Goal: Task Accomplishment & Management: Manage account settings

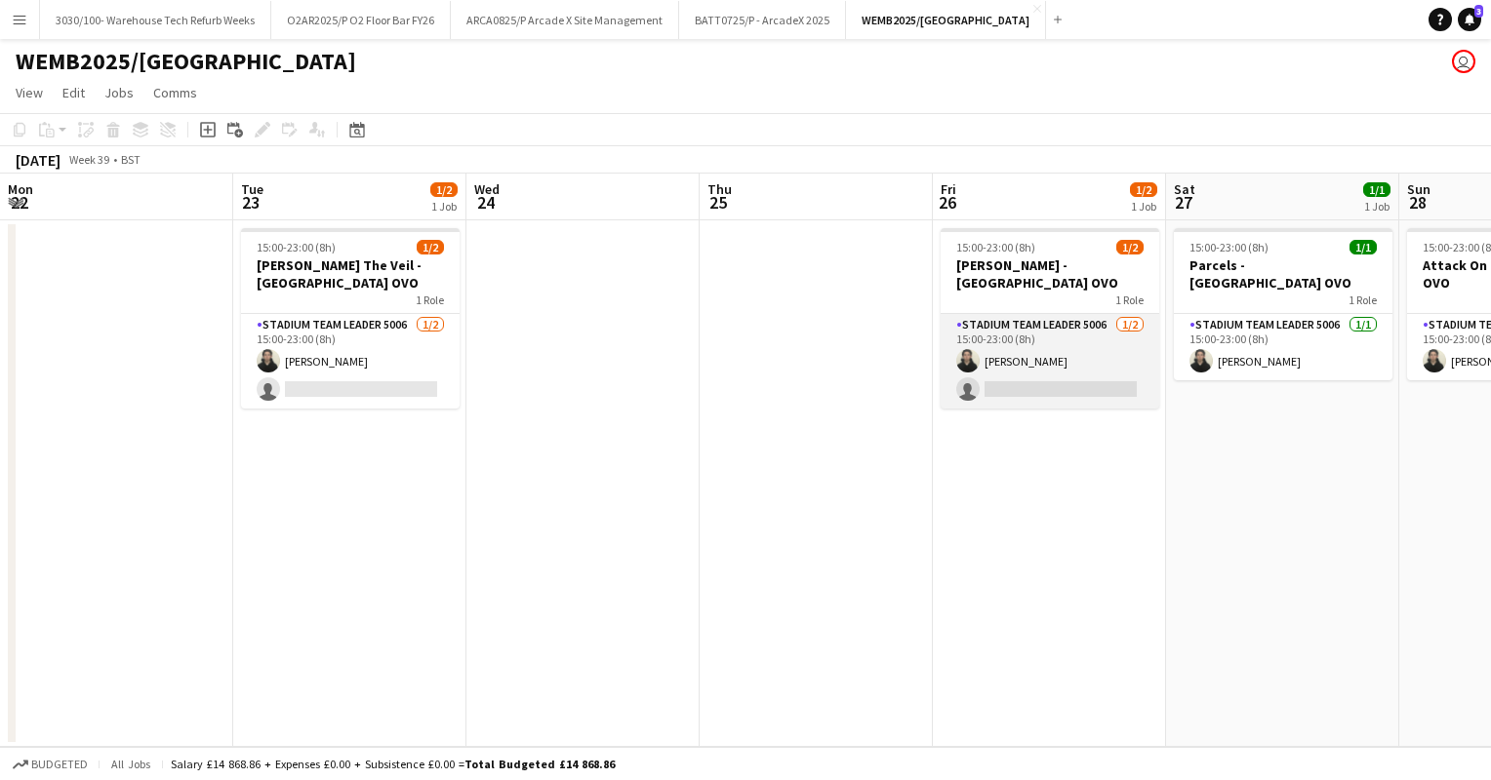
scroll to position [0, 539]
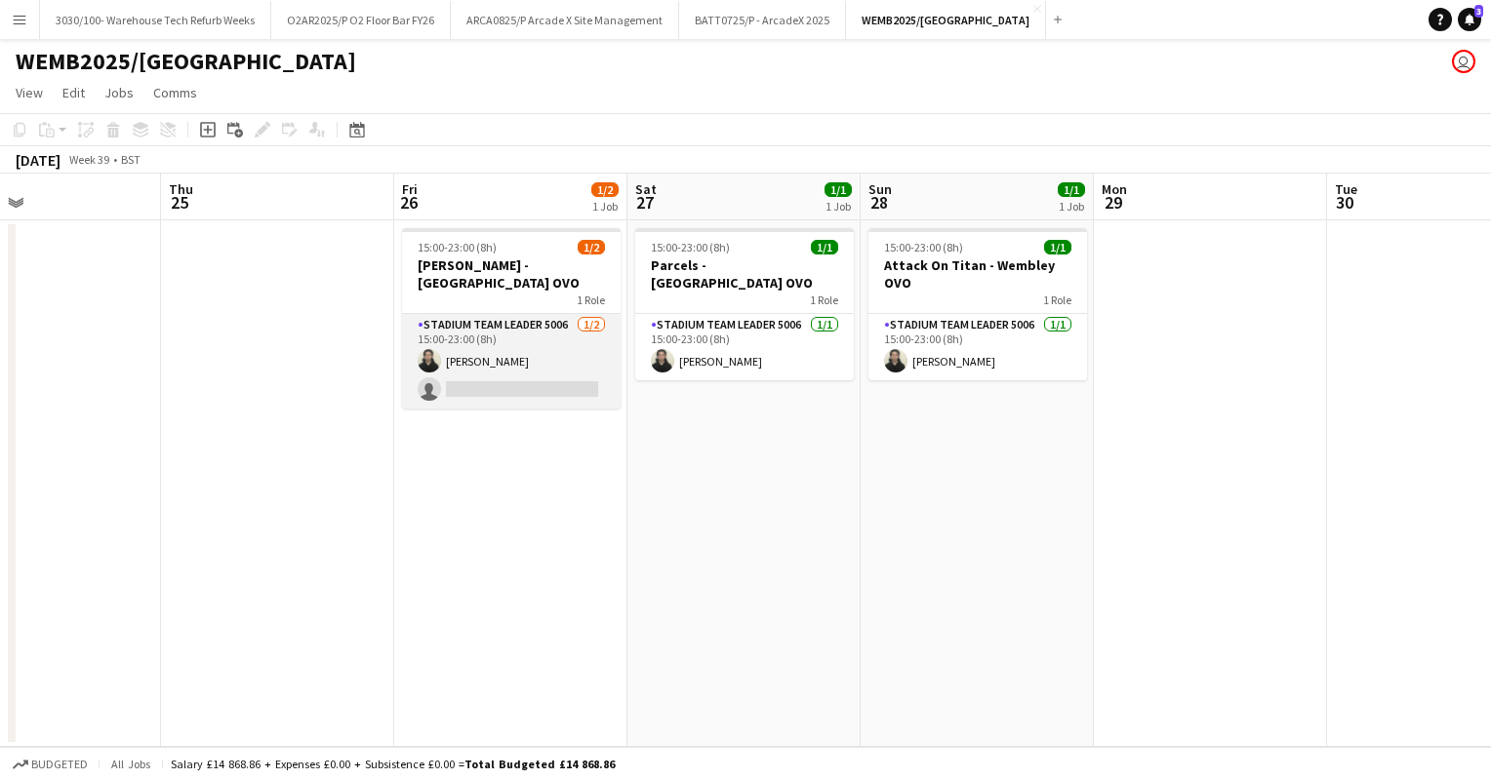
click at [531, 322] on app-card-role "Stadium Team Leader 5006 [DATE] 15:00-23:00 (8h) [PERSON_NAME] single-neutral-a…" at bounding box center [511, 361] width 219 height 95
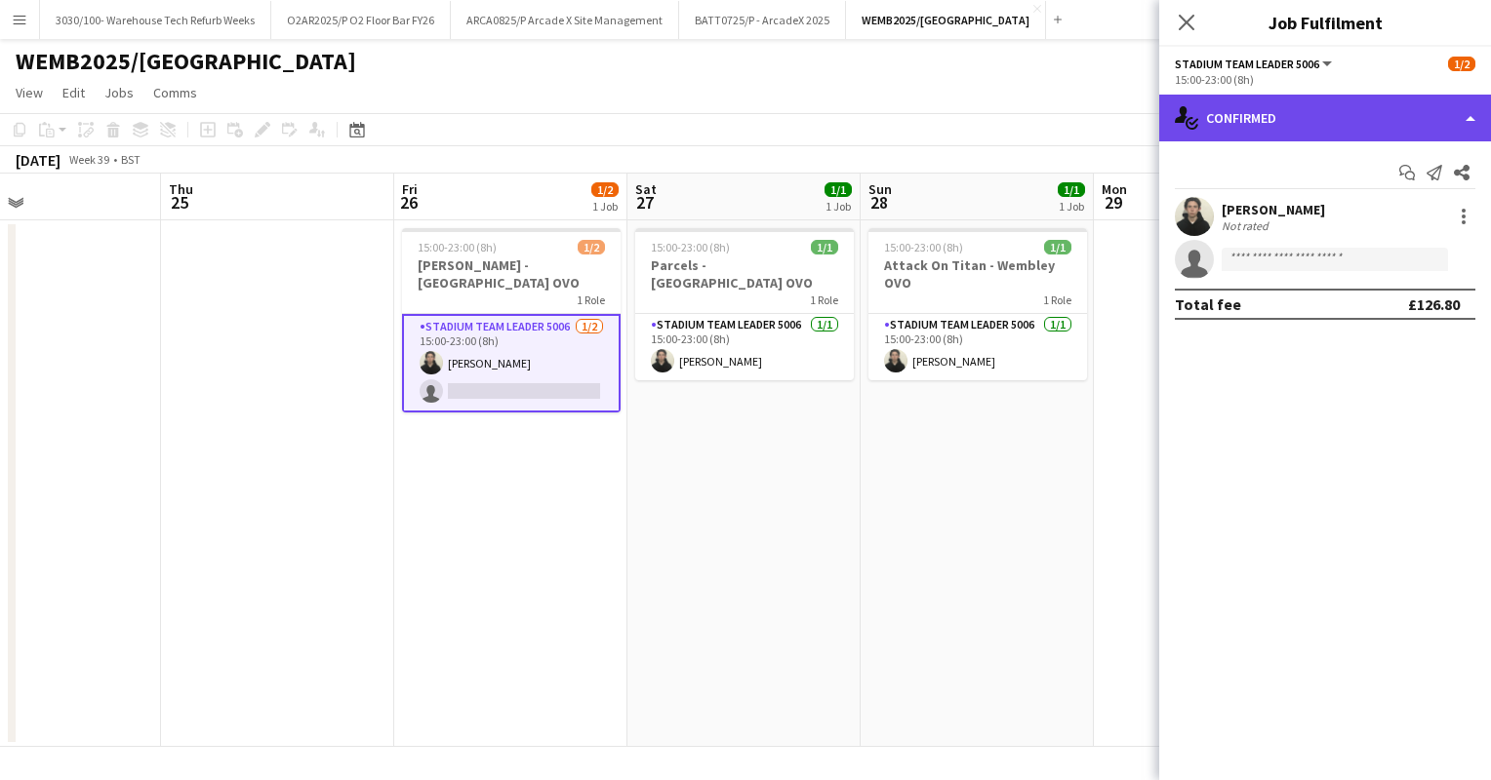
click at [1298, 133] on div "single-neutral-actions-check-2 Confirmed" at bounding box center [1325, 118] width 332 height 47
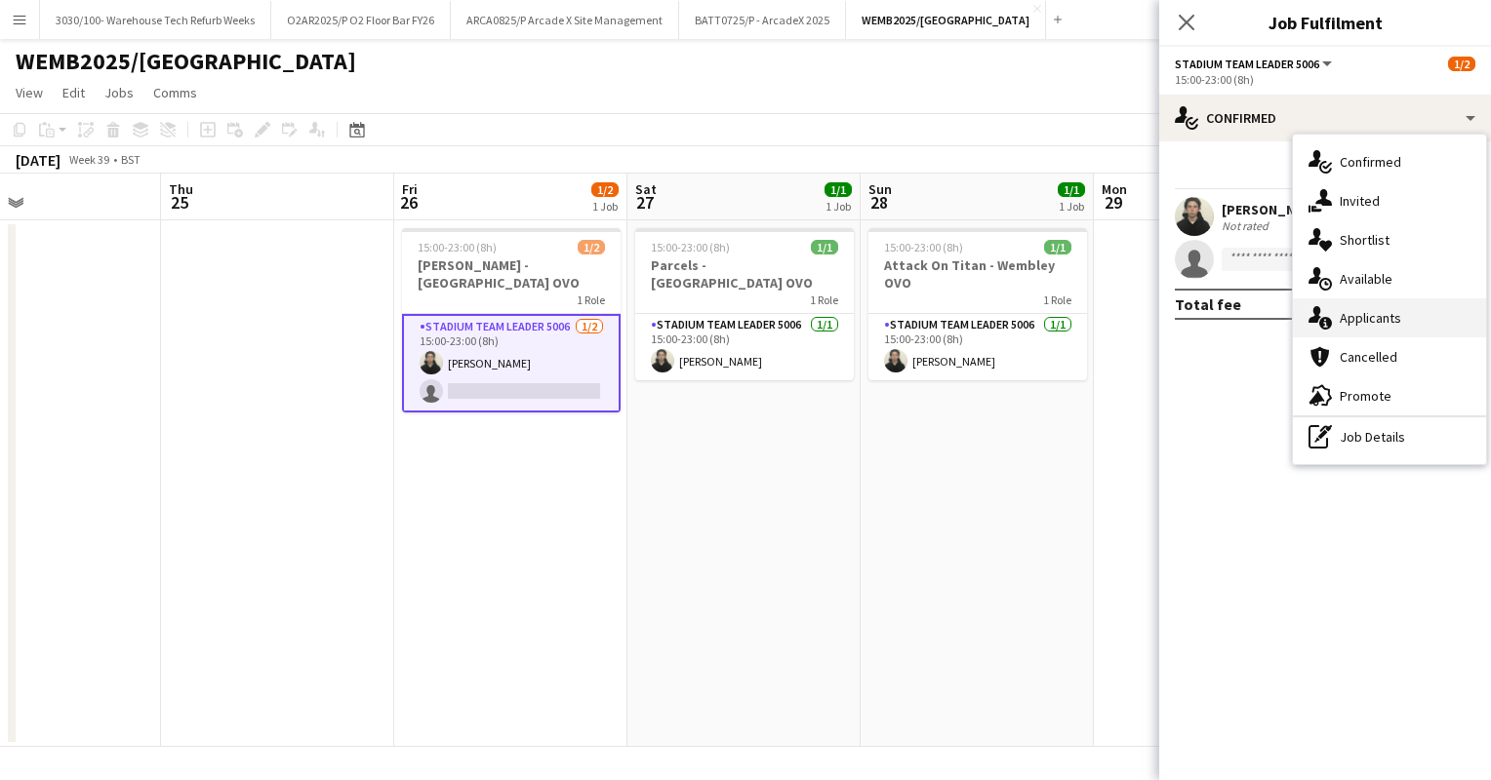
click at [1348, 305] on div "single-neutral-actions-information Applicants" at bounding box center [1389, 318] width 193 height 39
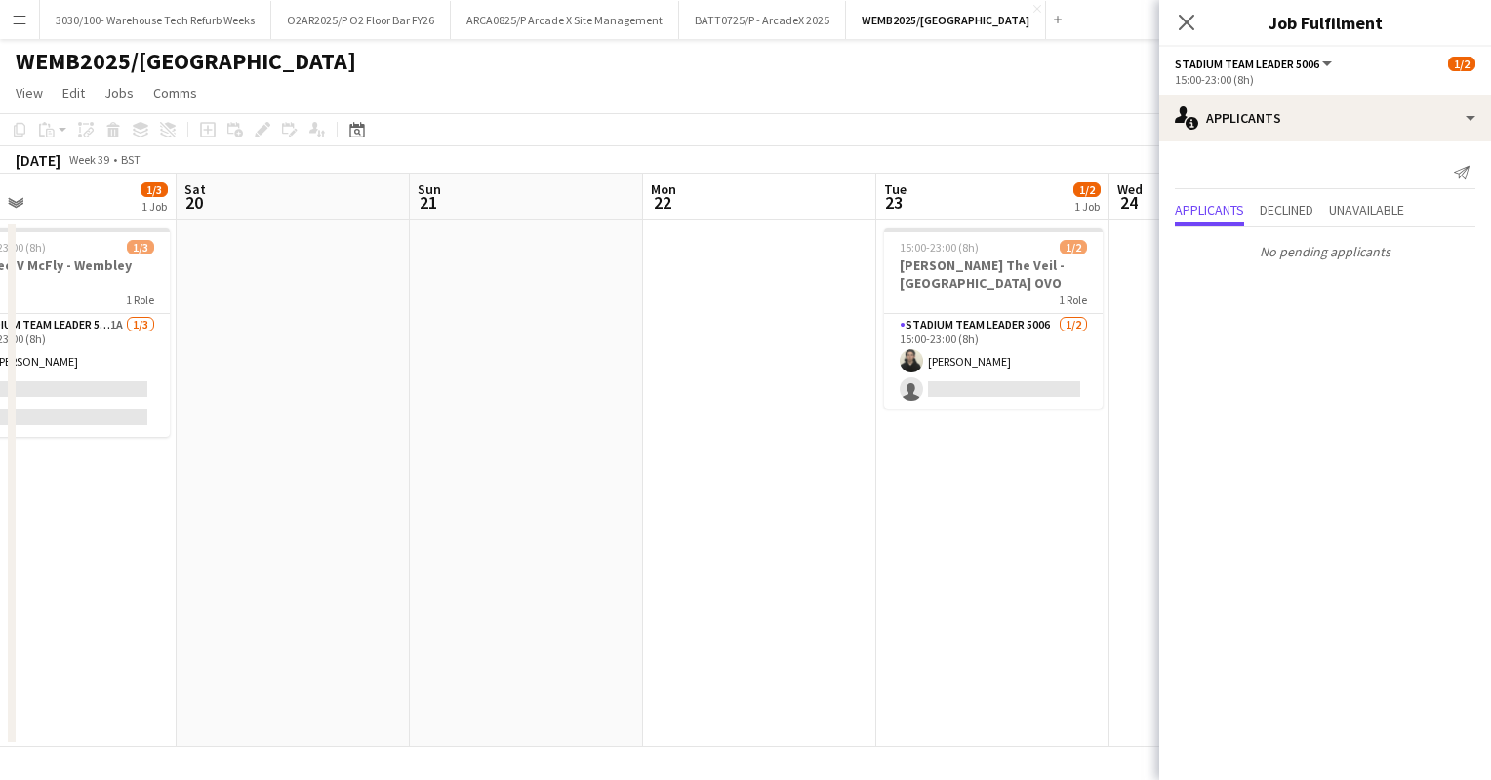
scroll to position [0, 510]
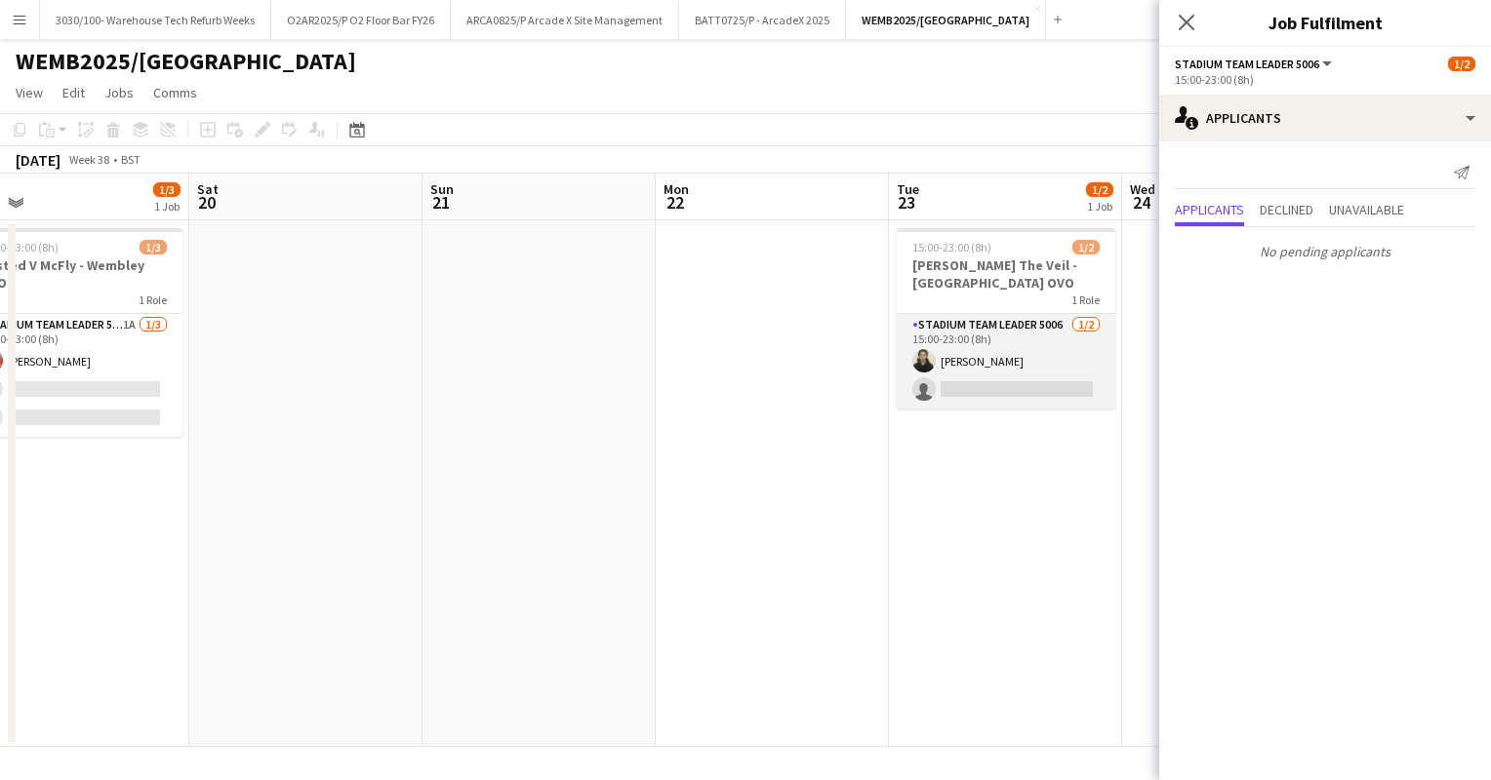
click at [953, 366] on app-card-role "Stadium Team Leader 5006 [DATE] 15:00-23:00 (8h) [PERSON_NAME] single-neutral-a…" at bounding box center [1006, 361] width 219 height 95
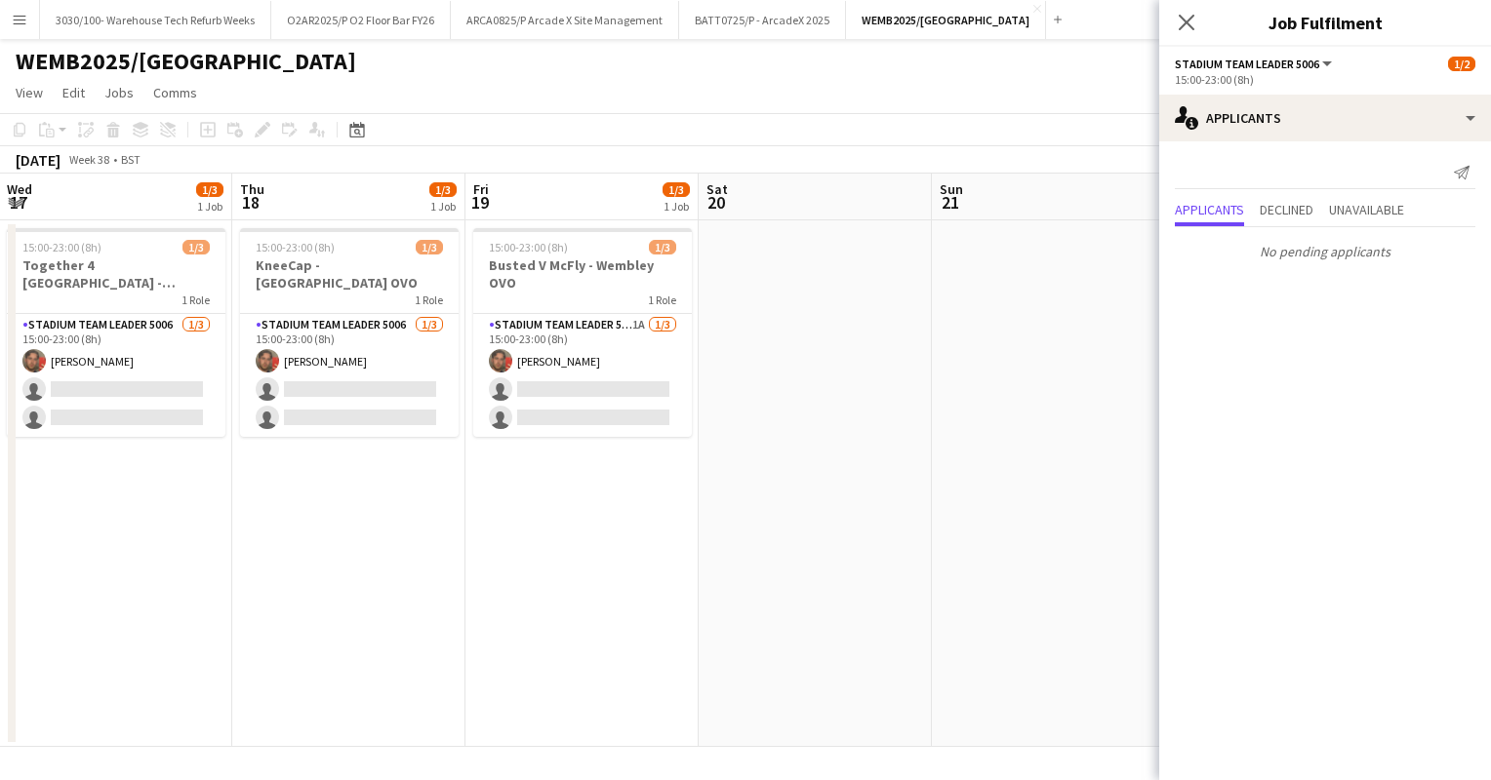
scroll to position [0, 454]
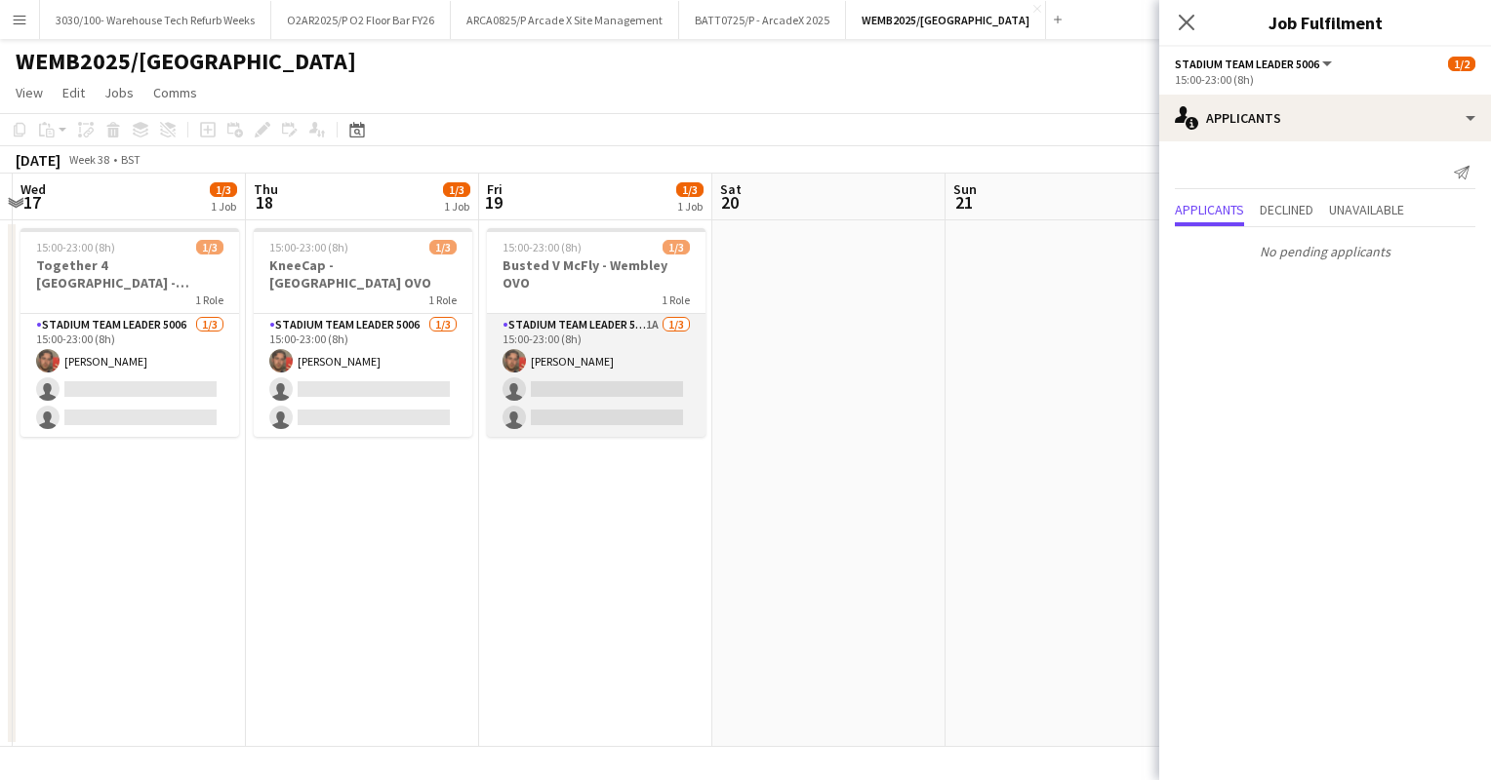
click at [635, 343] on app-card-role "Stadium Team Leader 5006 1A [DATE] 15:00-23:00 (8h) [PERSON_NAME] single-neutra…" at bounding box center [596, 375] width 219 height 123
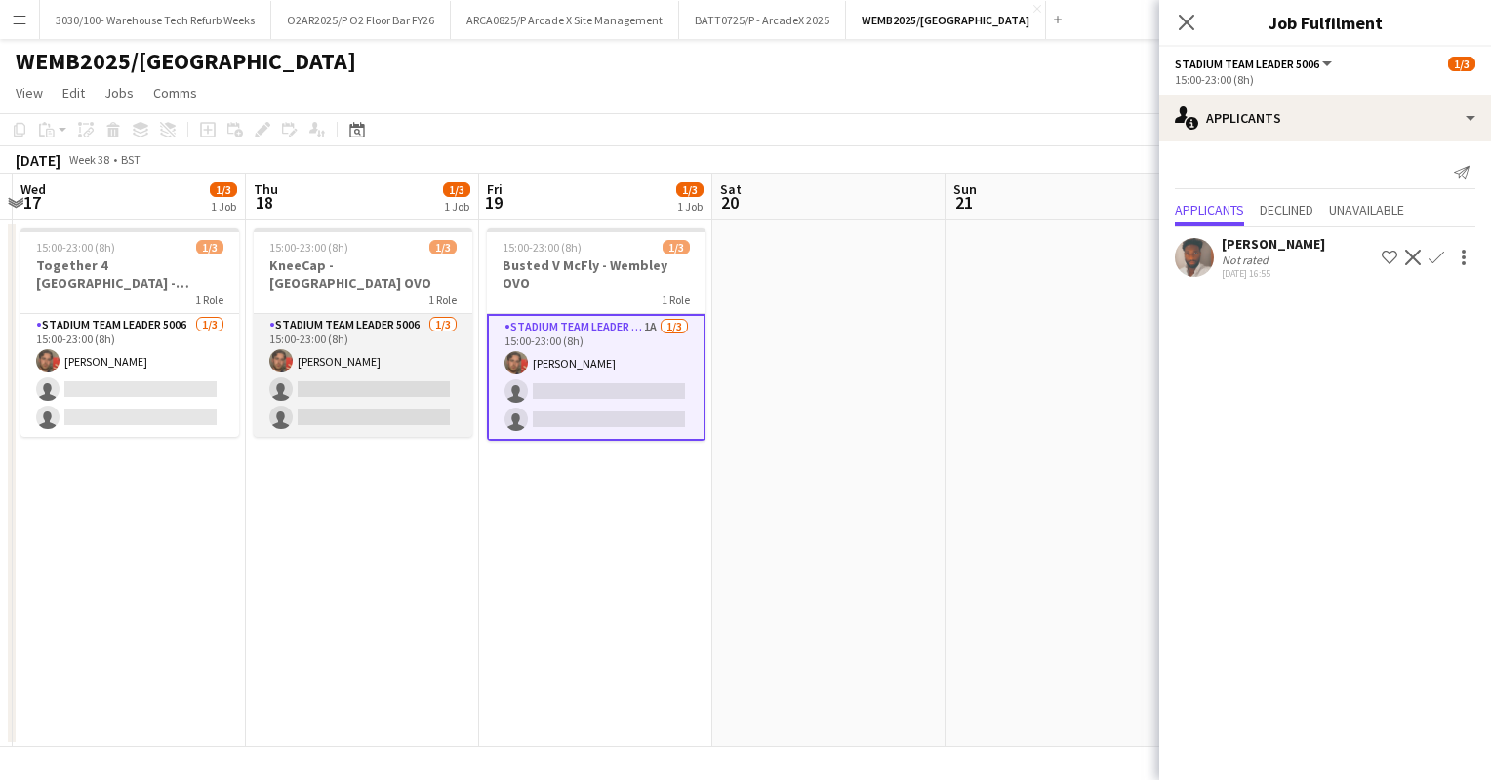
click at [402, 362] on app-card-role "Stadium Team Leader 5006 [DATE] 15:00-23:00 (8h) [PERSON_NAME] single-neutral-a…" at bounding box center [363, 375] width 219 height 123
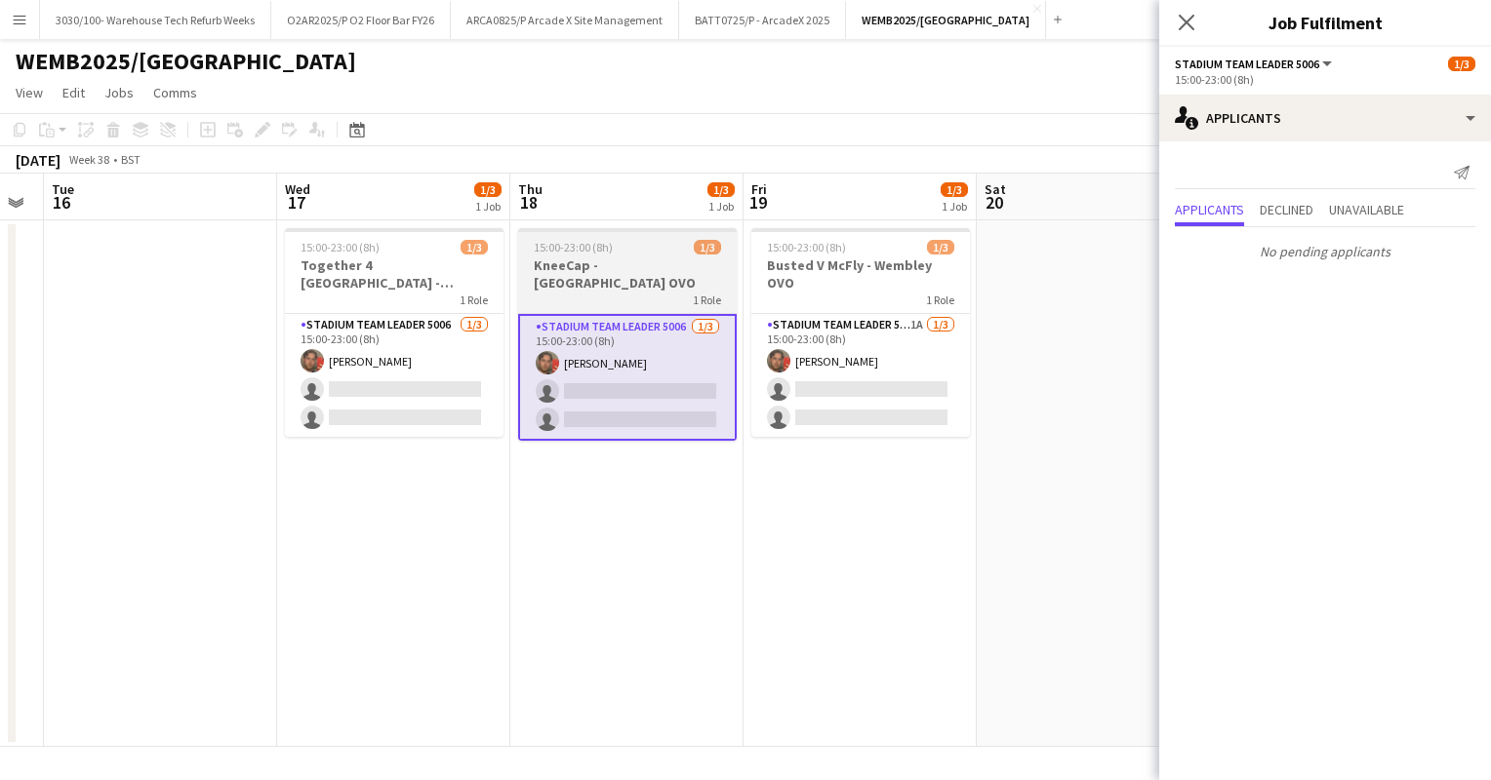
scroll to position [0, 421]
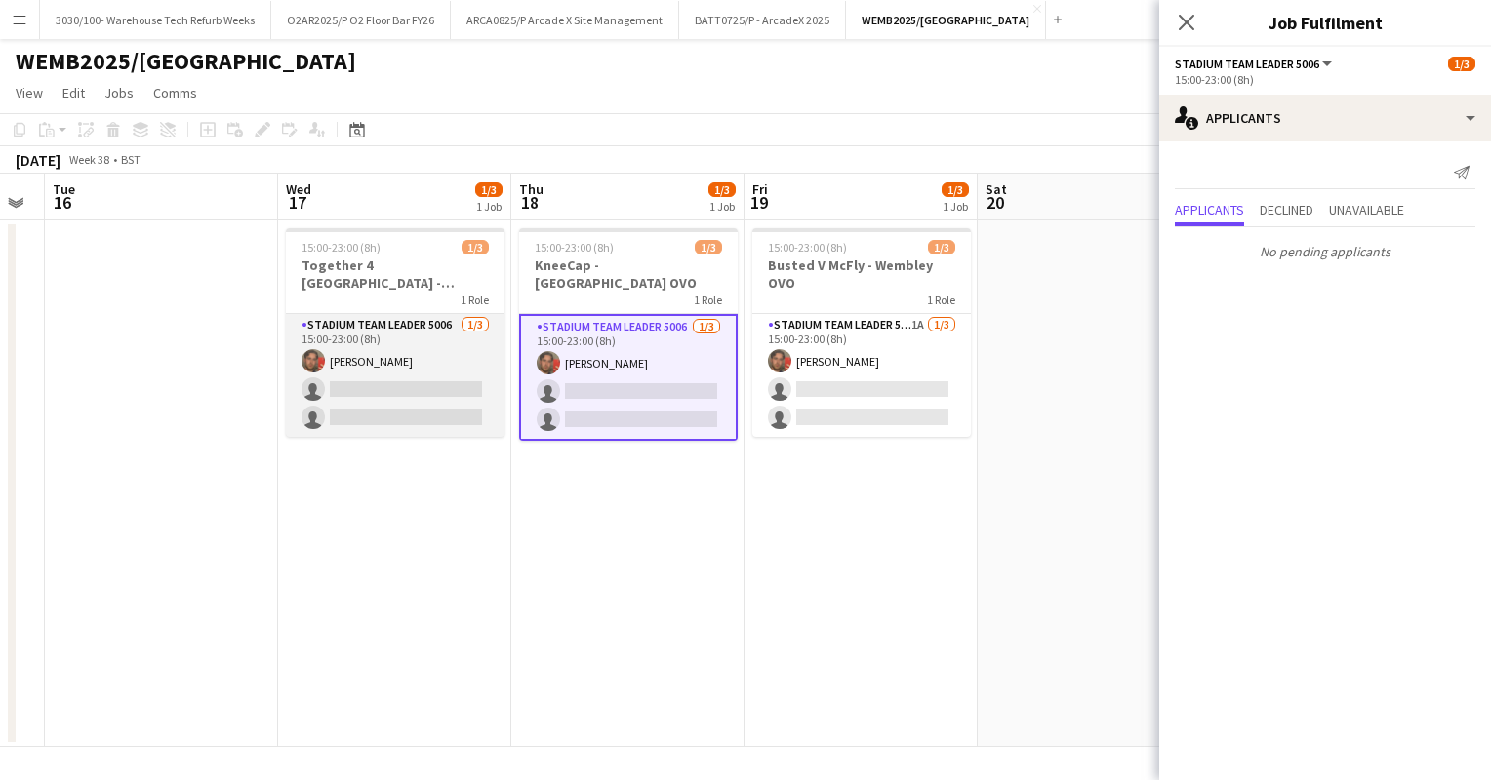
click at [368, 358] on app-card-role "Stadium Team Leader 5006 [DATE] 15:00-23:00 (8h) [PERSON_NAME] single-neutral-a…" at bounding box center [395, 375] width 219 height 123
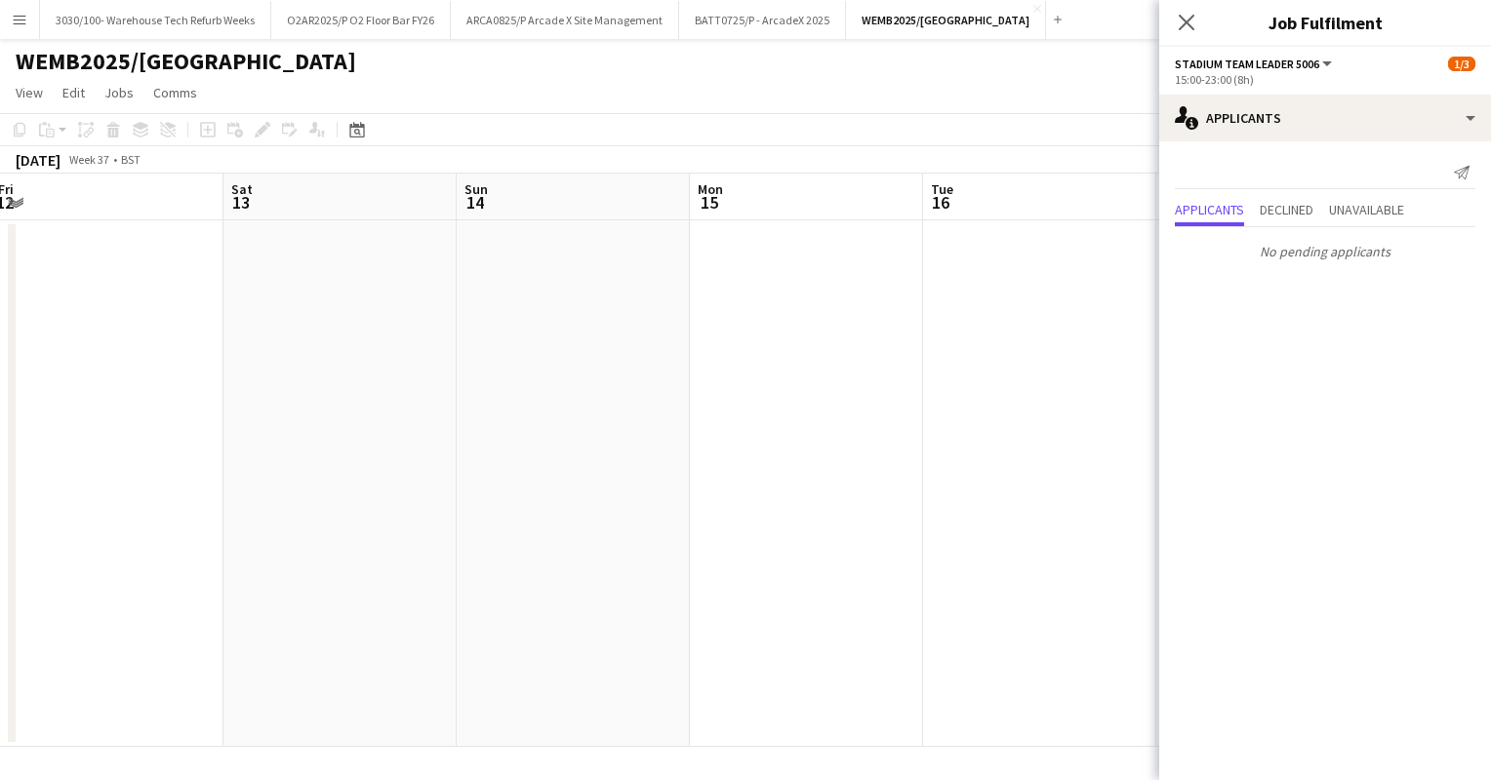
scroll to position [0, 478]
click at [728, 13] on button "BATT0725/P - ArcadeX 2025 Close" at bounding box center [762, 20] width 167 height 38
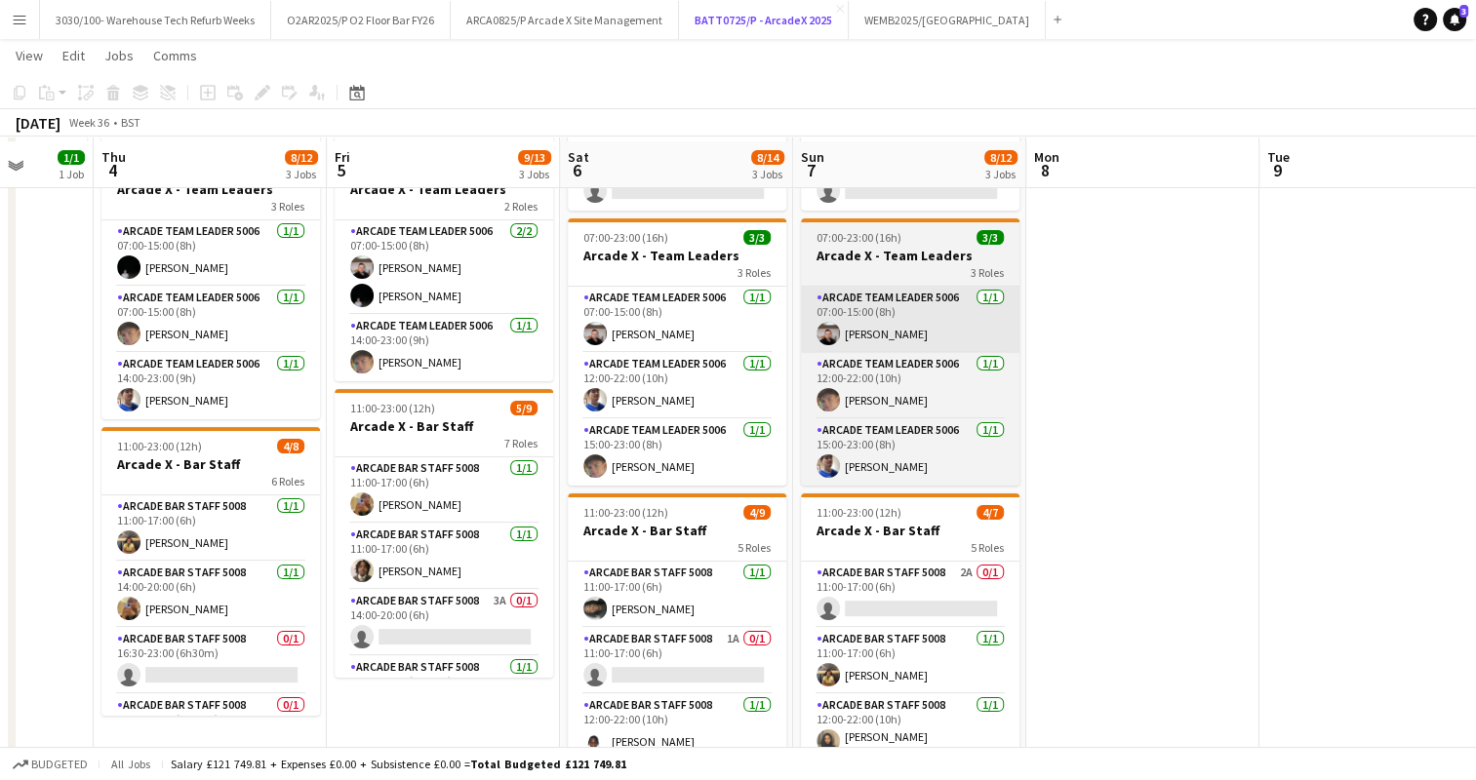
scroll to position [221, 0]
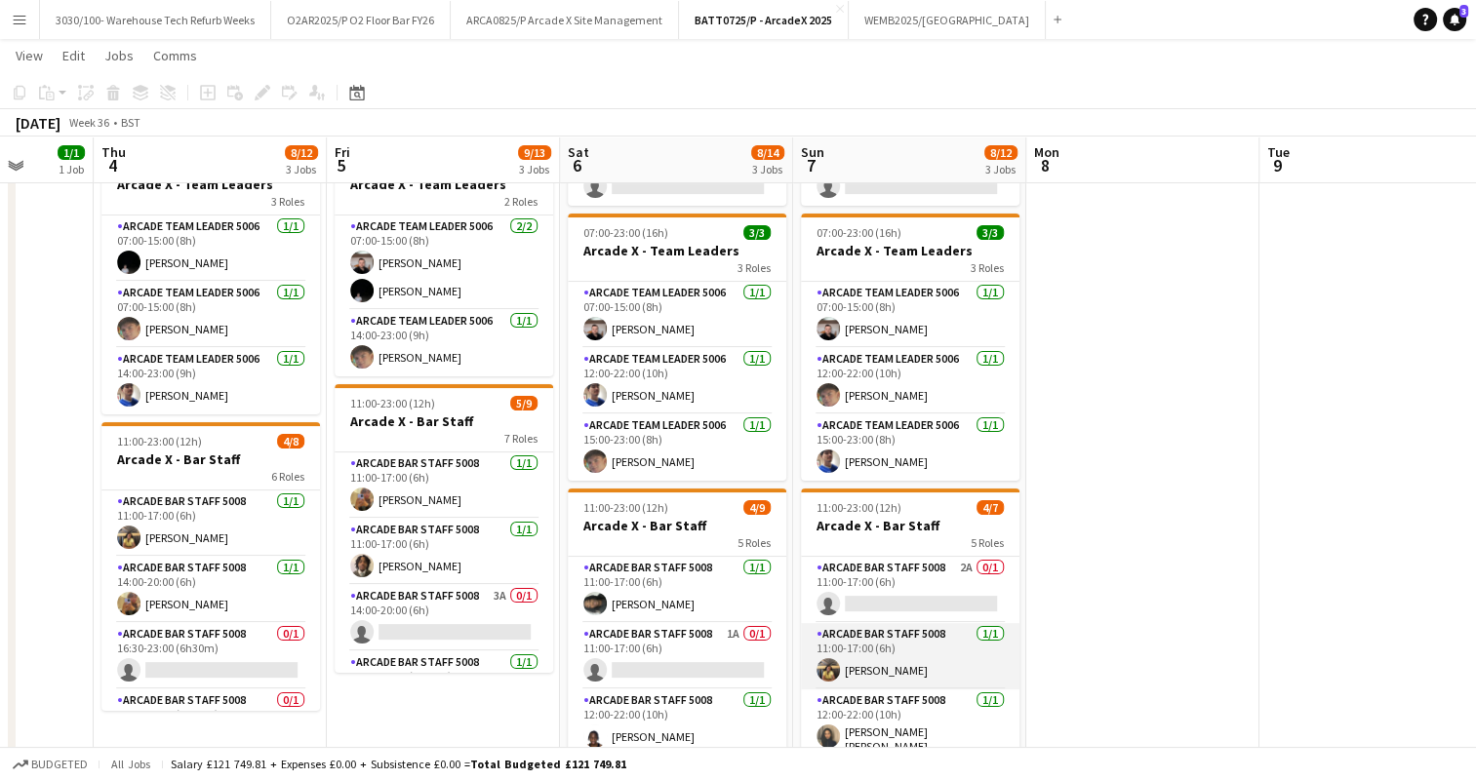
click at [917, 638] on app-card-role "Arcade Bar Staff 5008 [DATE] 11:00-17:00 (6h) [PERSON_NAME]" at bounding box center [910, 656] width 219 height 66
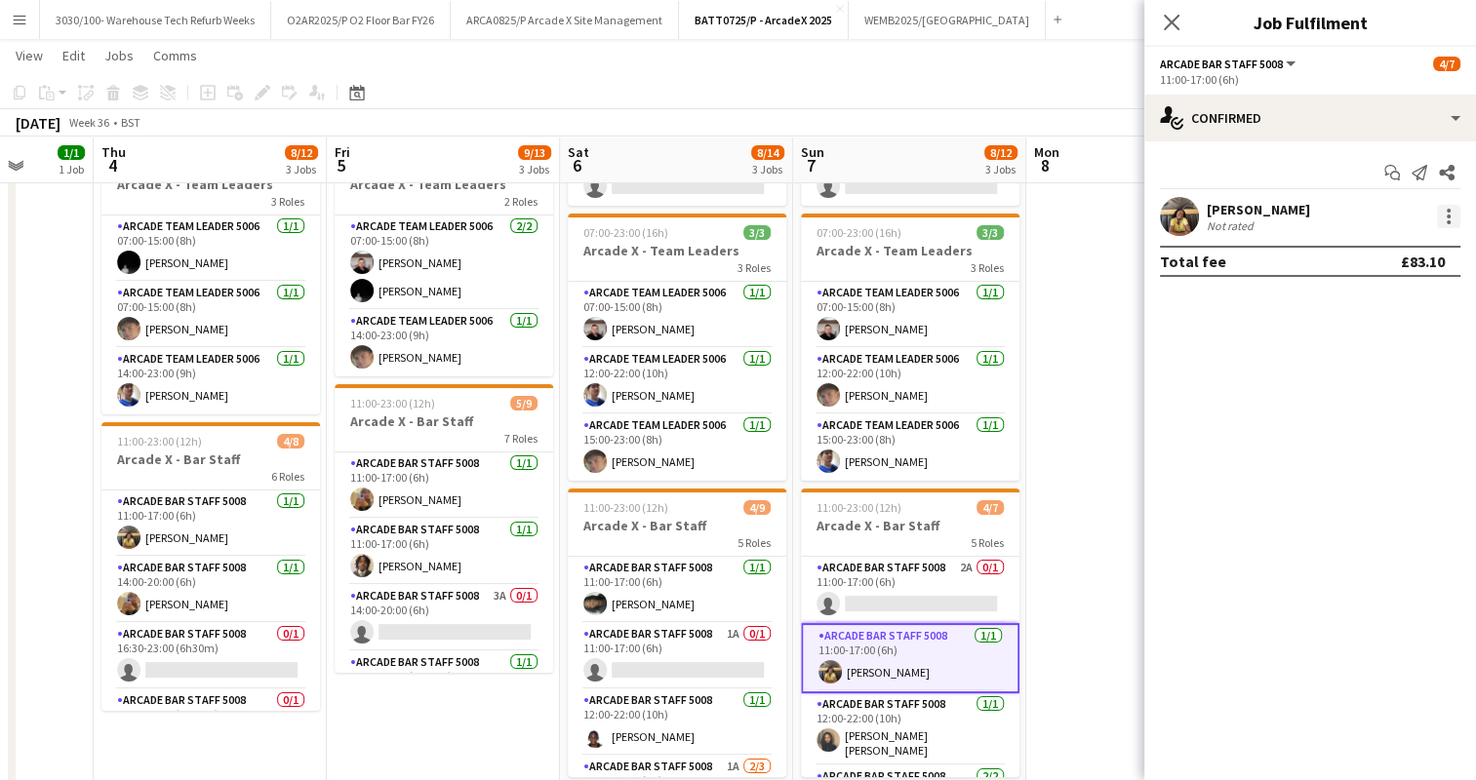
click at [1441, 223] on div at bounding box center [1448, 216] width 23 height 23
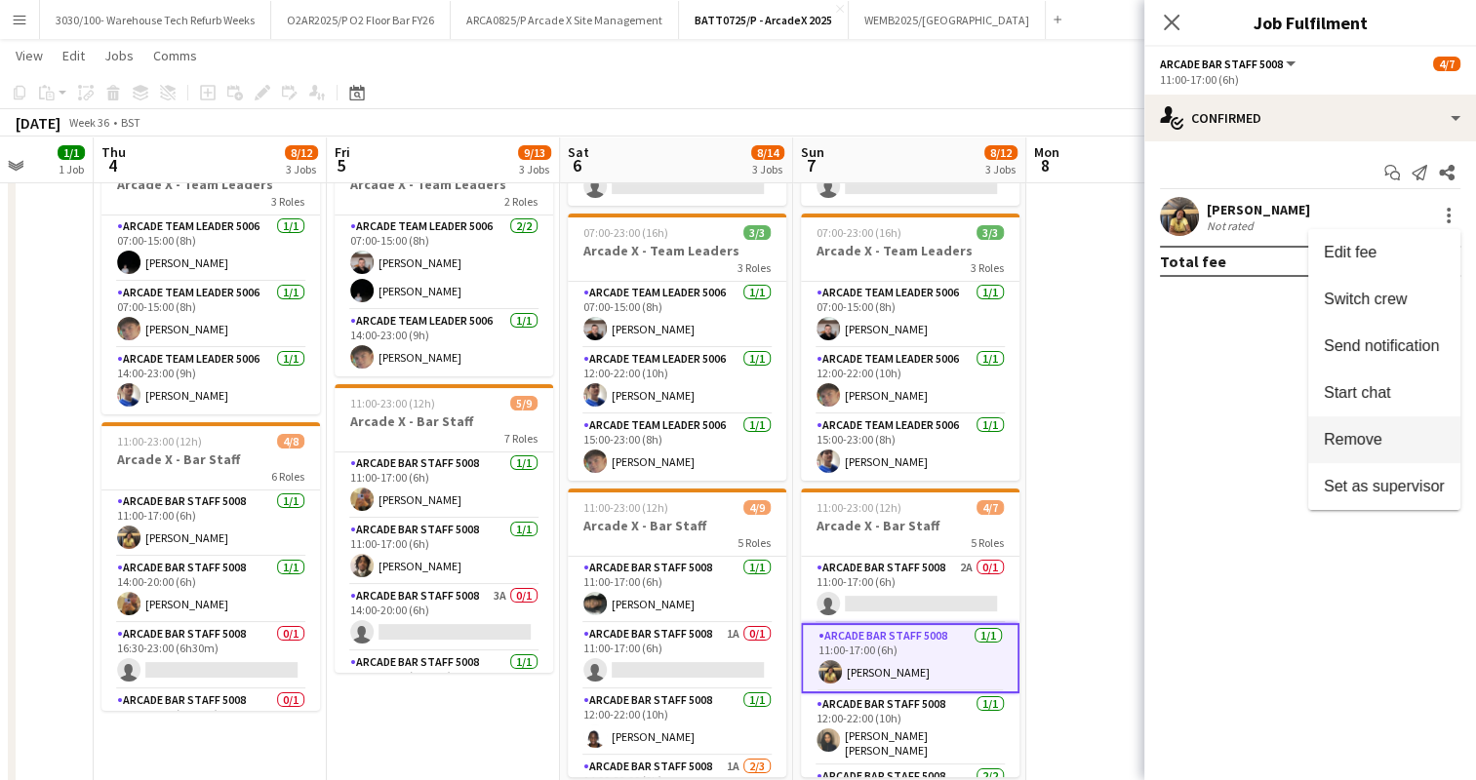
click at [1373, 429] on button "Remove" at bounding box center [1384, 440] width 152 height 47
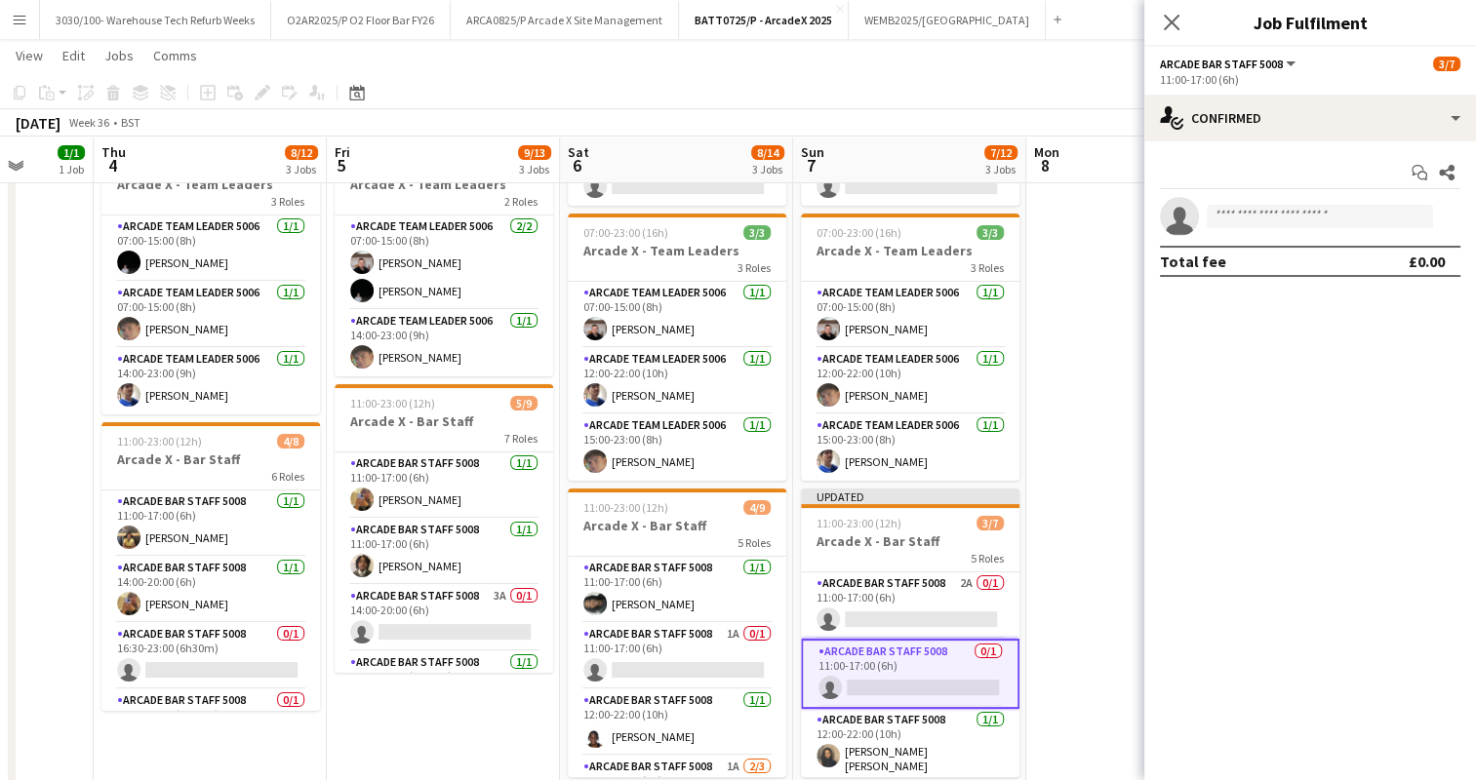
click at [1054, 86] on app-toolbar "Copy Paste Paste Ctrl+V Paste with crew Ctrl+Shift+V Paste linked Job [GEOGRAPH…" at bounding box center [738, 92] width 1476 height 33
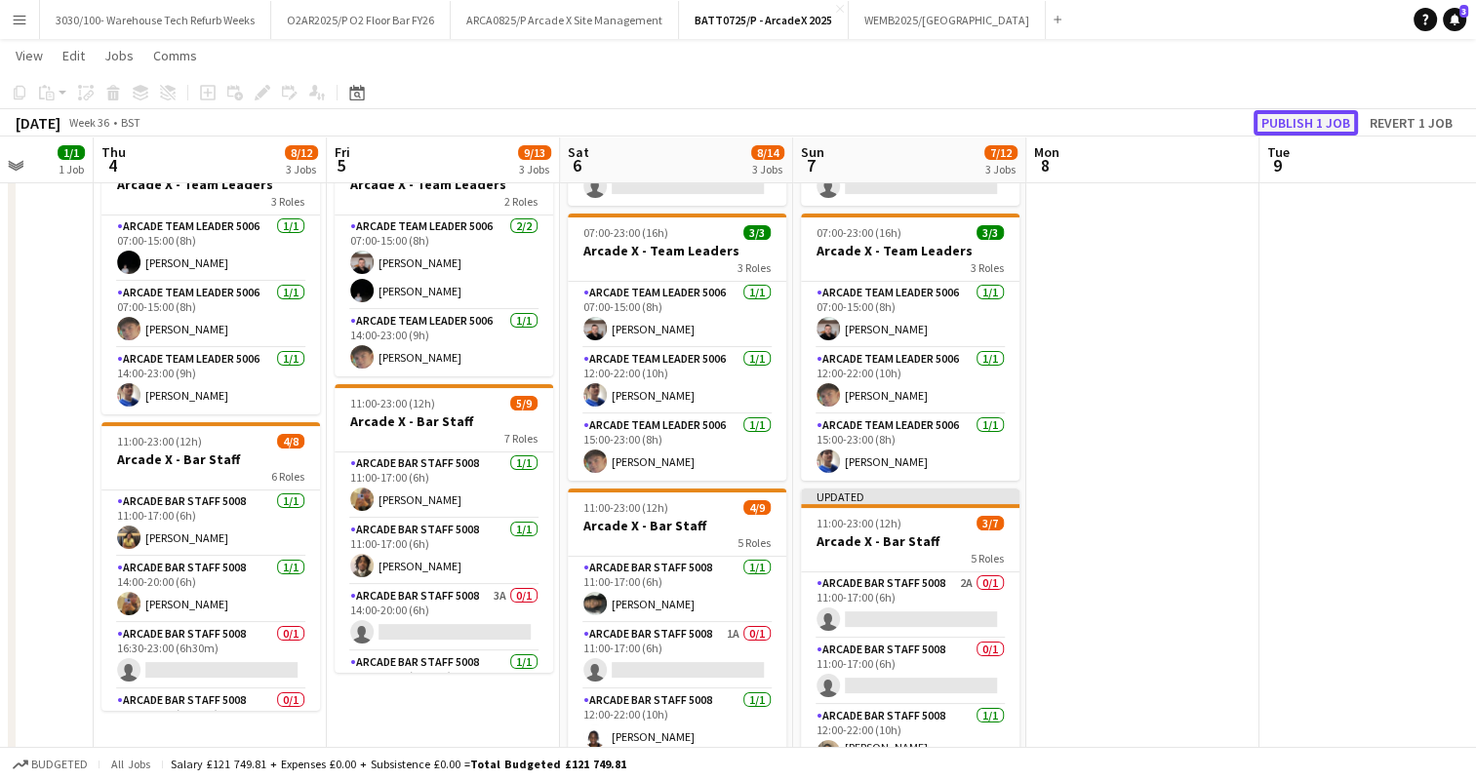
click at [1285, 119] on button "Publish 1 job" at bounding box center [1306, 122] width 104 height 25
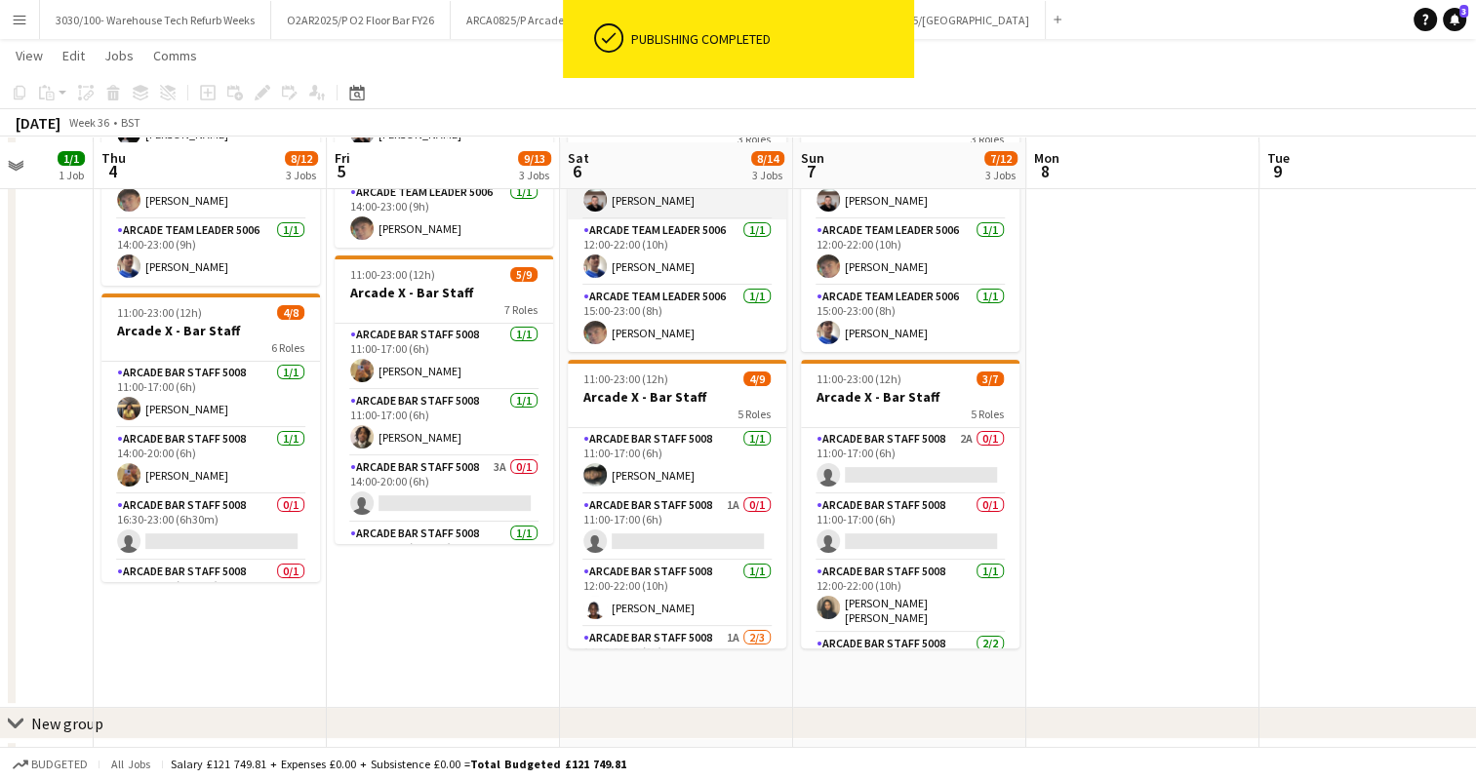
scroll to position [358, 0]
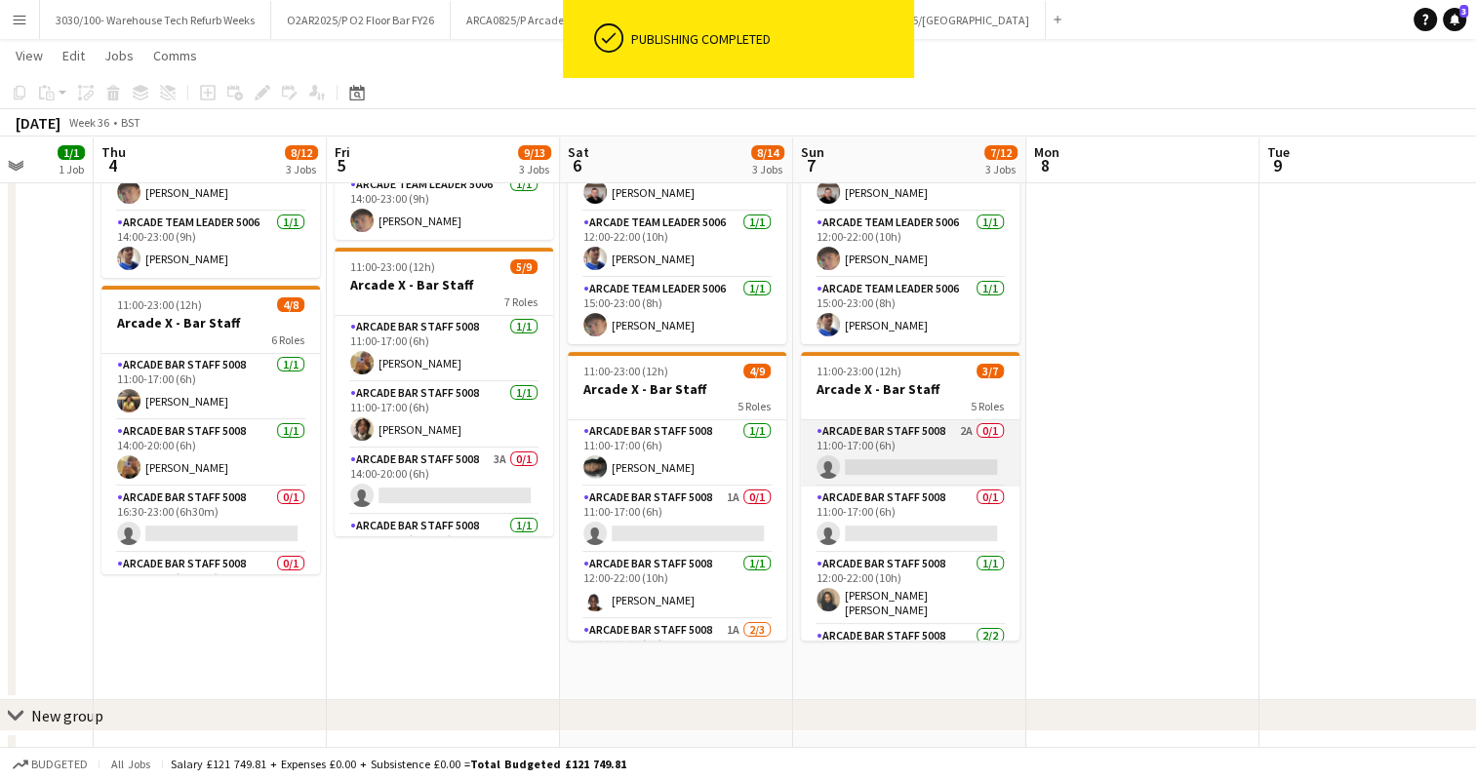
click at [880, 434] on app-card-role "Arcade Bar Staff 5008 2A 0/1 11:00-17:00 (6h) single-neutral-actions" at bounding box center [910, 453] width 219 height 66
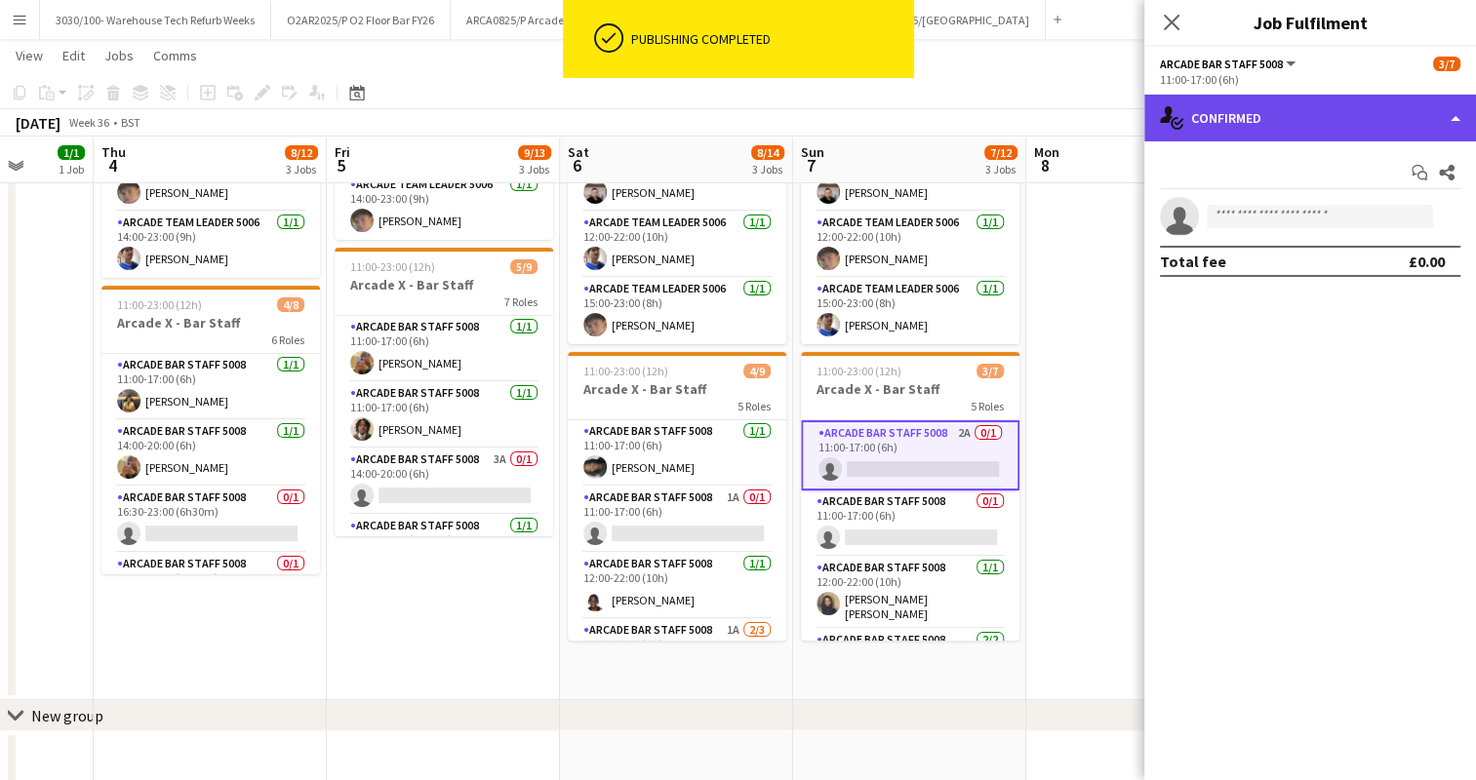
click at [1356, 114] on div "single-neutral-actions-check-2 Confirmed" at bounding box center [1310, 118] width 332 height 47
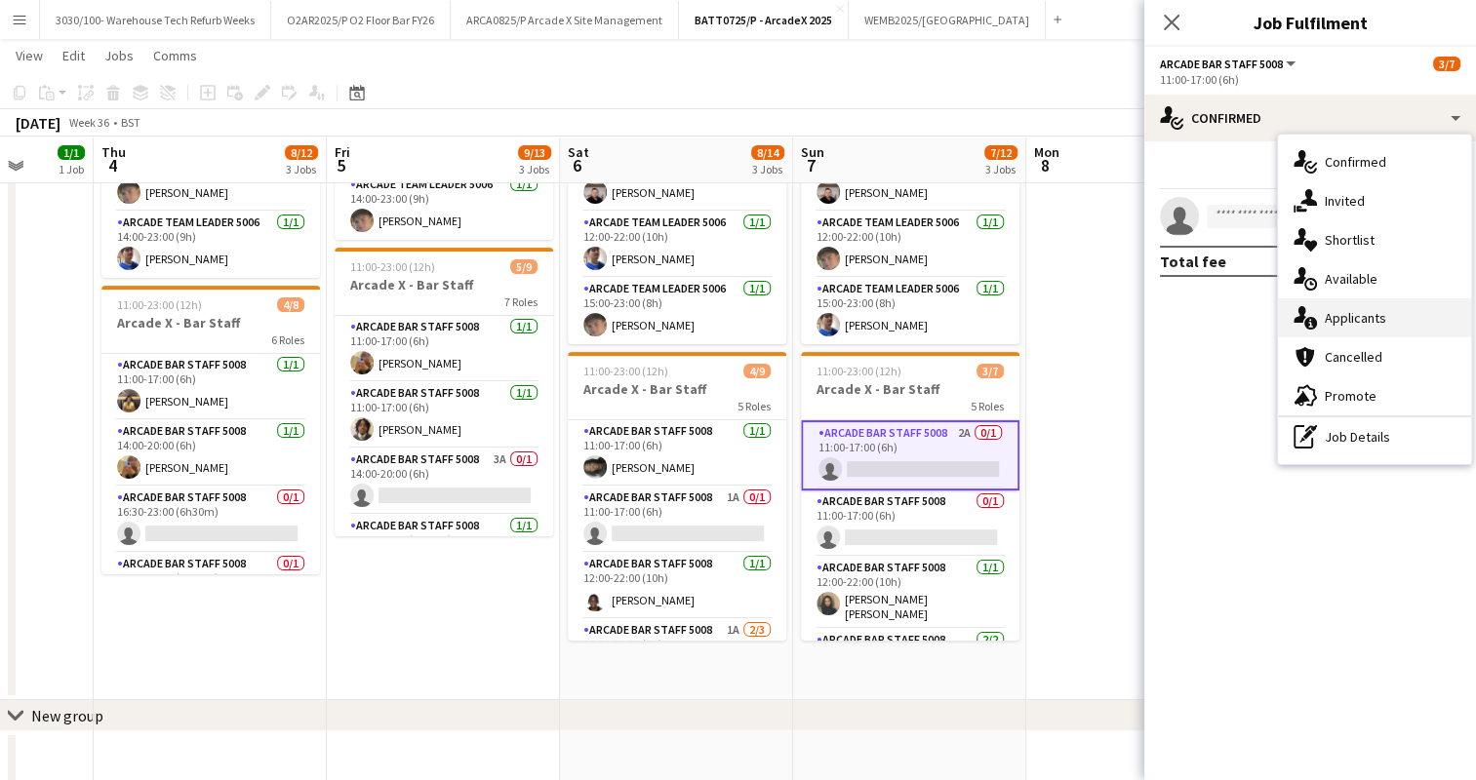
click at [1396, 312] on div "single-neutral-actions-information Applicants" at bounding box center [1374, 318] width 193 height 39
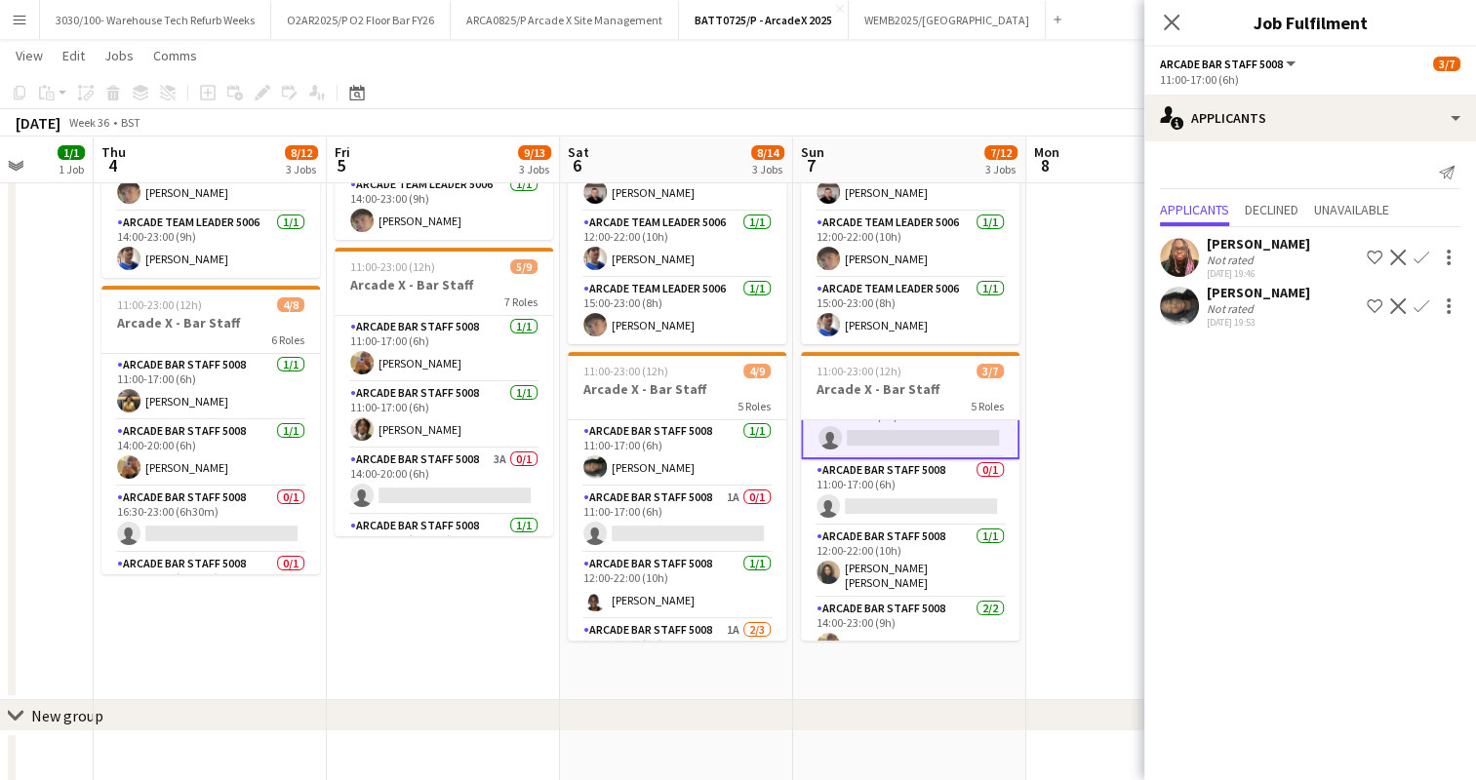
scroll to position [0, 0]
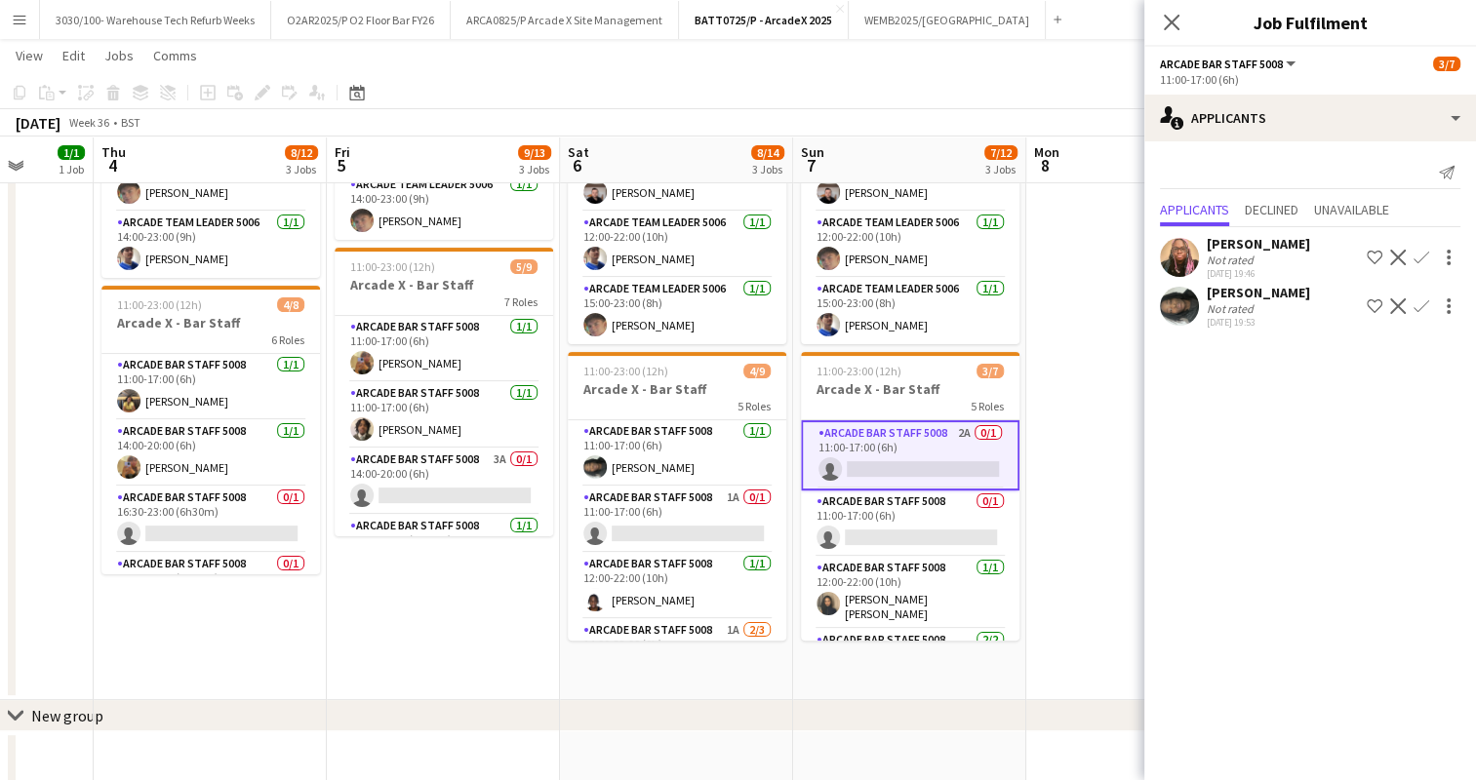
click at [1179, 257] on app-user-avatar at bounding box center [1179, 257] width 39 height 39
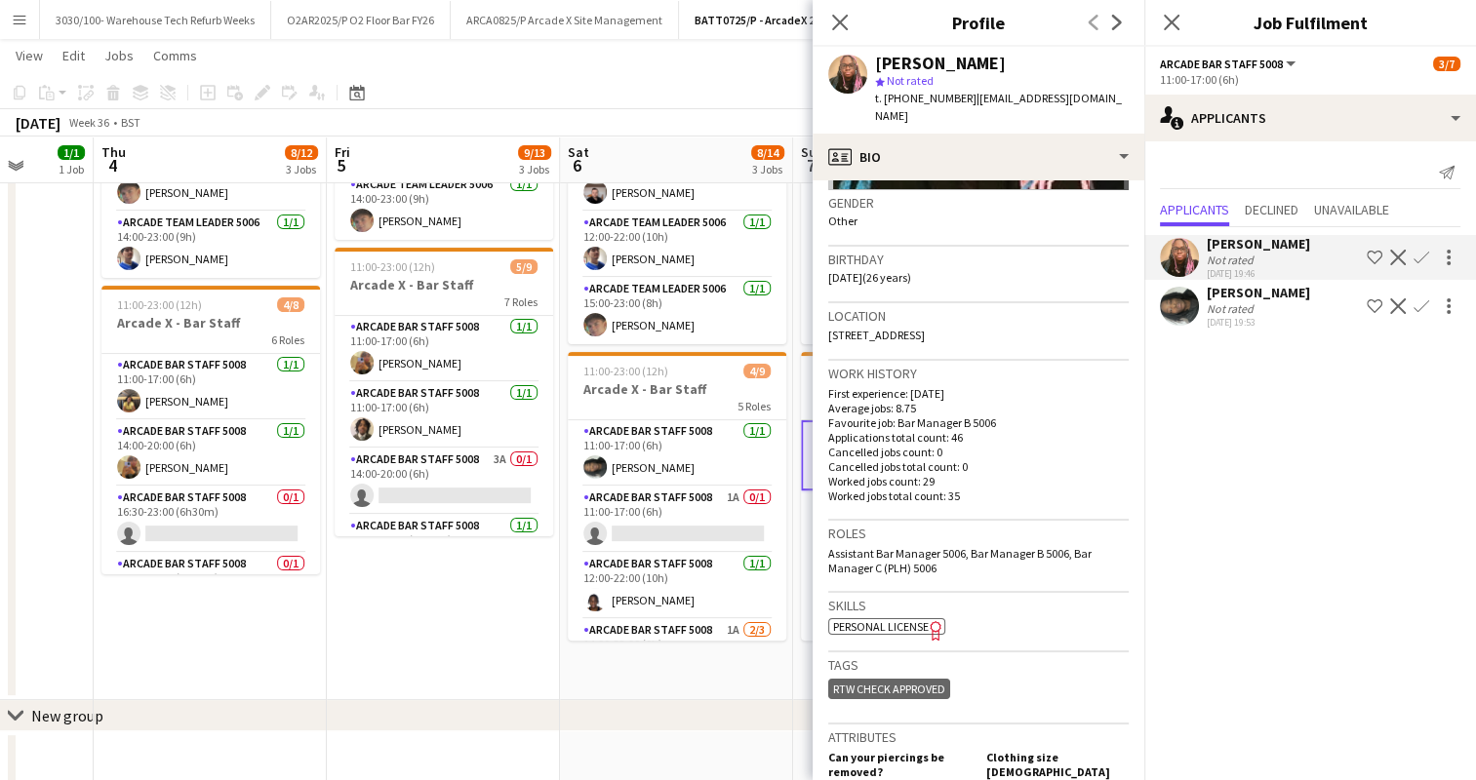
scroll to position [303, 0]
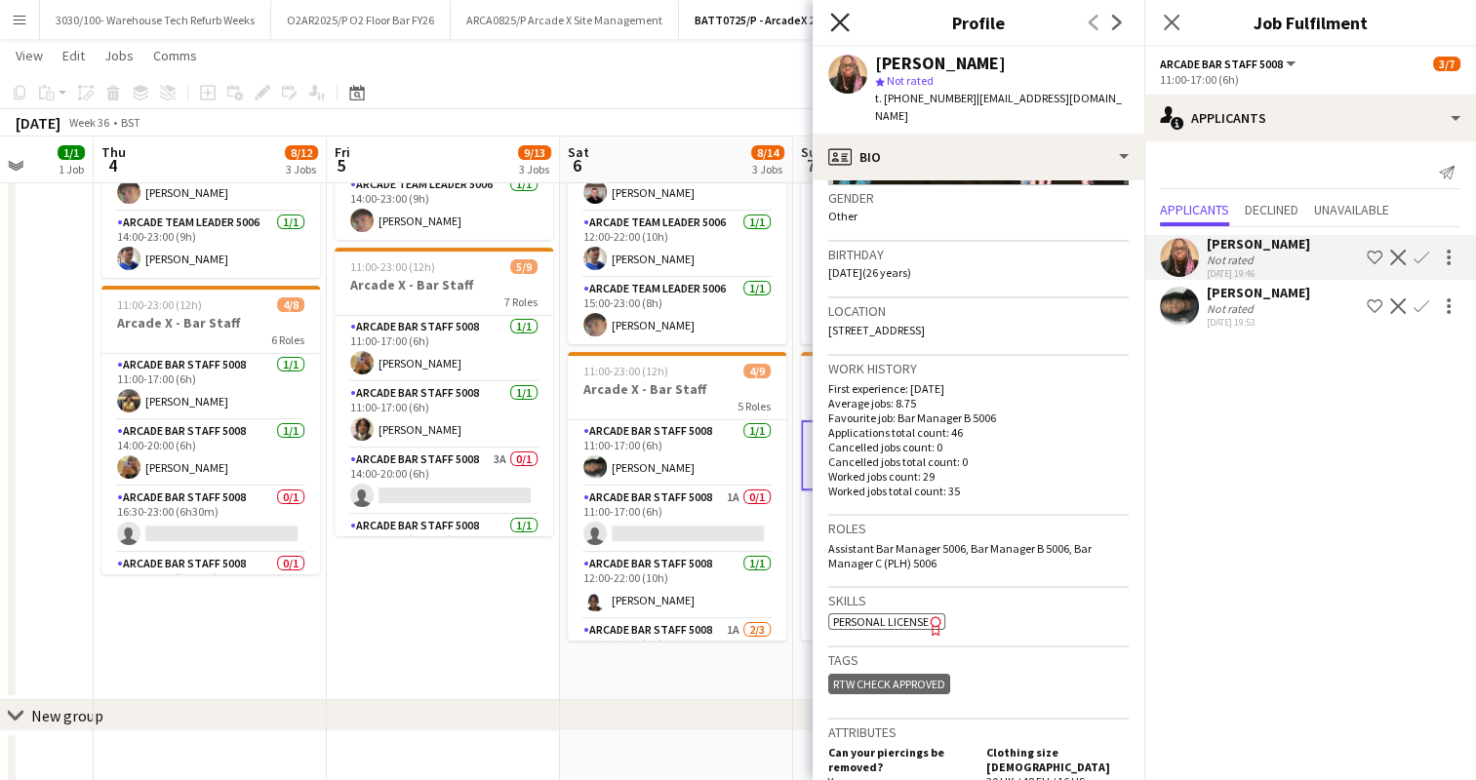
click at [831, 21] on icon "Close pop-in" at bounding box center [839, 22] width 19 height 19
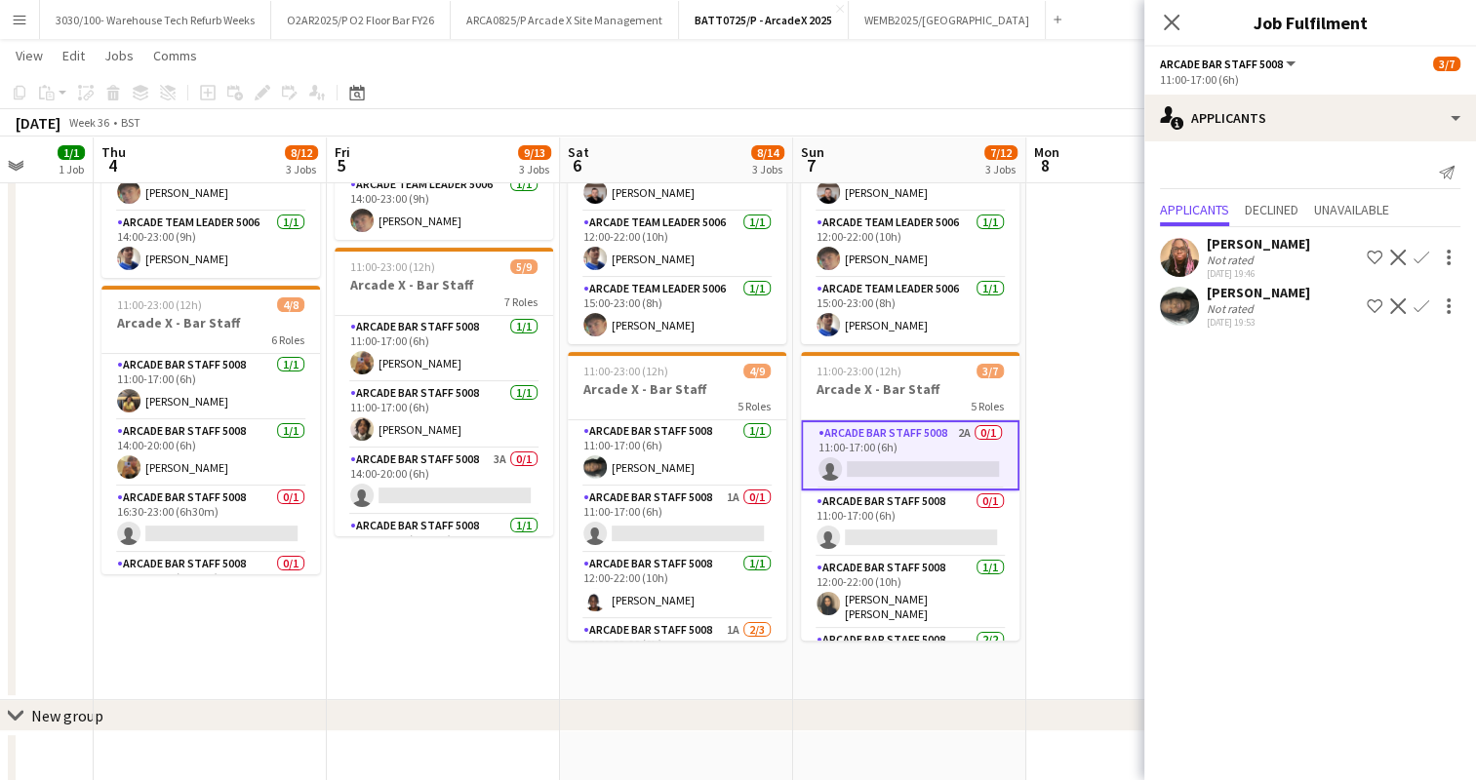
click at [1423, 256] on app-icon "Confirm" at bounding box center [1422, 258] width 16 height 16
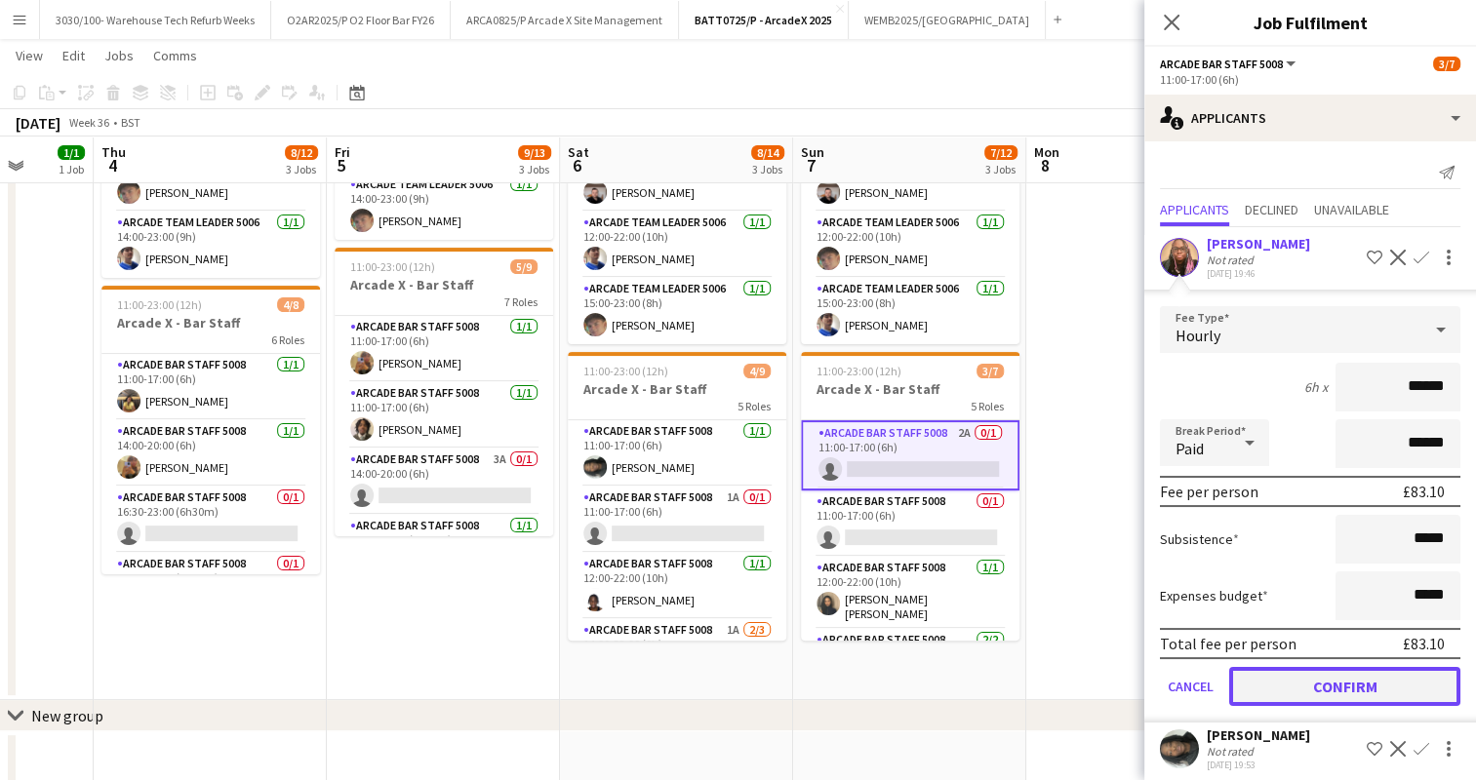
click at [1373, 684] on button "Confirm" at bounding box center [1344, 686] width 231 height 39
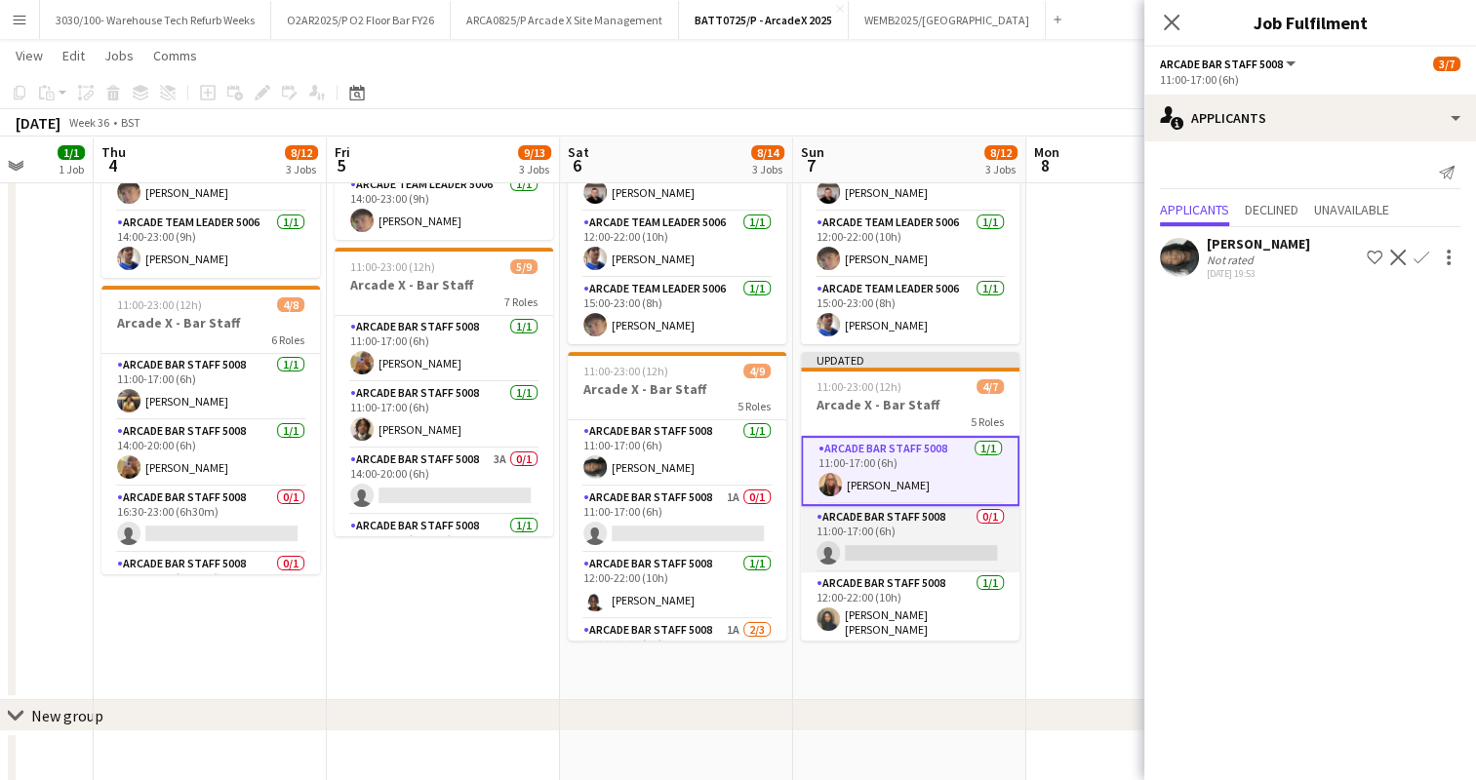
click at [927, 542] on app-card-role "Arcade Bar Staff 5008 0/1 11:00-17:00 (6h) single-neutral-actions" at bounding box center [910, 539] width 219 height 66
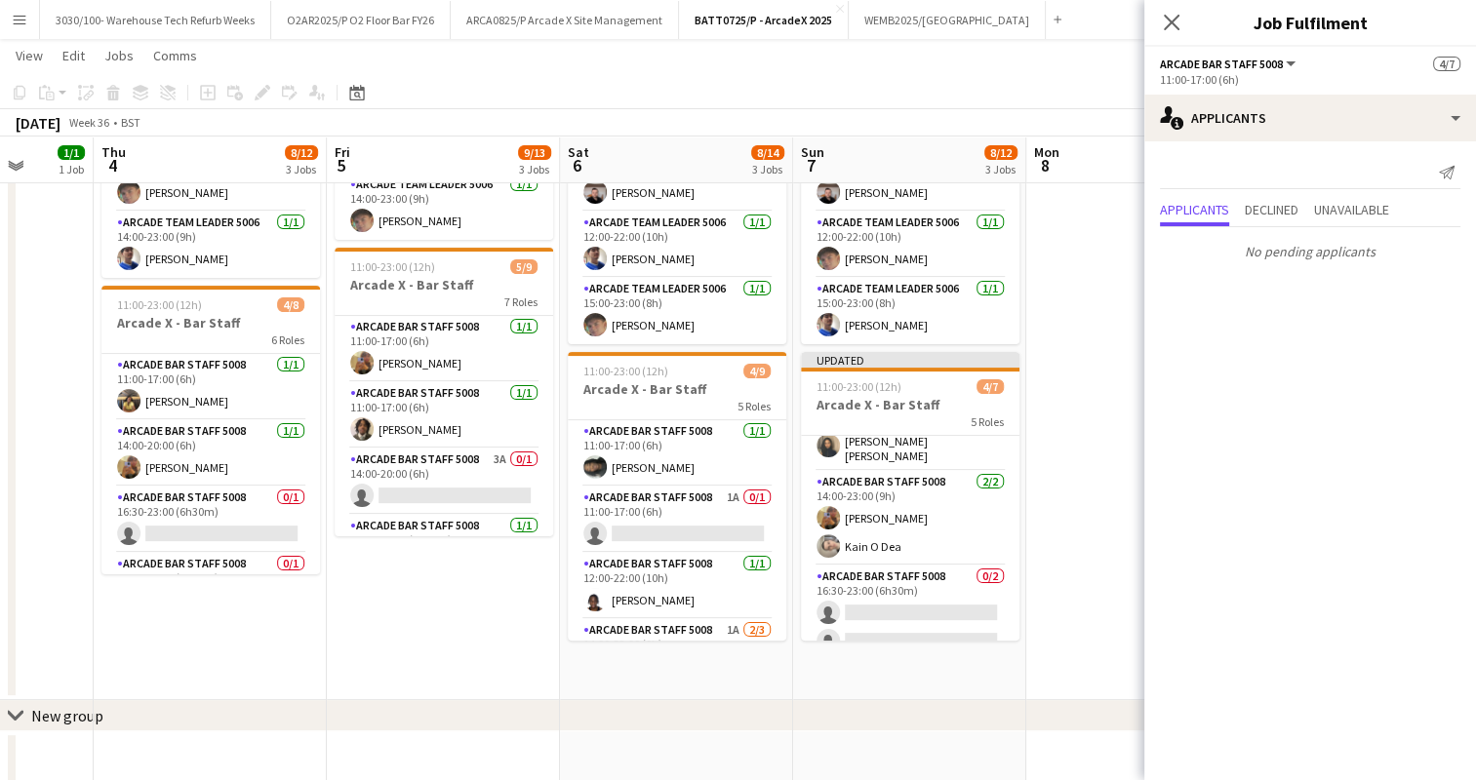
scroll to position [186, 0]
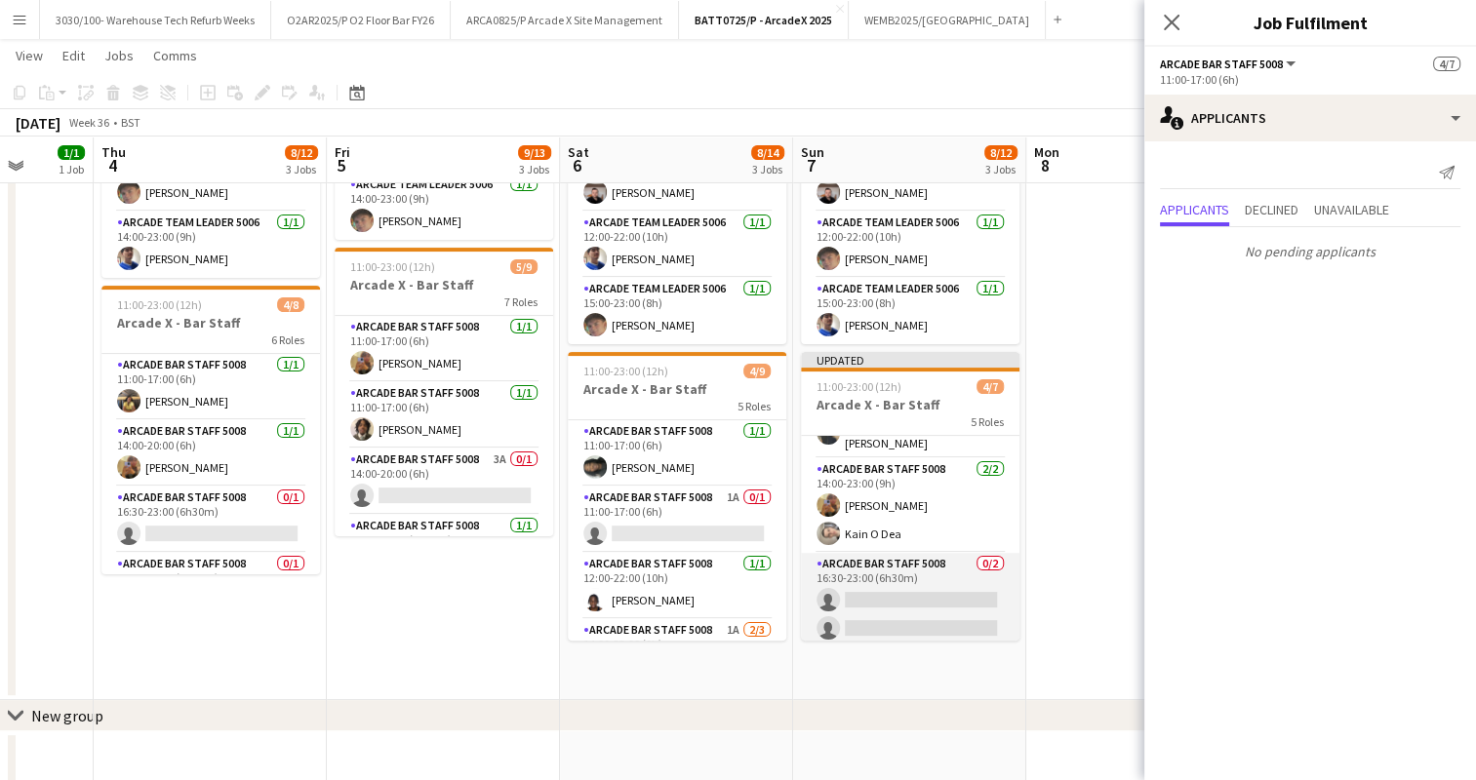
click at [883, 590] on app-card-role "Arcade Bar Staff 5008 0/2 16:30-23:00 (6h30m) single-neutral-actions single-neu…" at bounding box center [910, 600] width 219 height 95
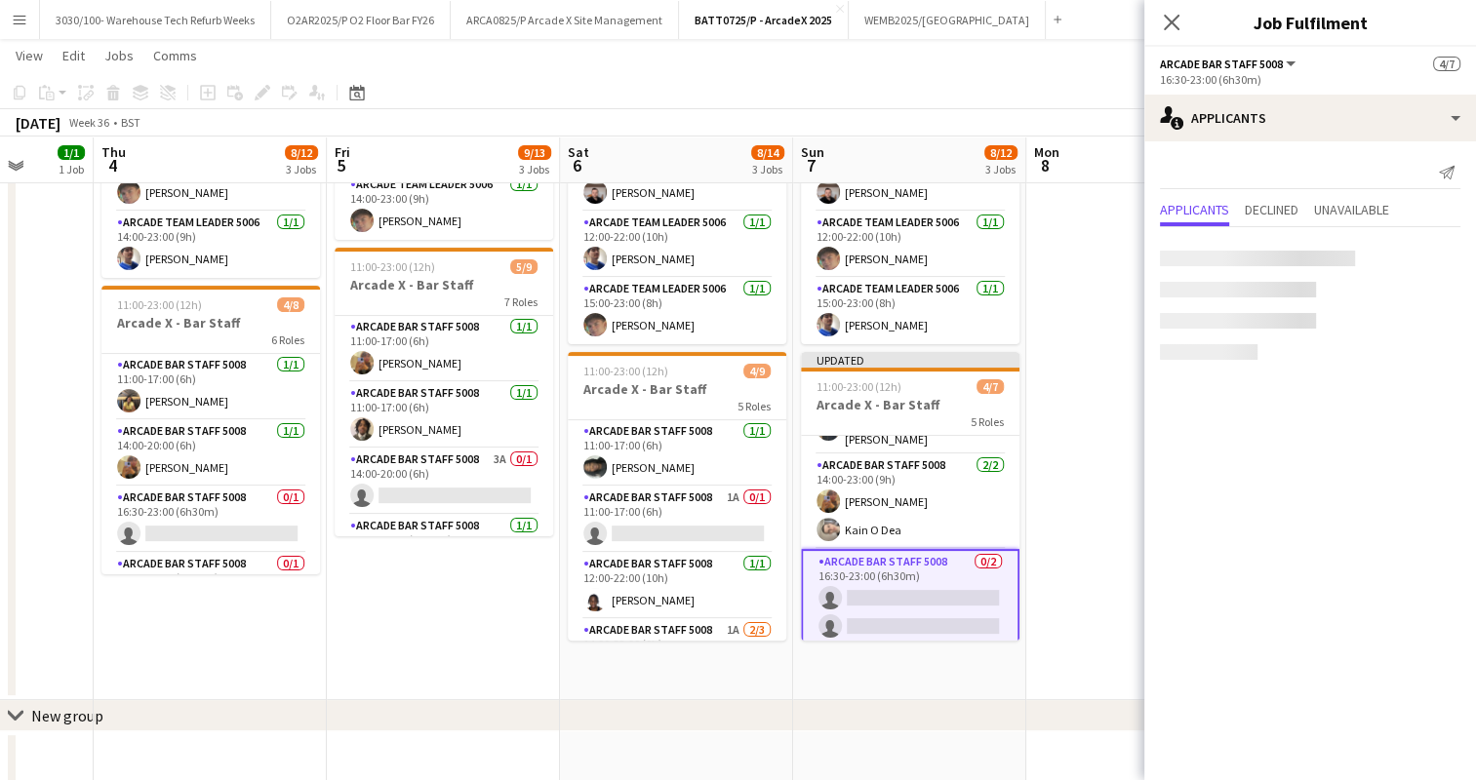
scroll to position [183, 0]
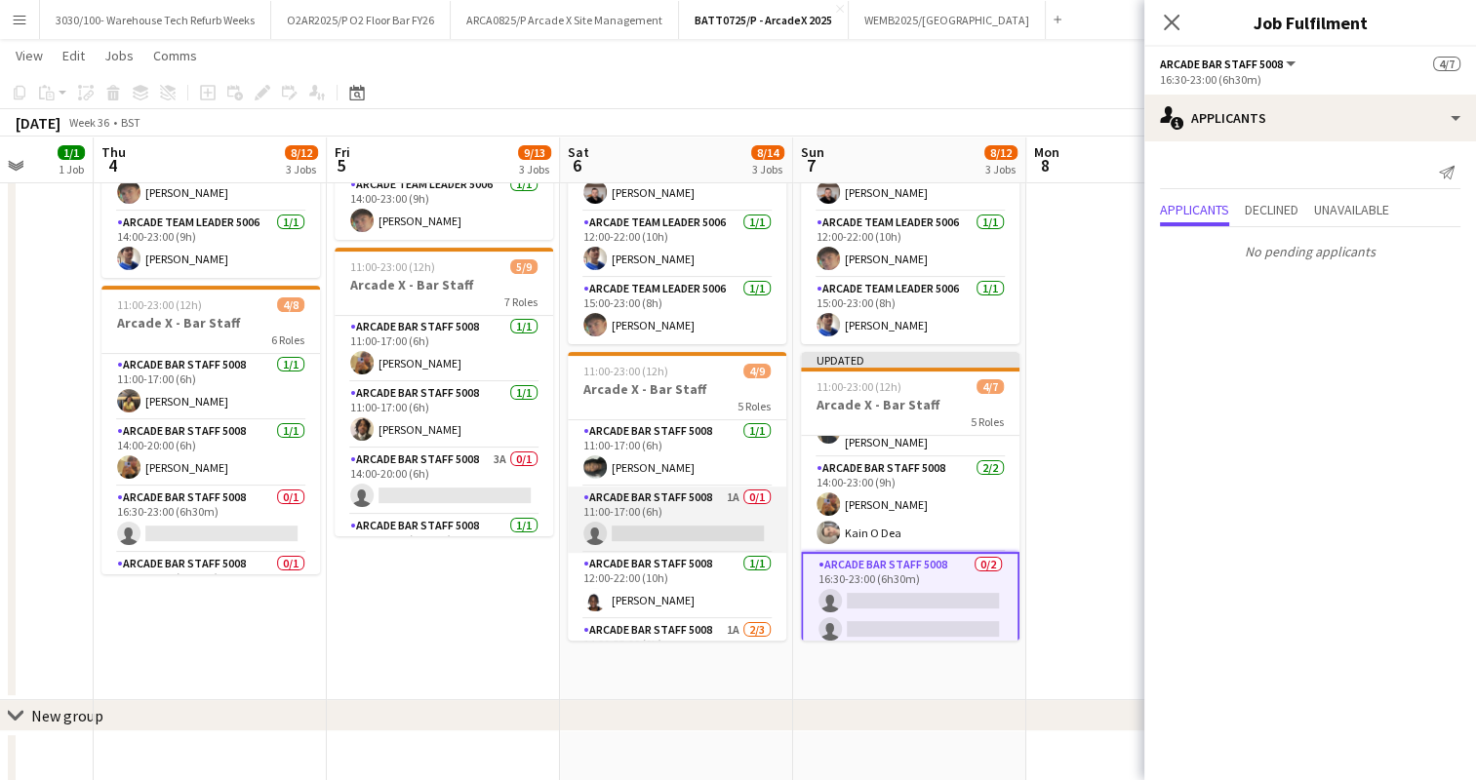
click at [686, 537] on app-card-role "Arcade Bar Staff 5008 1A 0/1 11:00-17:00 (6h) single-neutral-actions" at bounding box center [677, 520] width 219 height 66
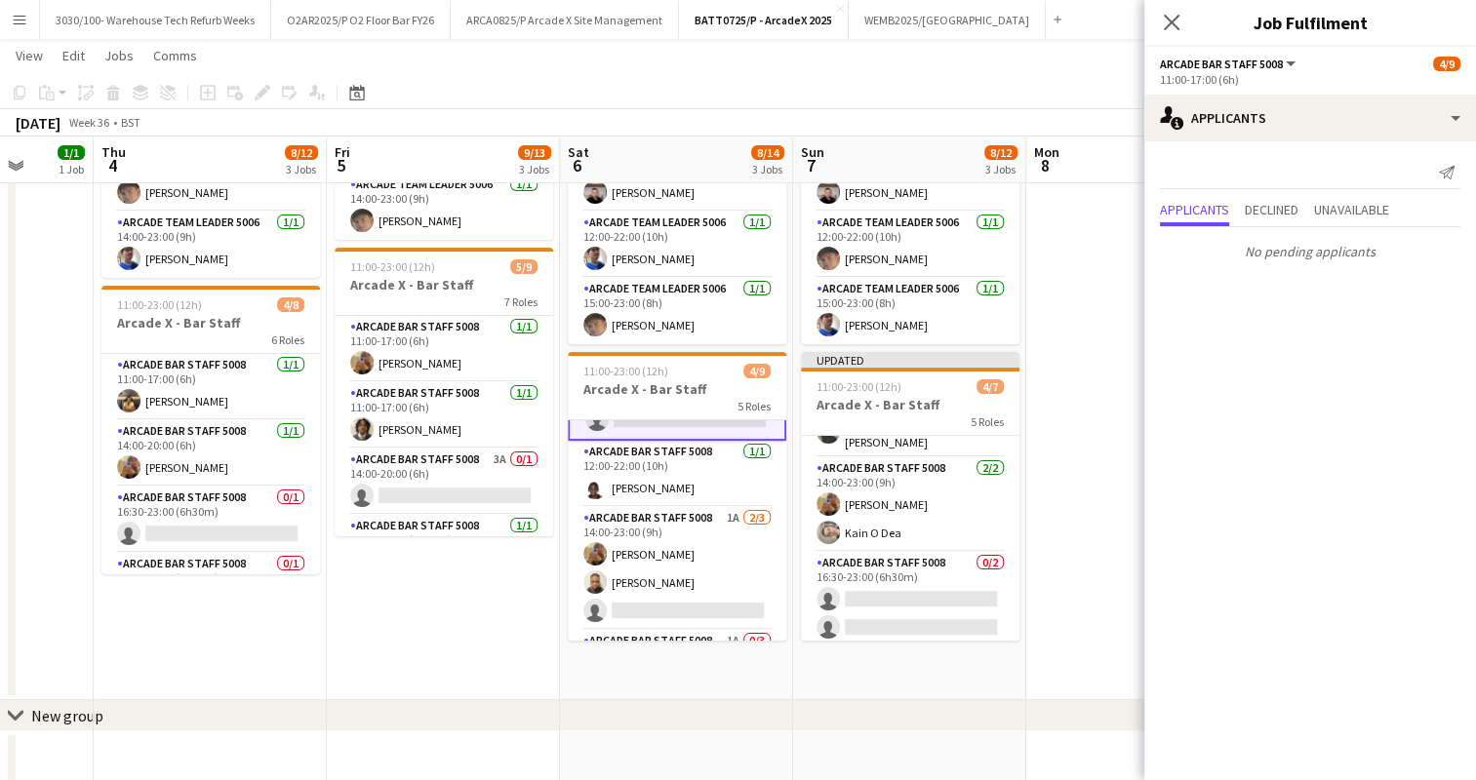
scroll to position [233, 0]
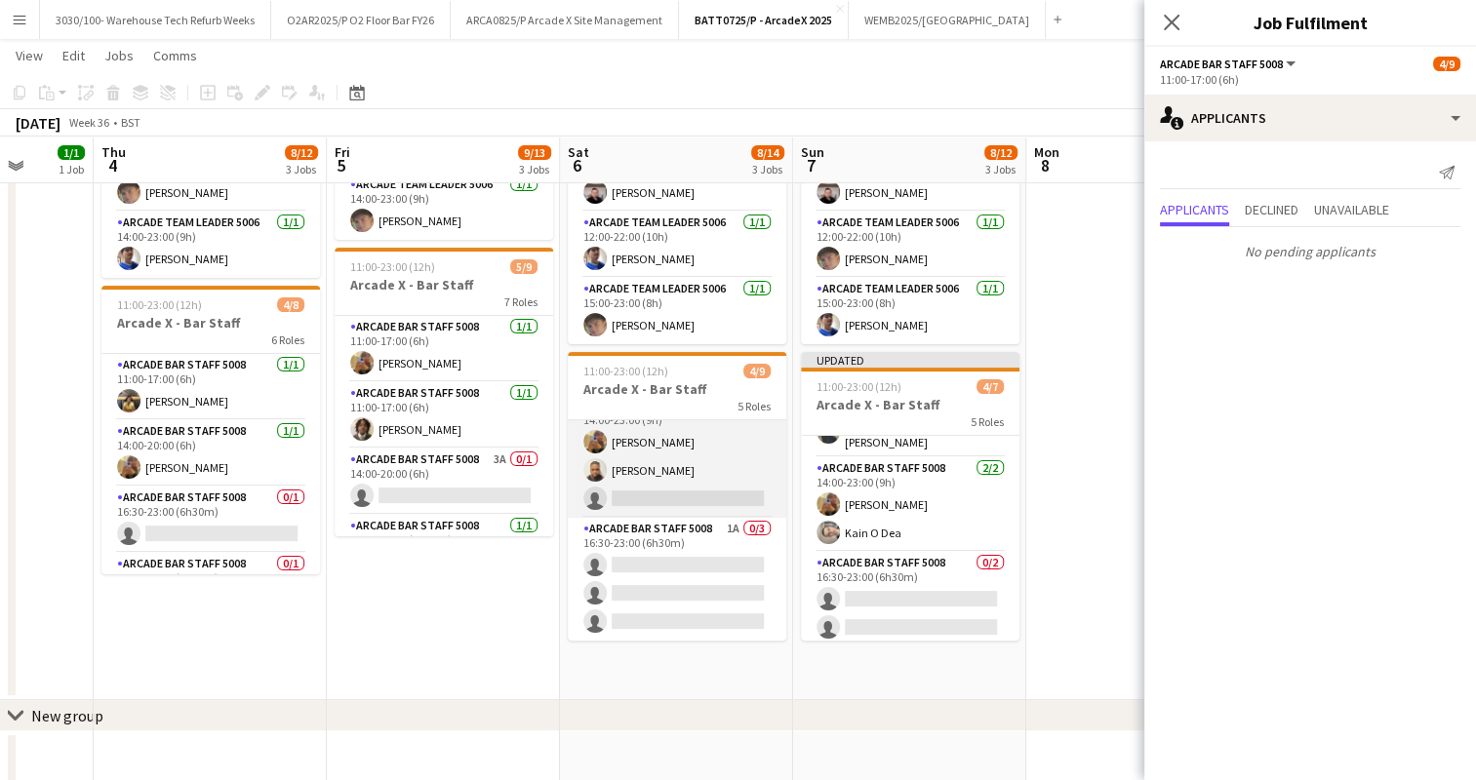
click at [690, 506] on app-card-role "Arcade Bar Staff 5008 1A [DATE] 14:00-23:00 (9h) [PERSON_NAME] [PERSON_NAME] si…" at bounding box center [677, 456] width 219 height 123
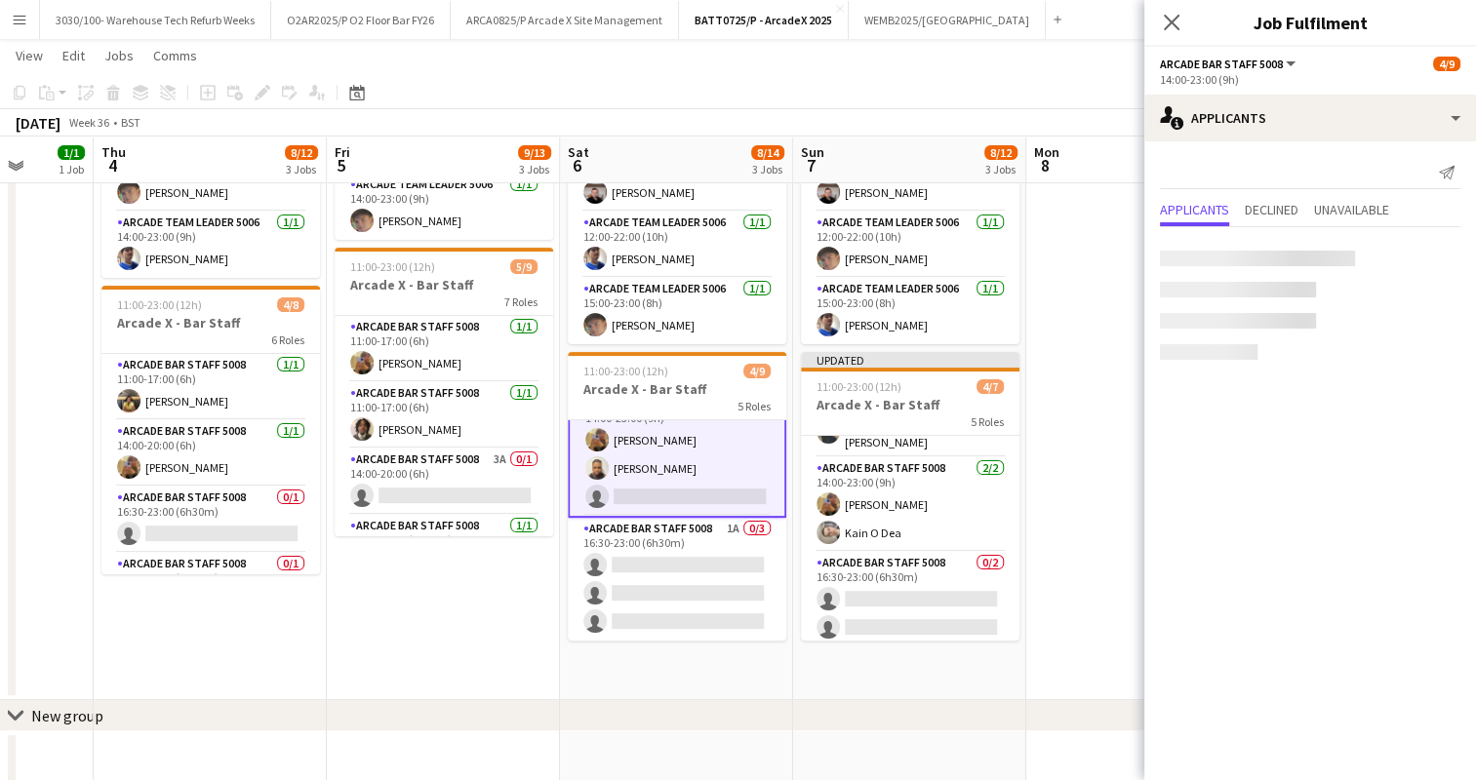
scroll to position [231, 0]
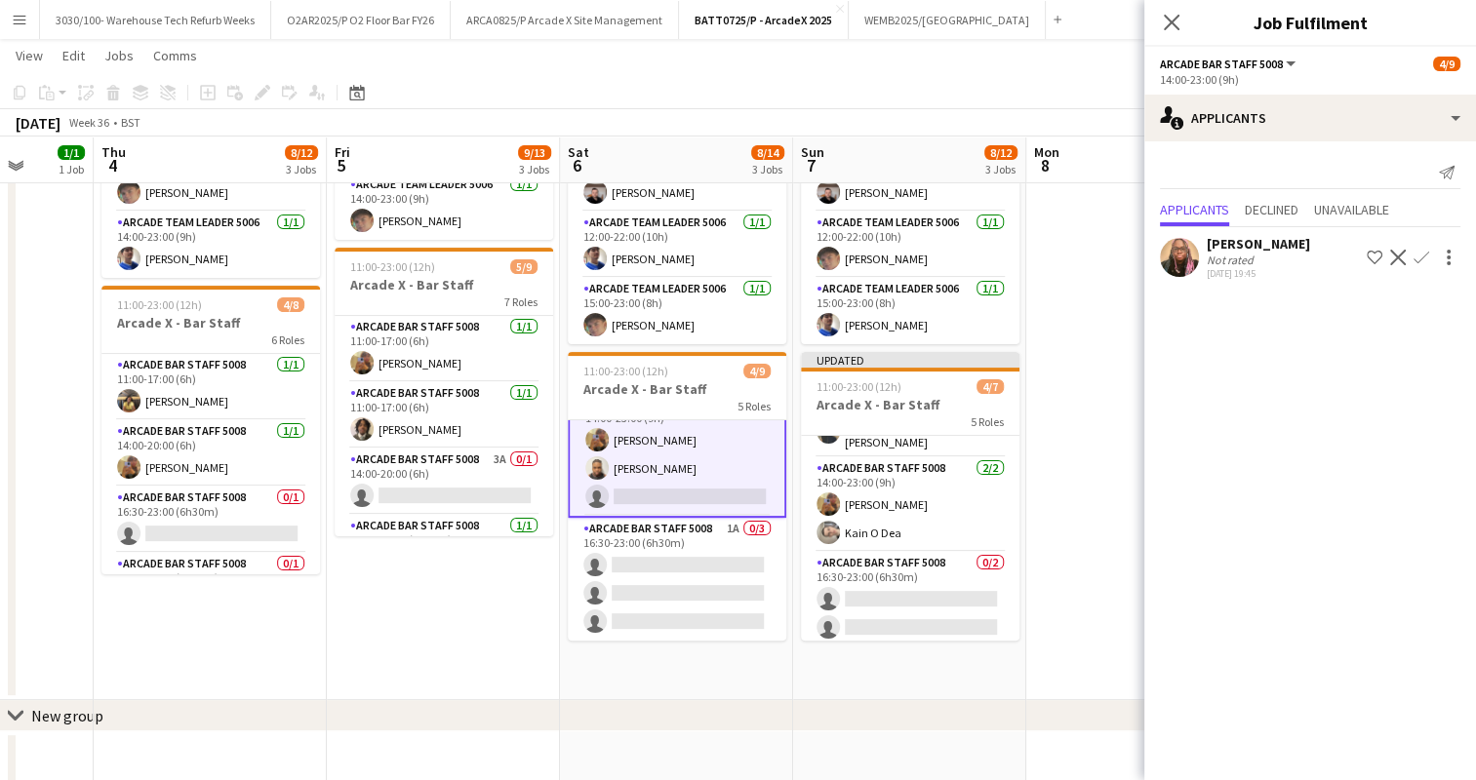
click at [1414, 260] on app-icon "Confirm" at bounding box center [1422, 258] width 16 height 16
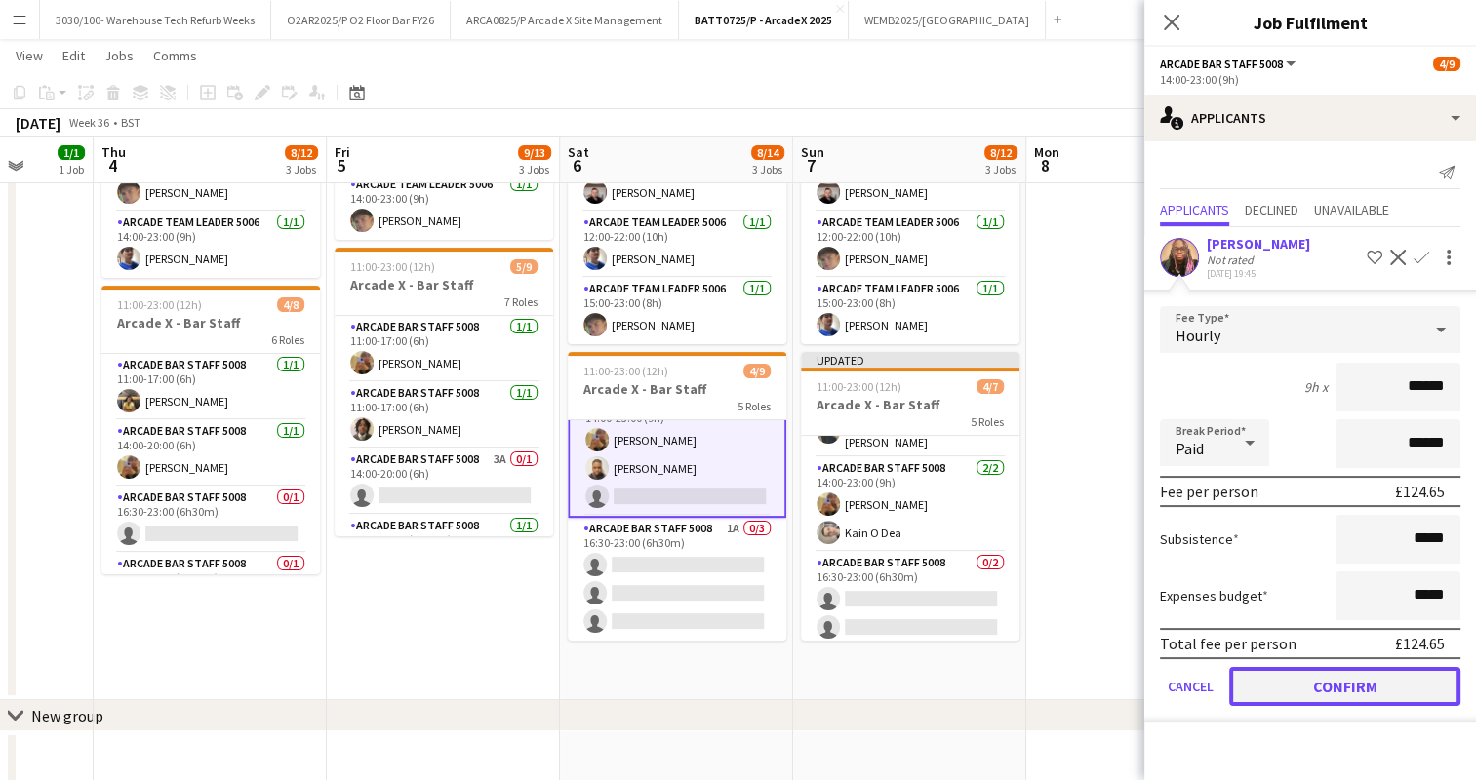
click at [1360, 687] on button "Confirm" at bounding box center [1344, 686] width 231 height 39
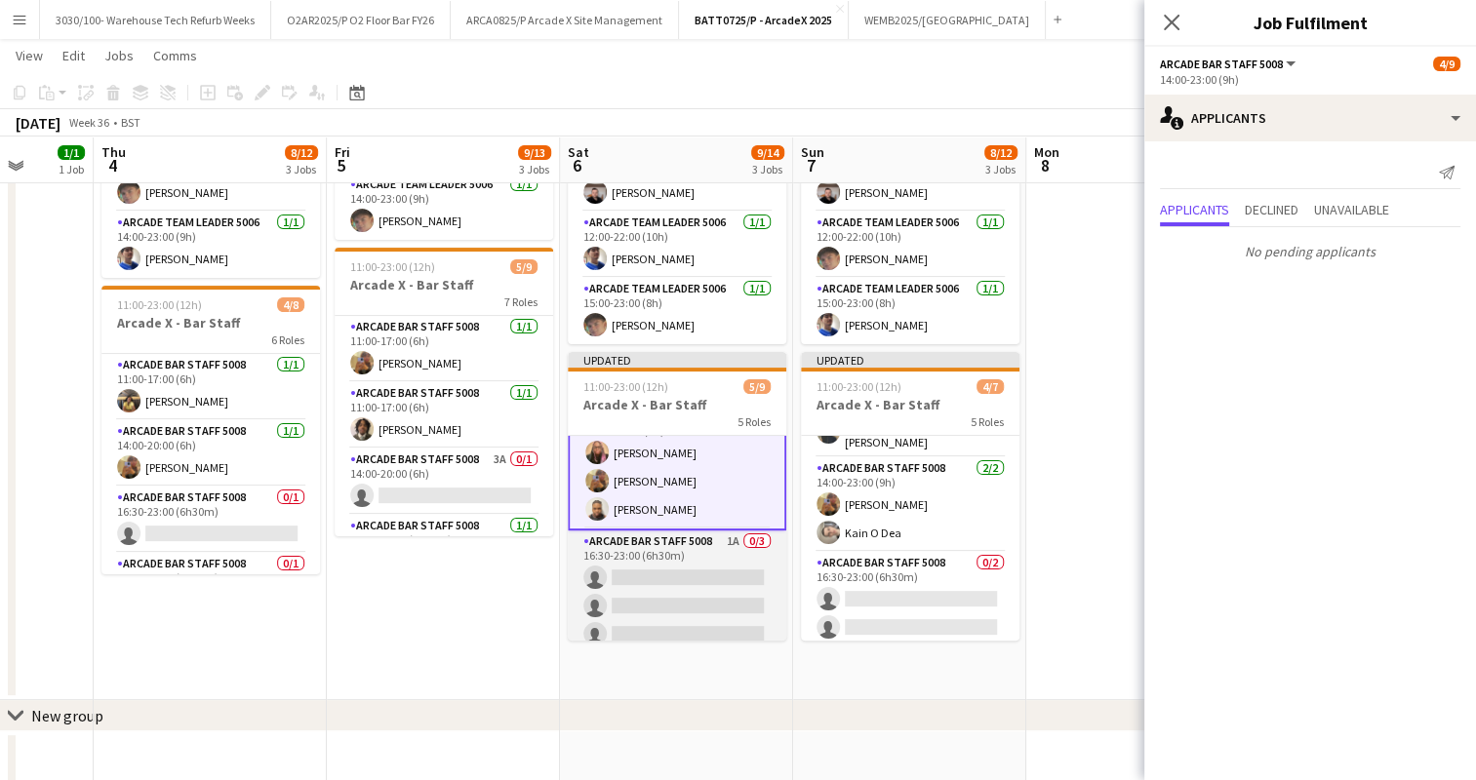
click at [707, 580] on app-card-role "Arcade Bar Staff 5008 1A 0/3 16:30-23:00 (6h30m) single-neutral-actions single-…" at bounding box center [677, 592] width 219 height 123
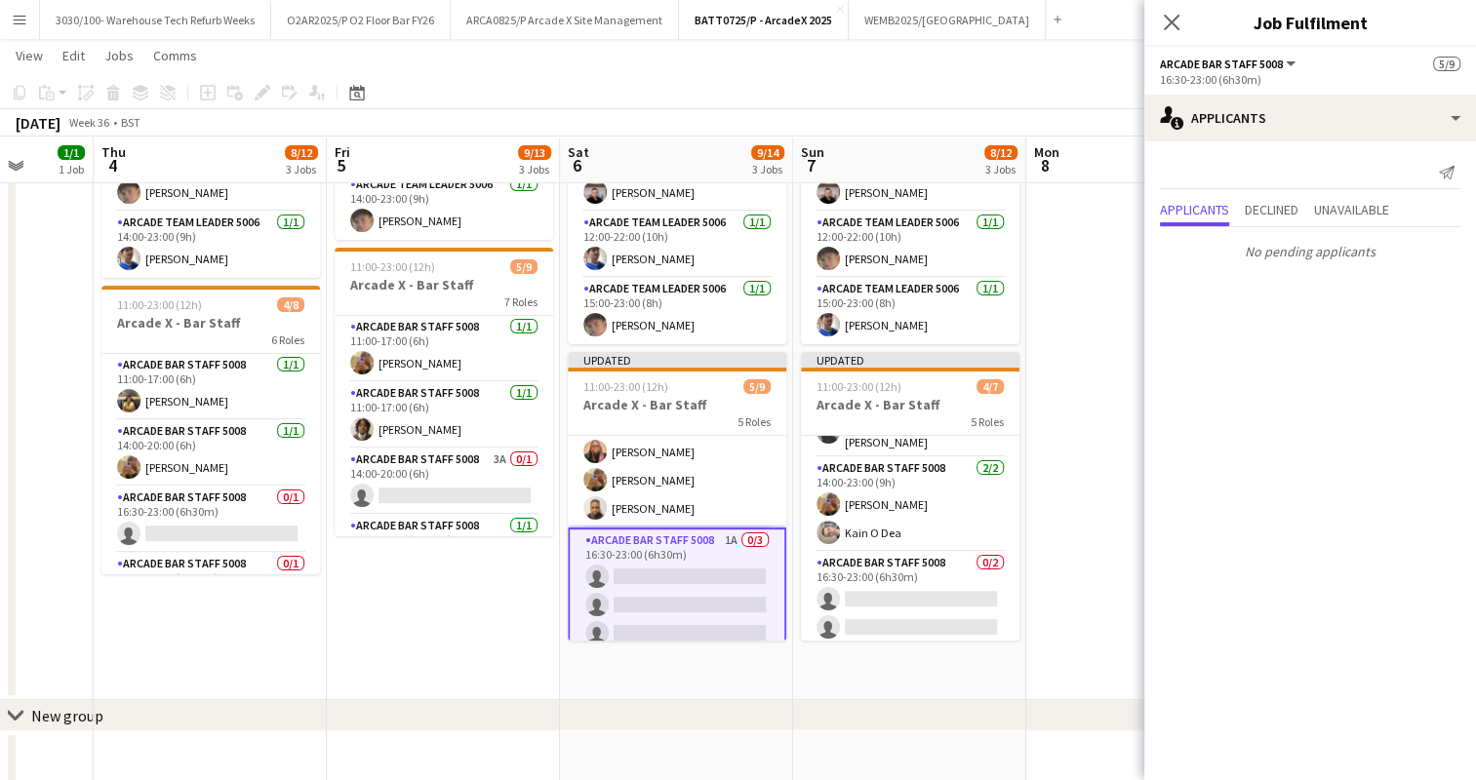
scroll to position [249, 0]
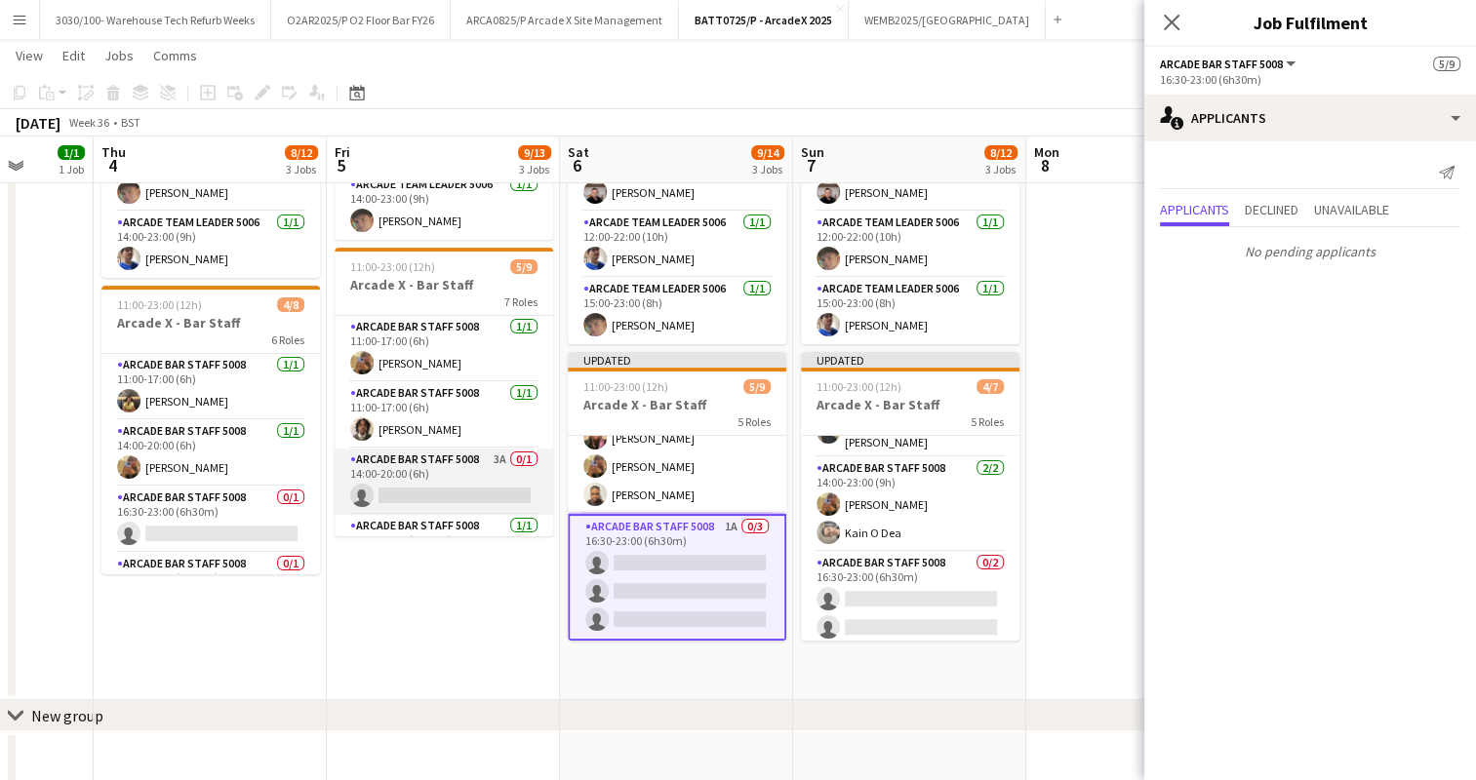
click at [468, 468] on app-card-role "Arcade Bar Staff 5008 3A 0/1 14:00-20:00 (6h) single-neutral-actions" at bounding box center [444, 482] width 219 height 66
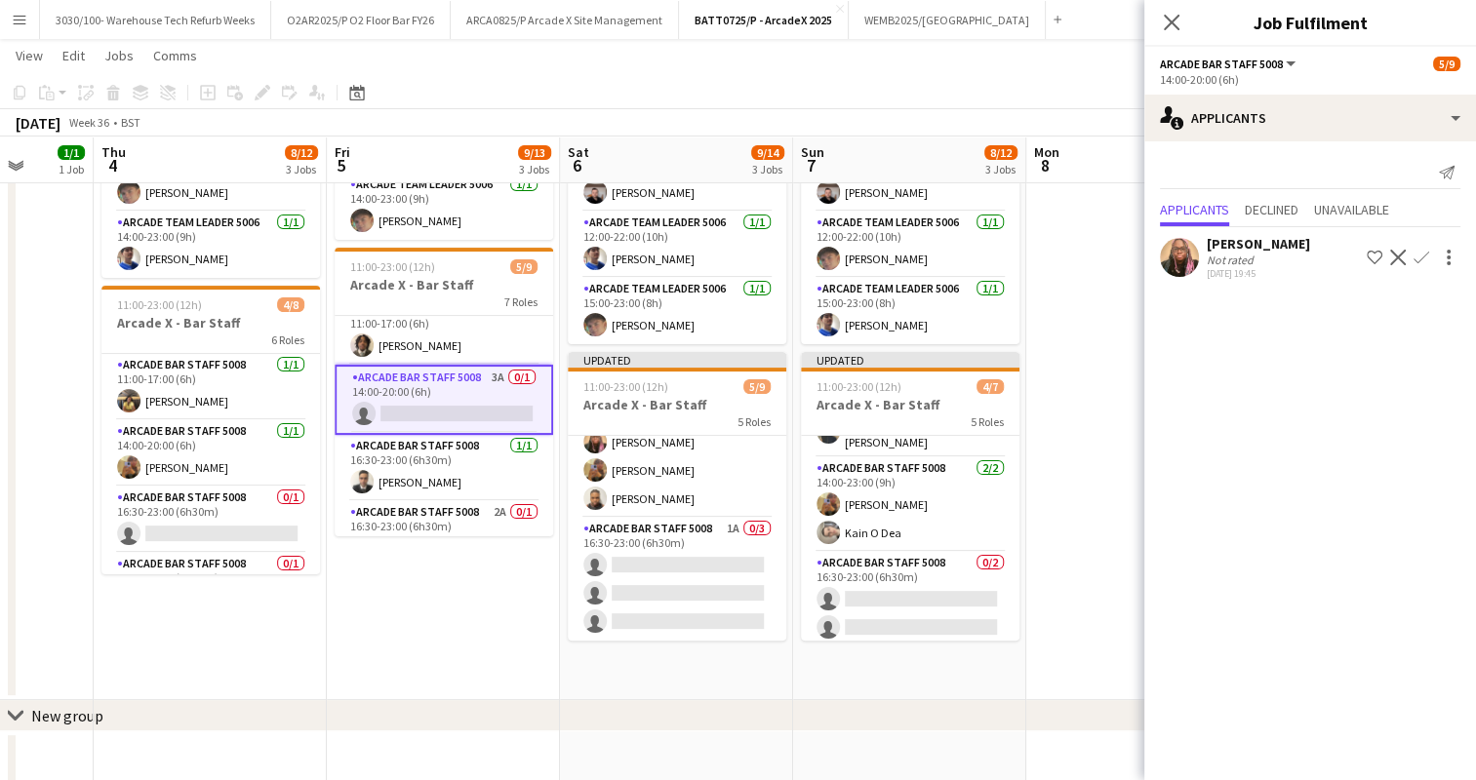
scroll to position [88, 0]
click at [1424, 257] on app-icon "Confirm" at bounding box center [1422, 258] width 16 height 16
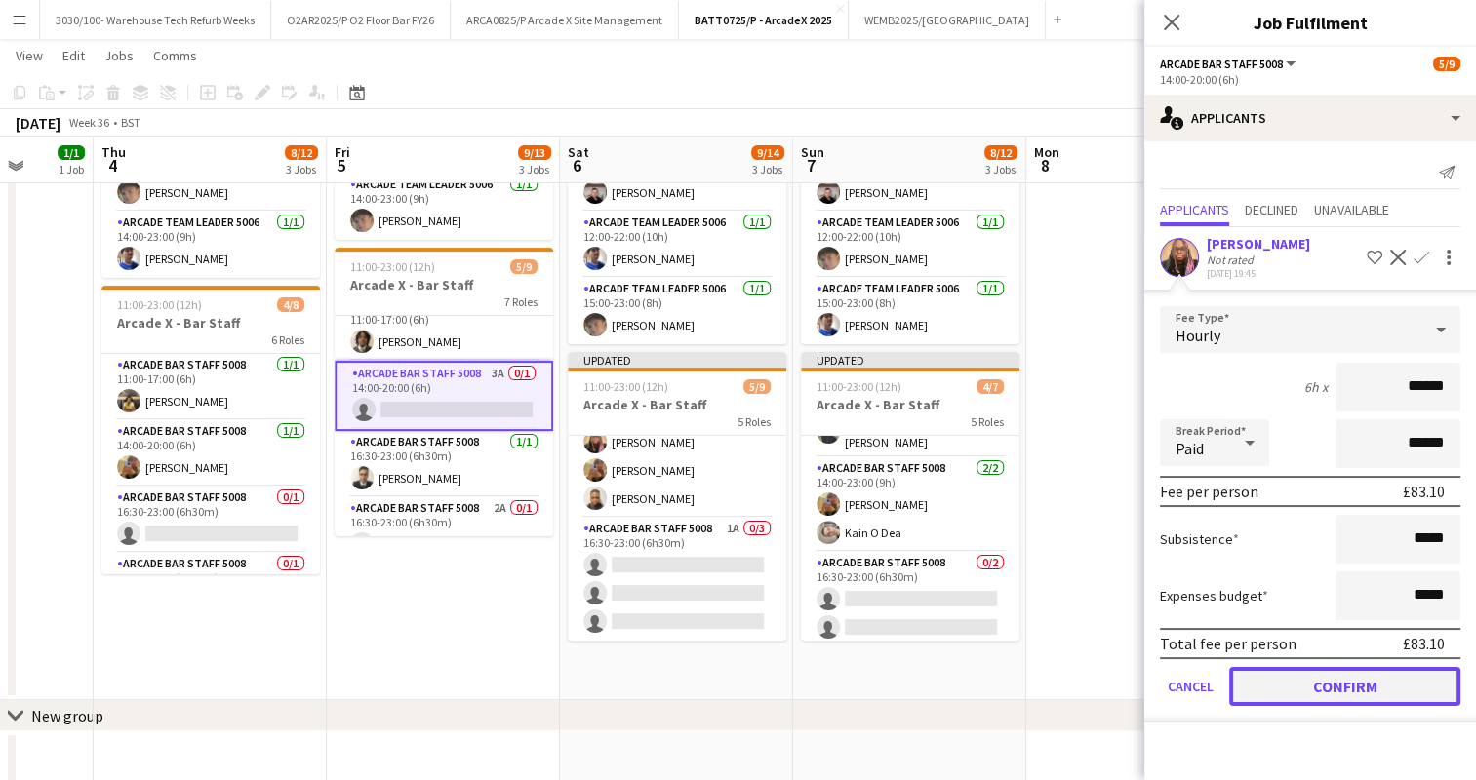
click at [1324, 683] on button "Confirm" at bounding box center [1344, 686] width 231 height 39
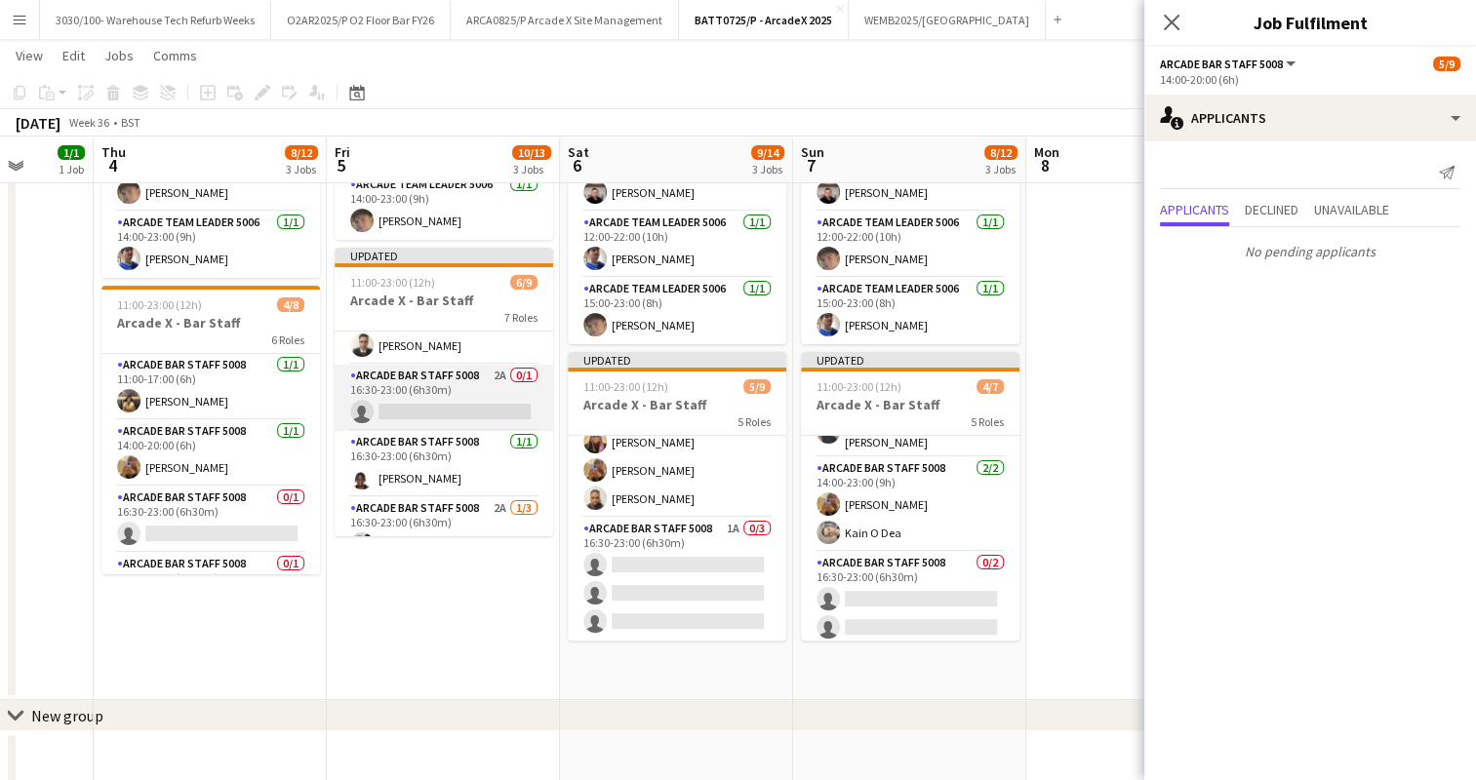
click at [480, 385] on app-card-role "Arcade Bar Staff 5008 2A 0/1 16:30-23:00 (6h30m) single-neutral-actions" at bounding box center [444, 398] width 219 height 66
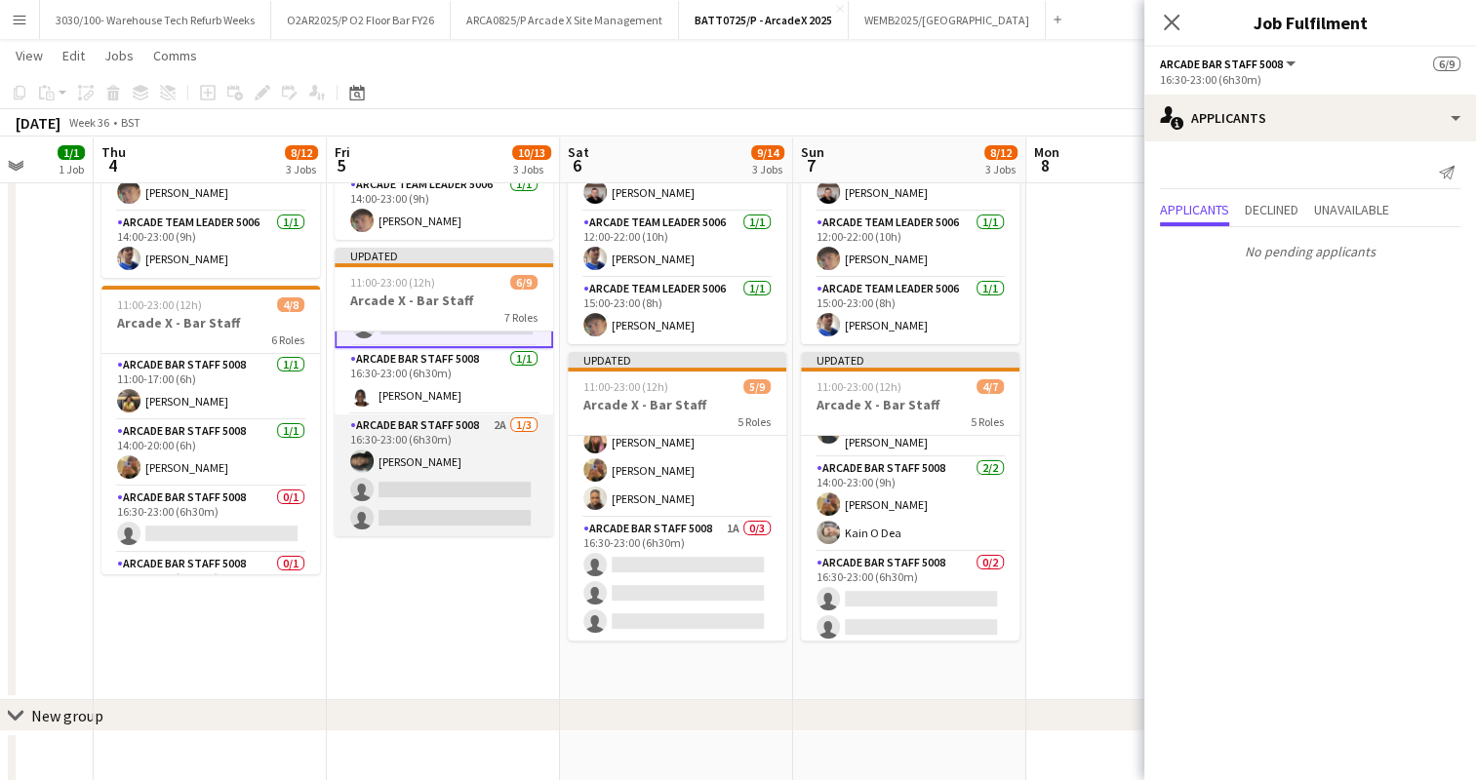
click at [470, 451] on app-card-role "Arcade Bar Staff 5008 2A [DATE] 16:30-23:00 (6h30m) [PERSON_NAME] single-neutra…" at bounding box center [444, 476] width 219 height 123
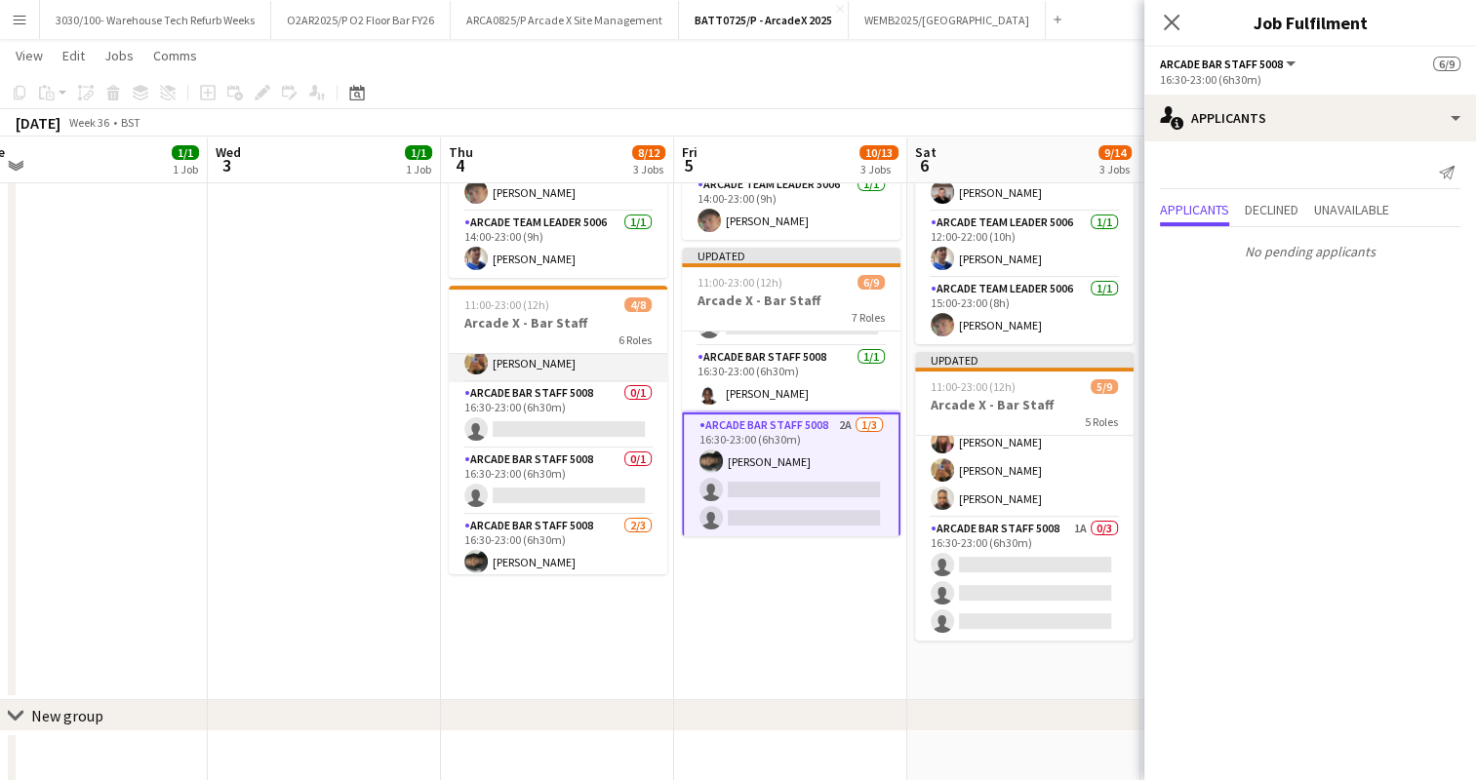
scroll to position [112, 0]
click at [542, 434] on app-card-role "Arcade Bar Staff 5008 0/1 16:30-23:00 (6h30m) single-neutral-actions" at bounding box center [558, 408] width 219 height 66
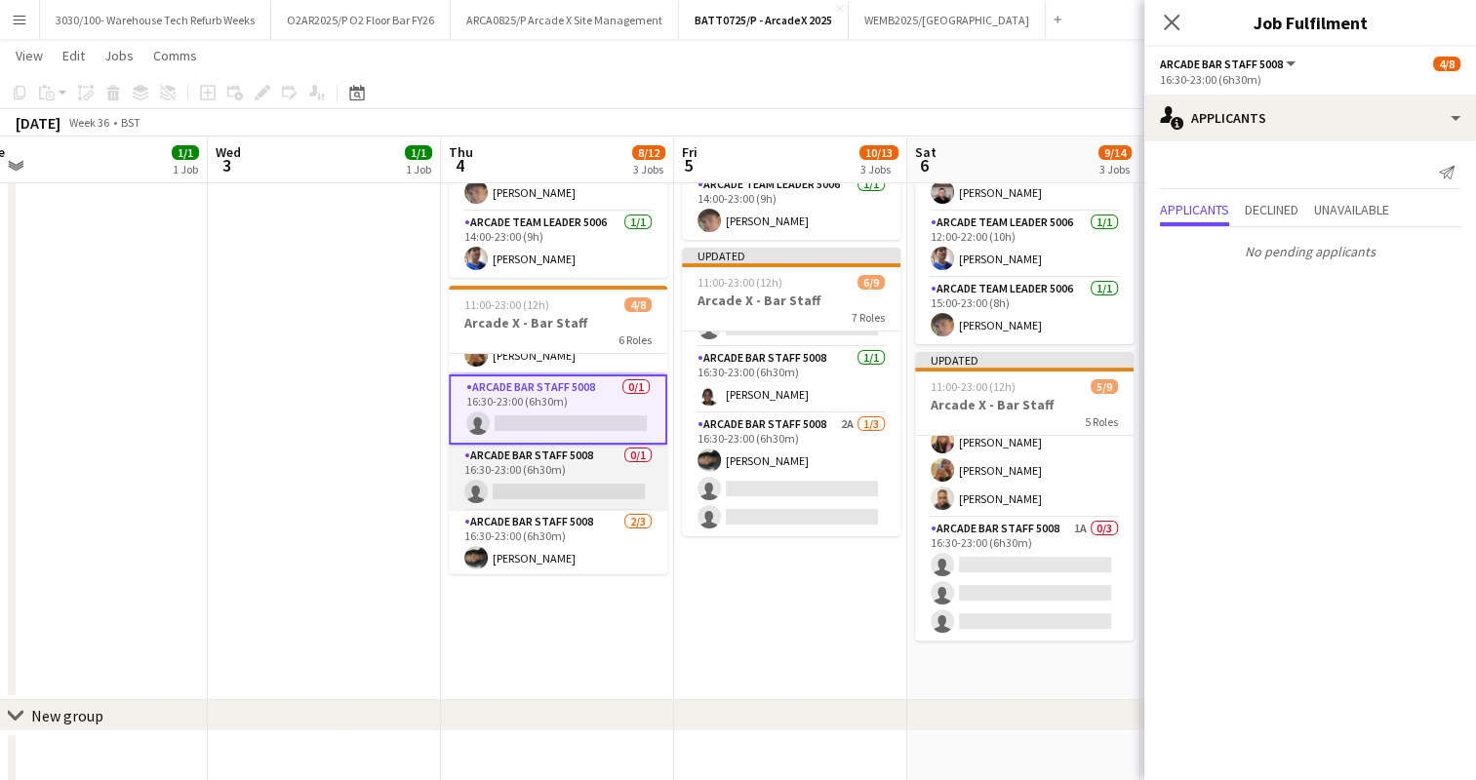
click at [555, 474] on app-card-role "Arcade Bar Staff 5008 0/1 16:30-23:00 (6h30m) single-neutral-actions" at bounding box center [558, 478] width 219 height 66
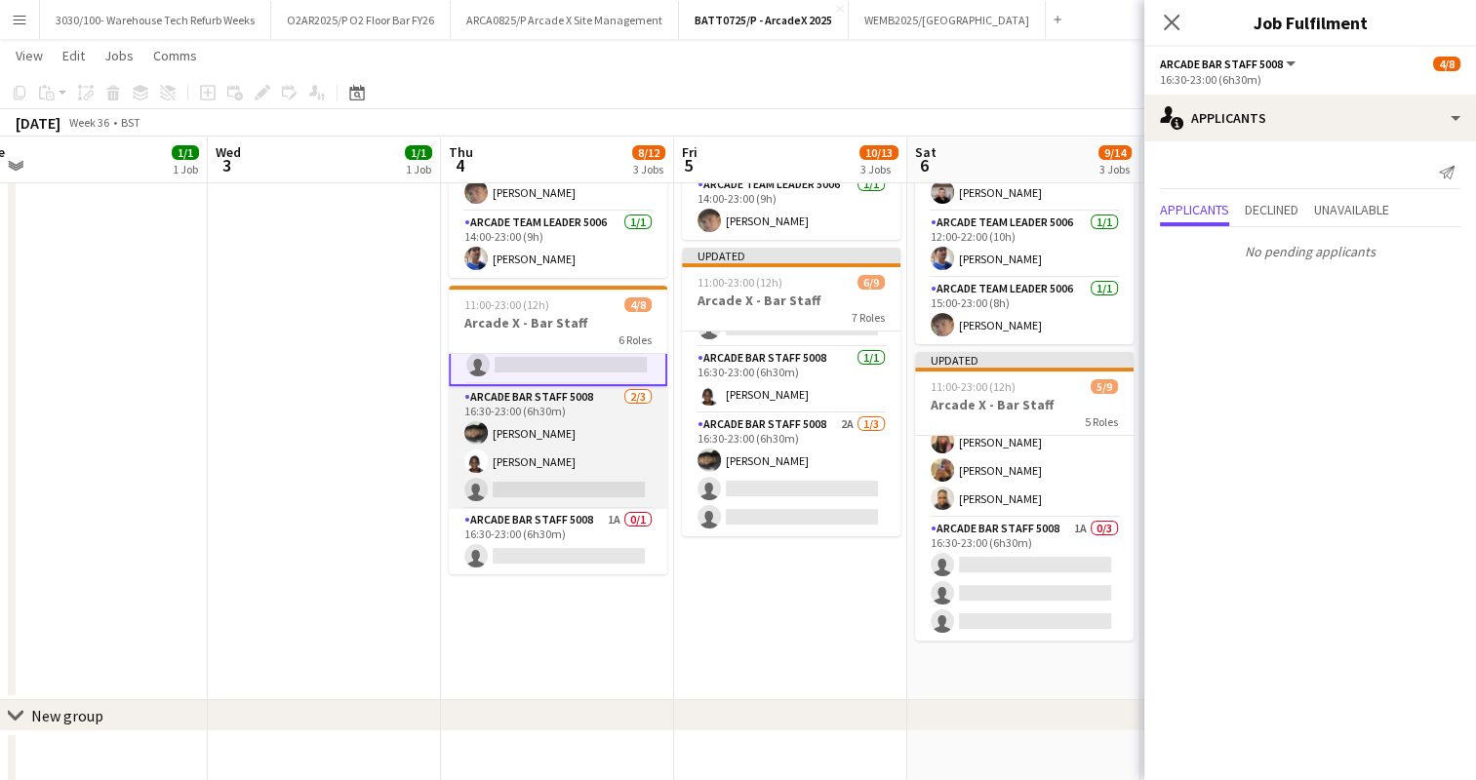
click at [574, 430] on app-card-role "Arcade Bar Staff 5008 [DATE] 16:30-23:00 (6h30m) [PERSON_NAME] Igbuya [PERSON_N…" at bounding box center [558, 447] width 219 height 123
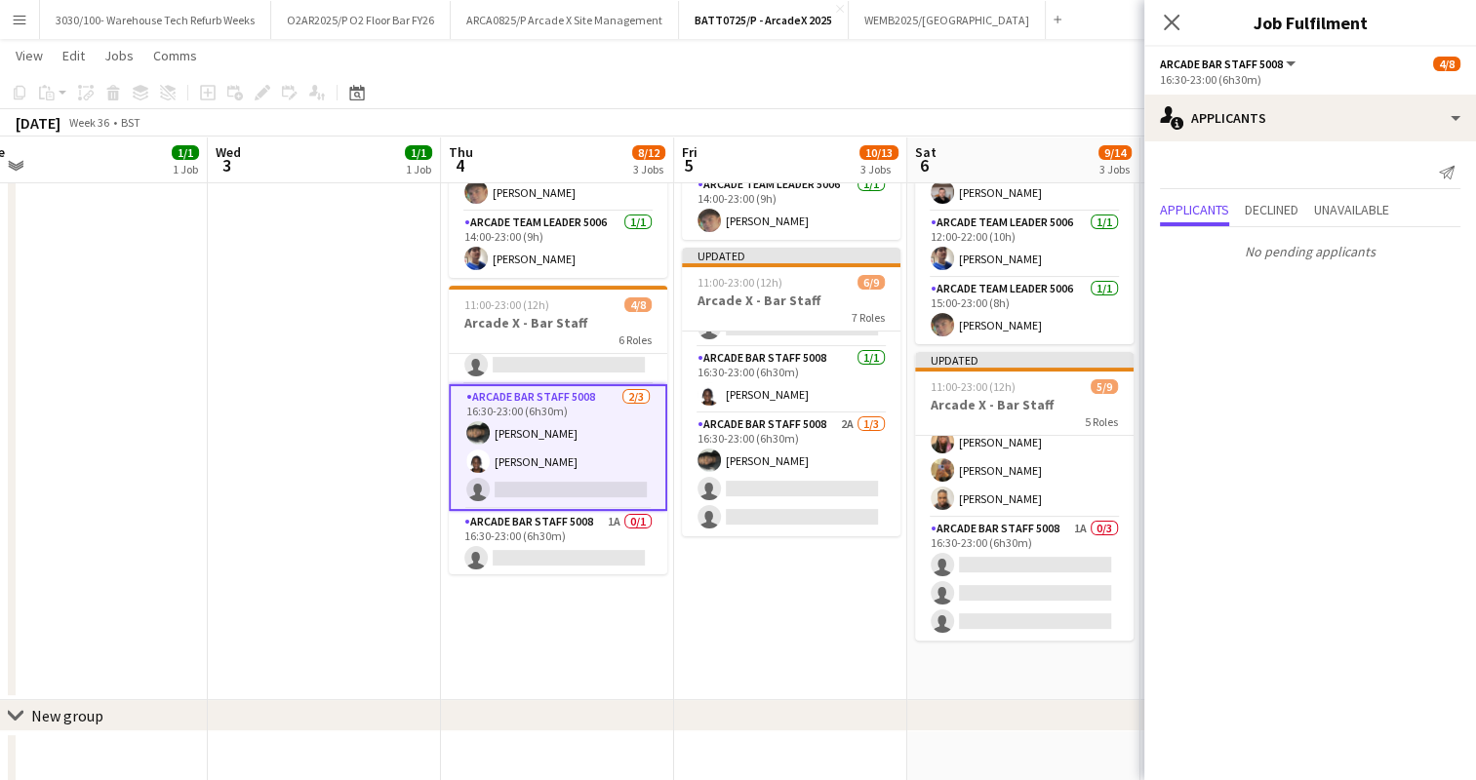
scroll to position [237, 0]
click at [562, 525] on app-card-role "Arcade Bar Staff 5008 1A 0/1 16:30-23:00 (6h30m) single-neutral-actions" at bounding box center [558, 542] width 219 height 66
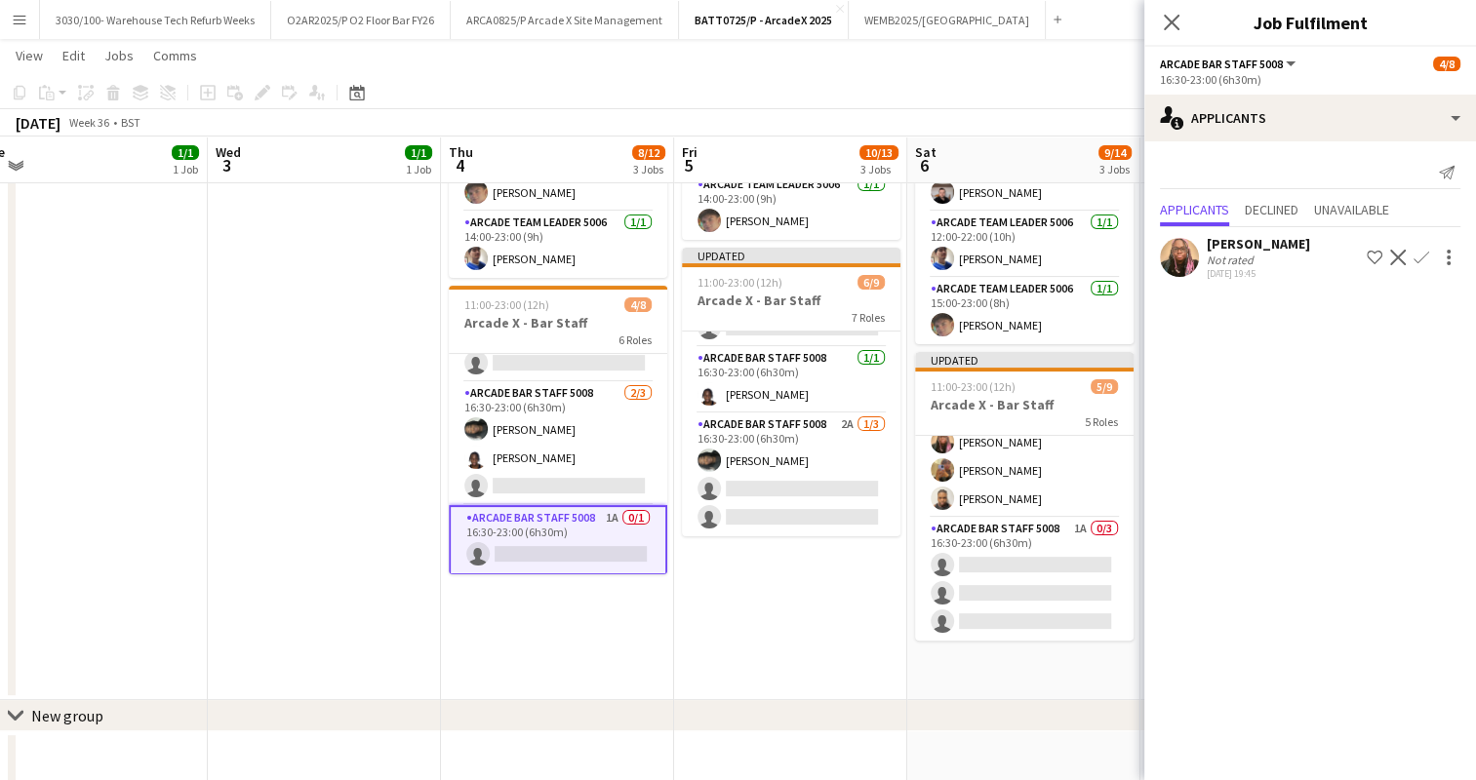
click at [1420, 250] on app-icon "Confirm" at bounding box center [1422, 258] width 16 height 16
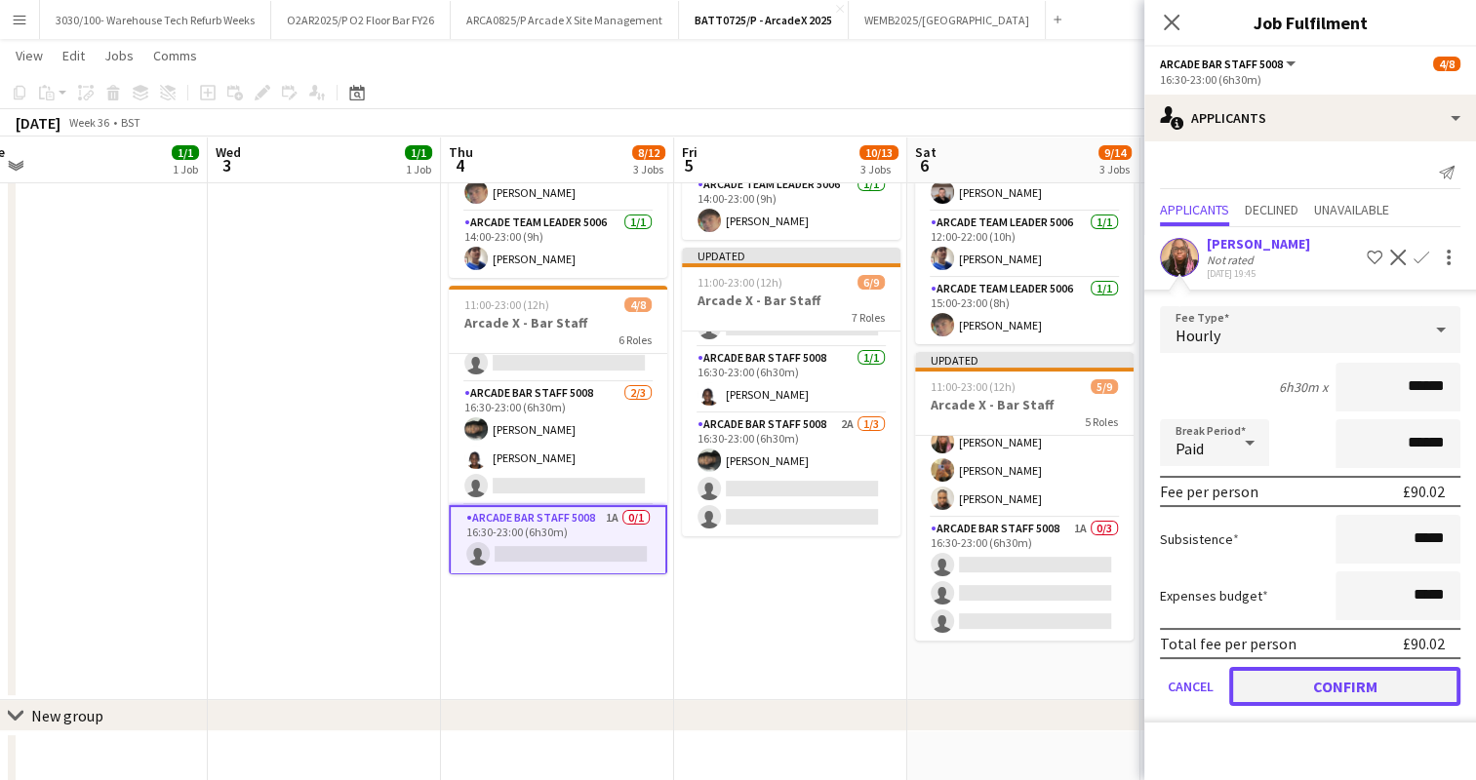
click at [1323, 675] on button "Confirm" at bounding box center [1344, 686] width 231 height 39
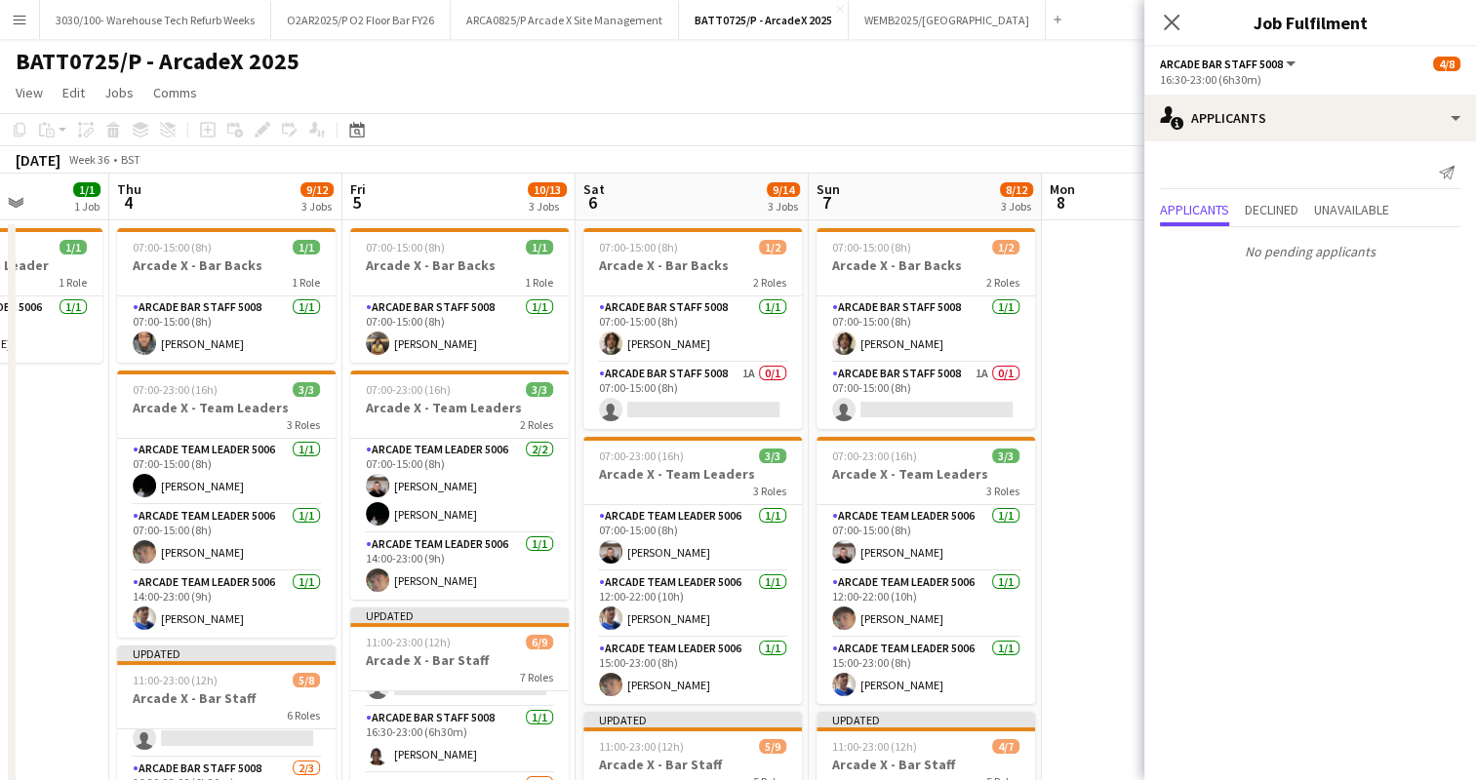
scroll to position [0, 837]
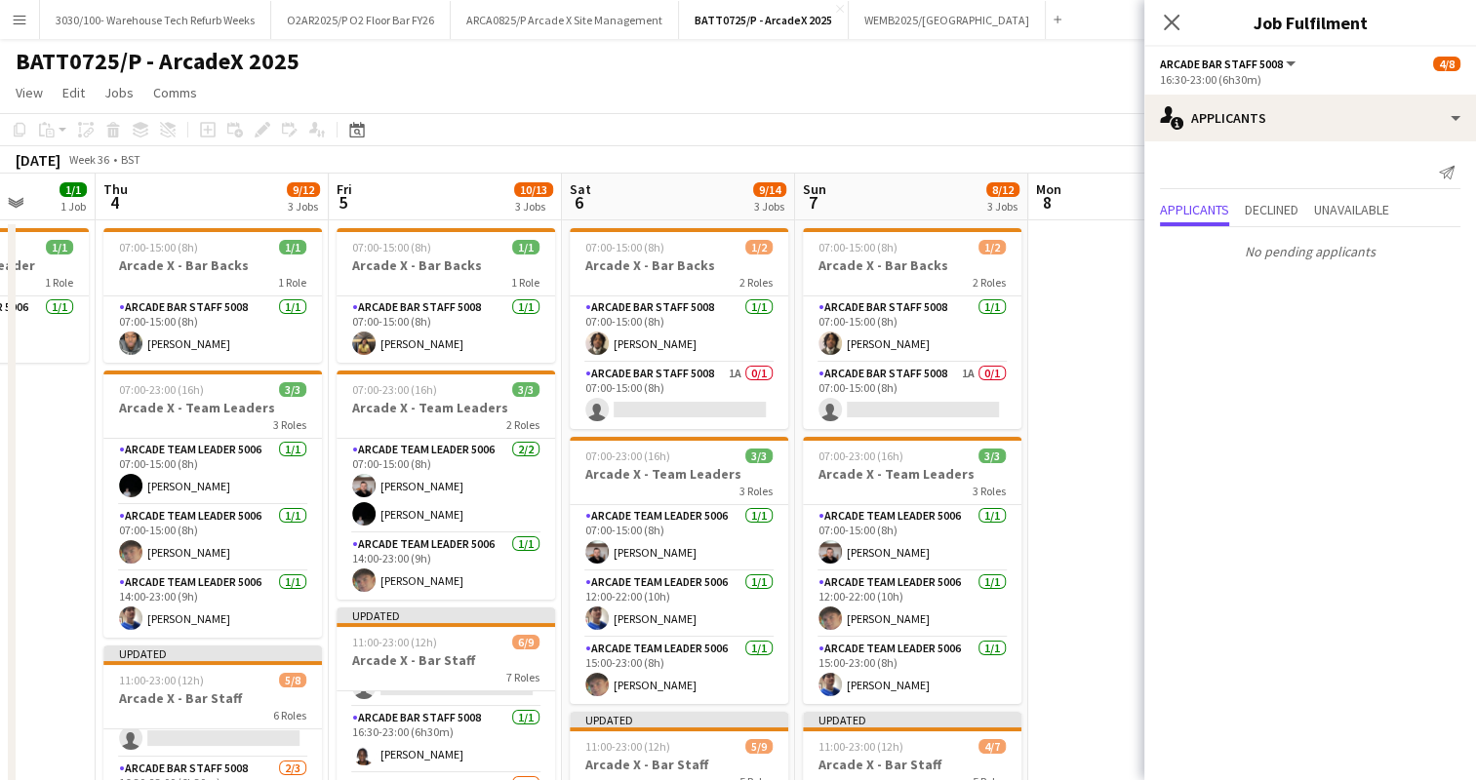
click at [675, 384] on app-card-role "Arcade Bar Staff 5008 1A 0/1 07:00-15:00 (8h) single-neutral-actions" at bounding box center [679, 396] width 219 height 66
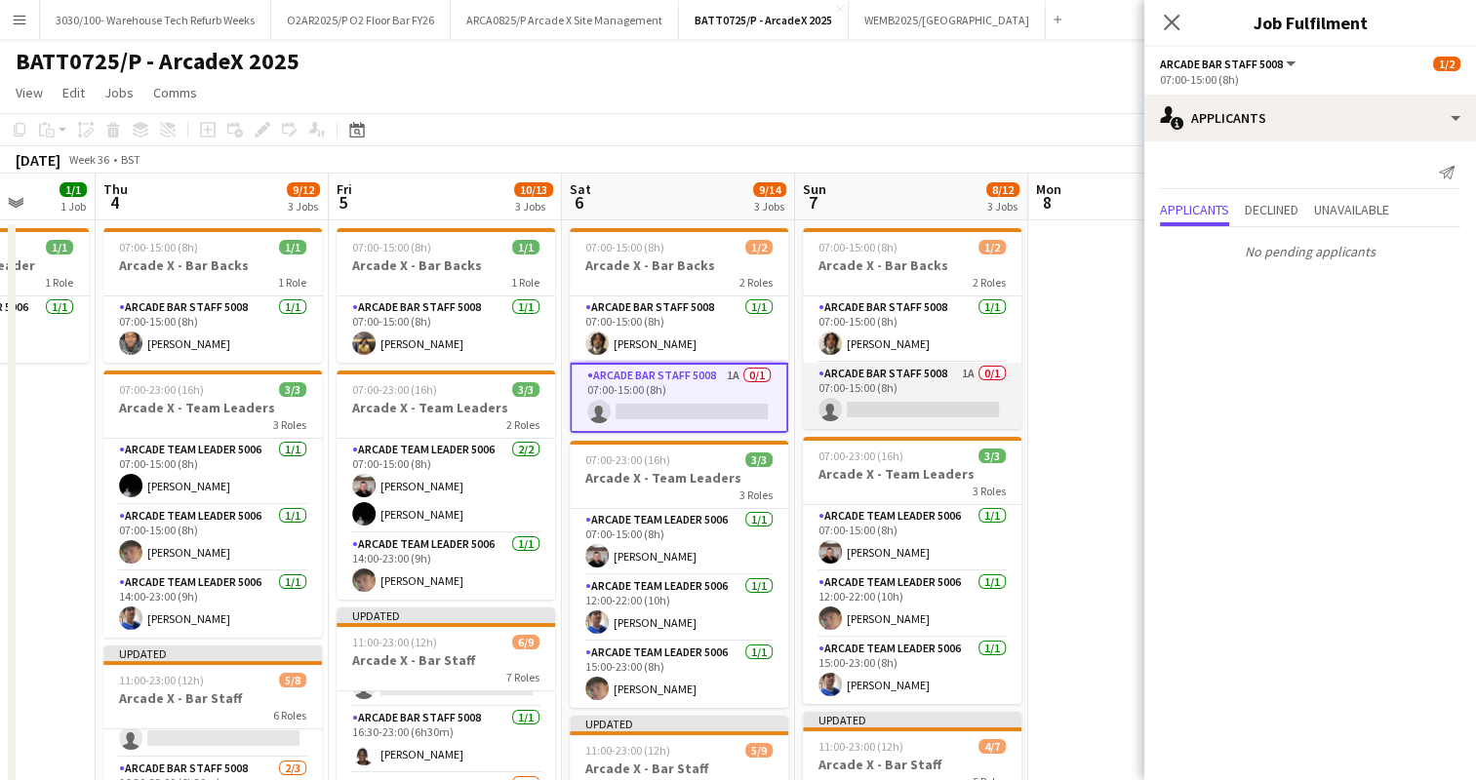
click at [861, 397] on app-card-role "Arcade Bar Staff 5008 1A 0/1 07:00-15:00 (8h) single-neutral-actions" at bounding box center [912, 396] width 219 height 66
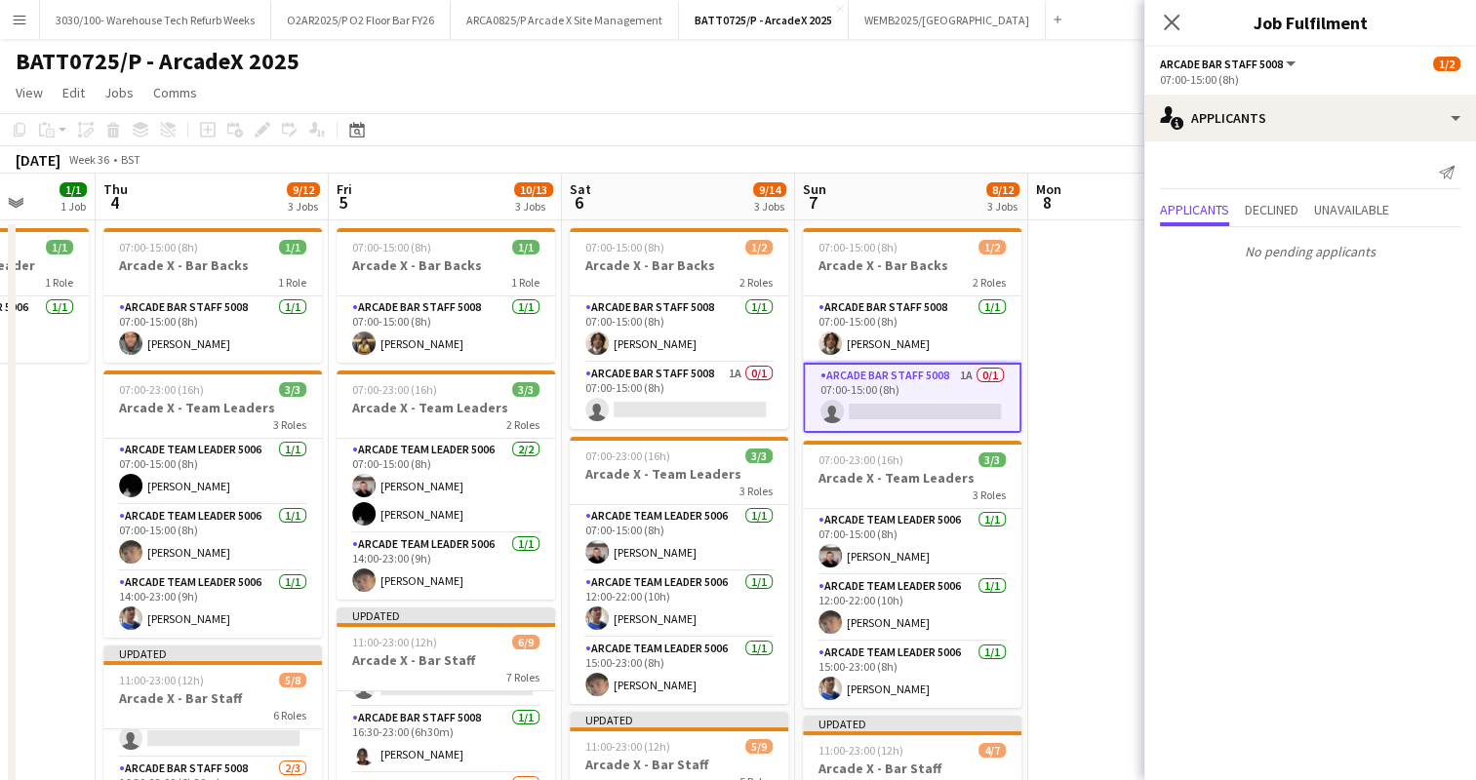
click at [1062, 159] on div "[DATE] Week 36 • BST Publish 4 jobs Revert 4 jobs" at bounding box center [738, 159] width 1476 height 27
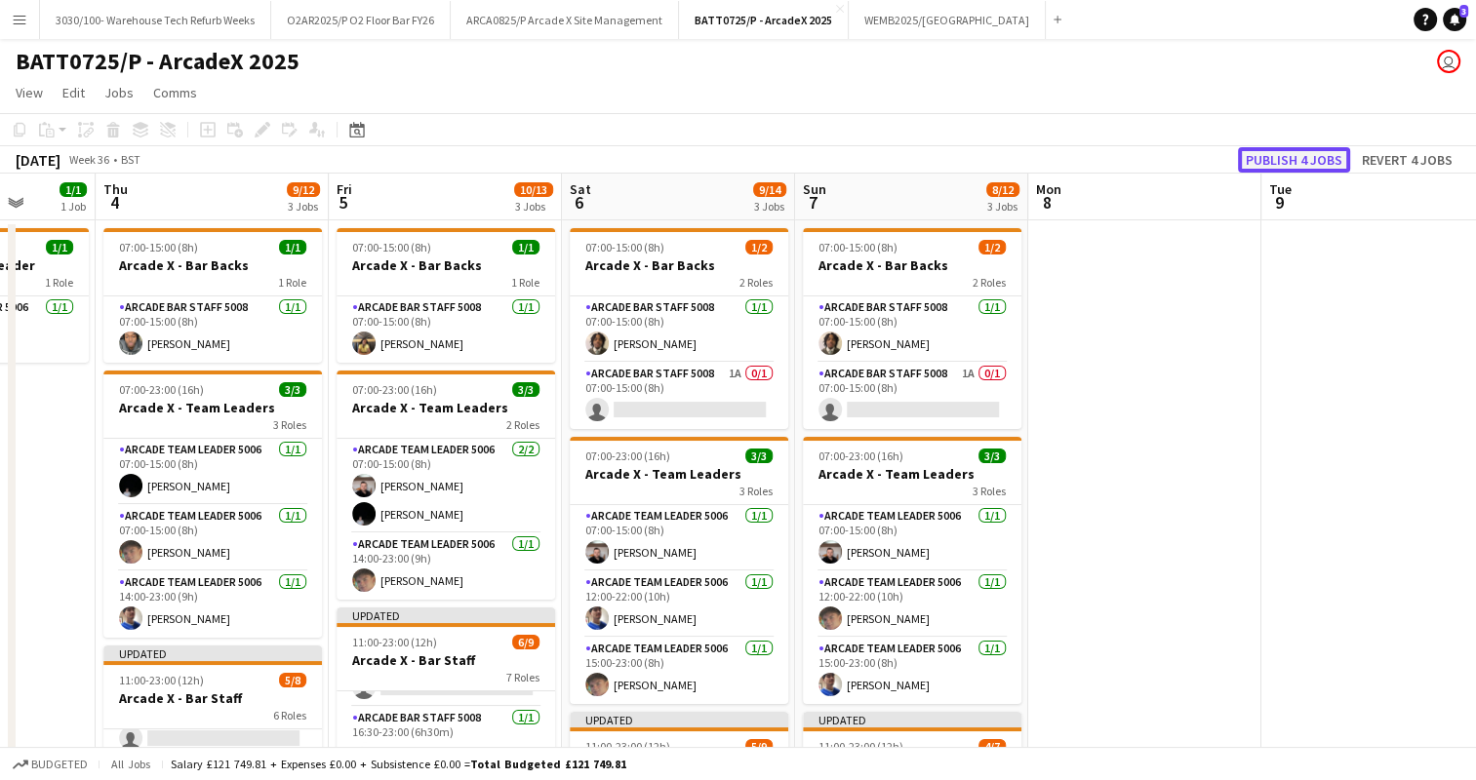
click at [1298, 159] on button "Publish 4 jobs" at bounding box center [1294, 159] width 112 height 25
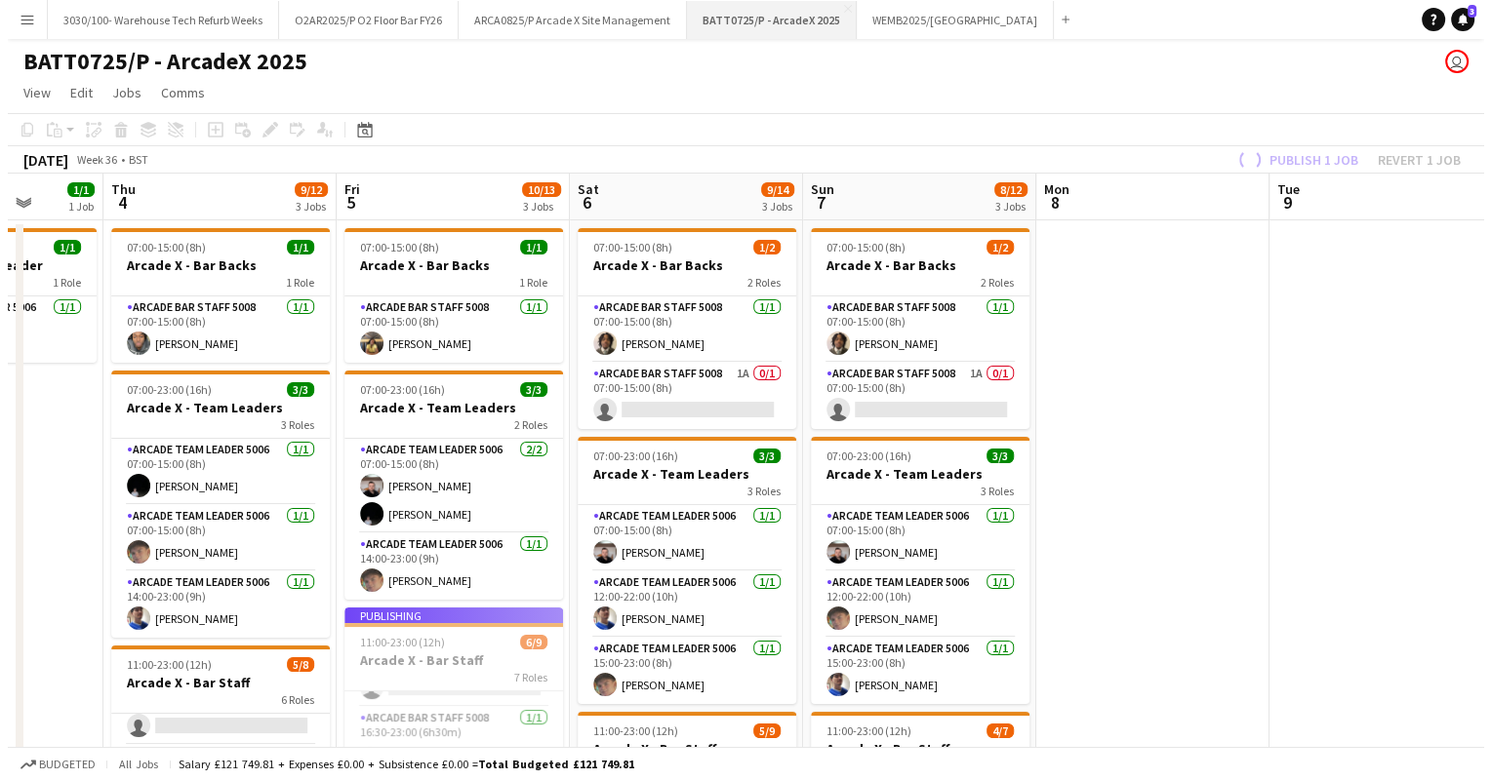
scroll to position [300, 0]
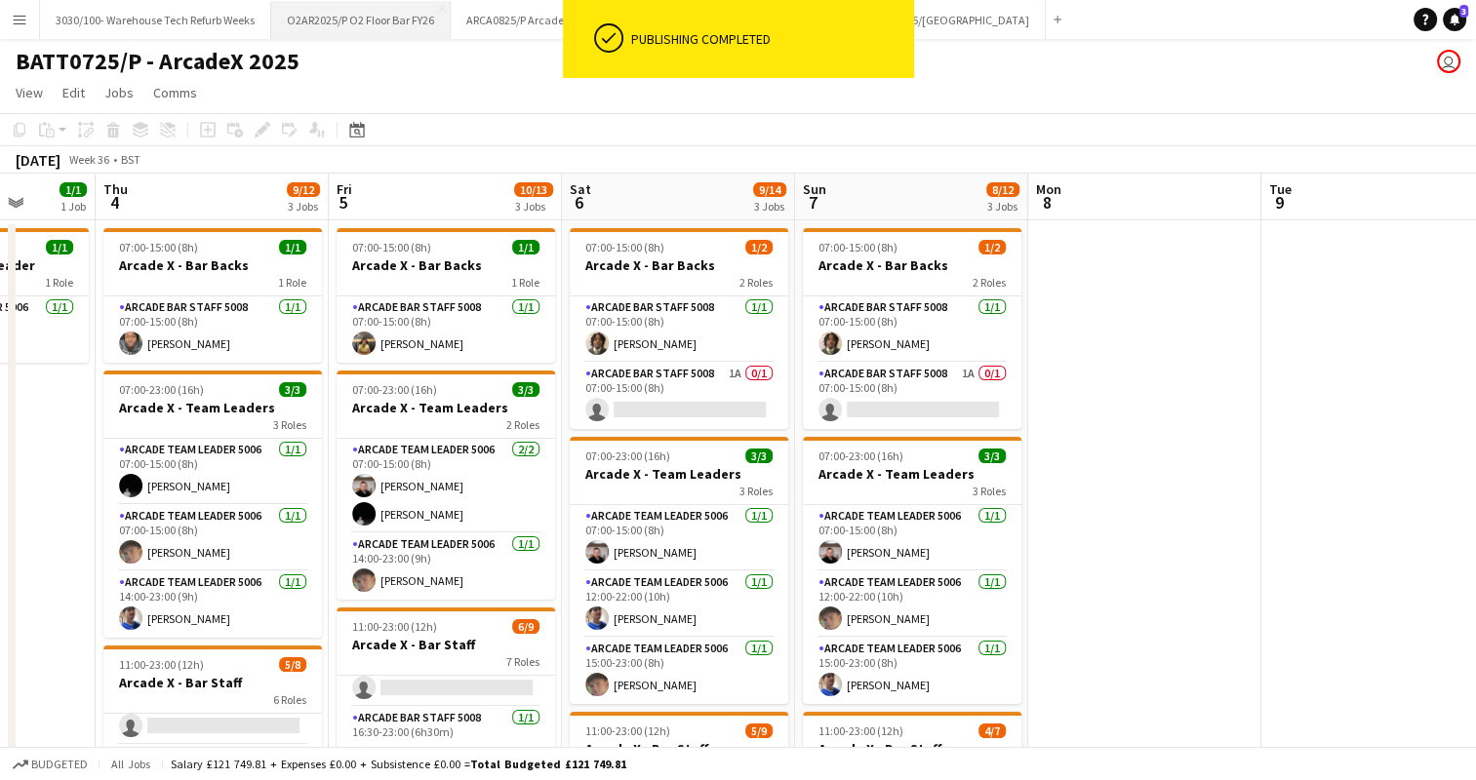
click at [402, 23] on button "O2AR2025/P O2 Floor Bar FY26 Close" at bounding box center [361, 20] width 180 height 38
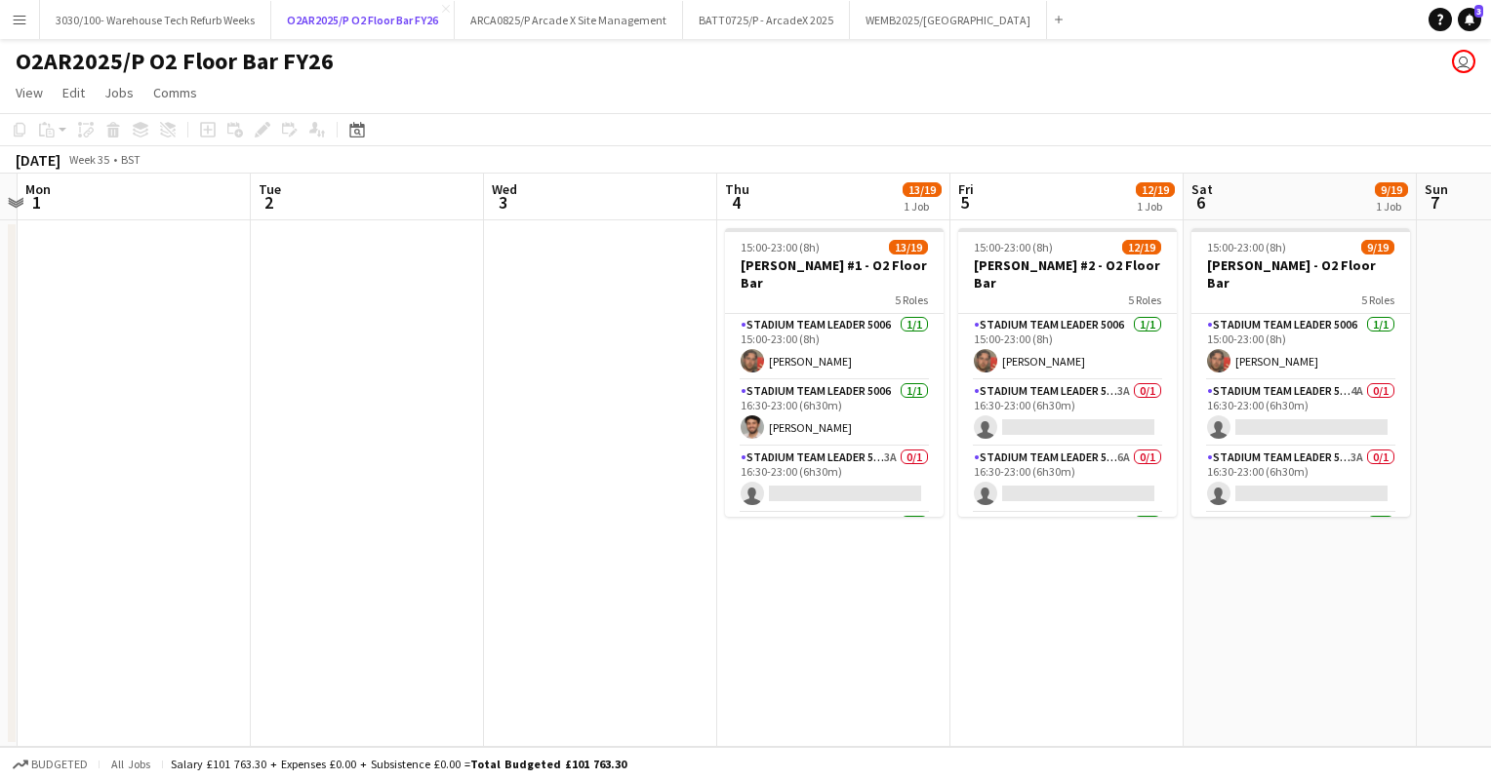
scroll to position [0, 683]
click at [810, 447] on app-card-role "Stadium Team Leader 5006 3A 0/1 16:30-23:00 (6h30m) single-neutral-actions" at bounding box center [833, 480] width 219 height 66
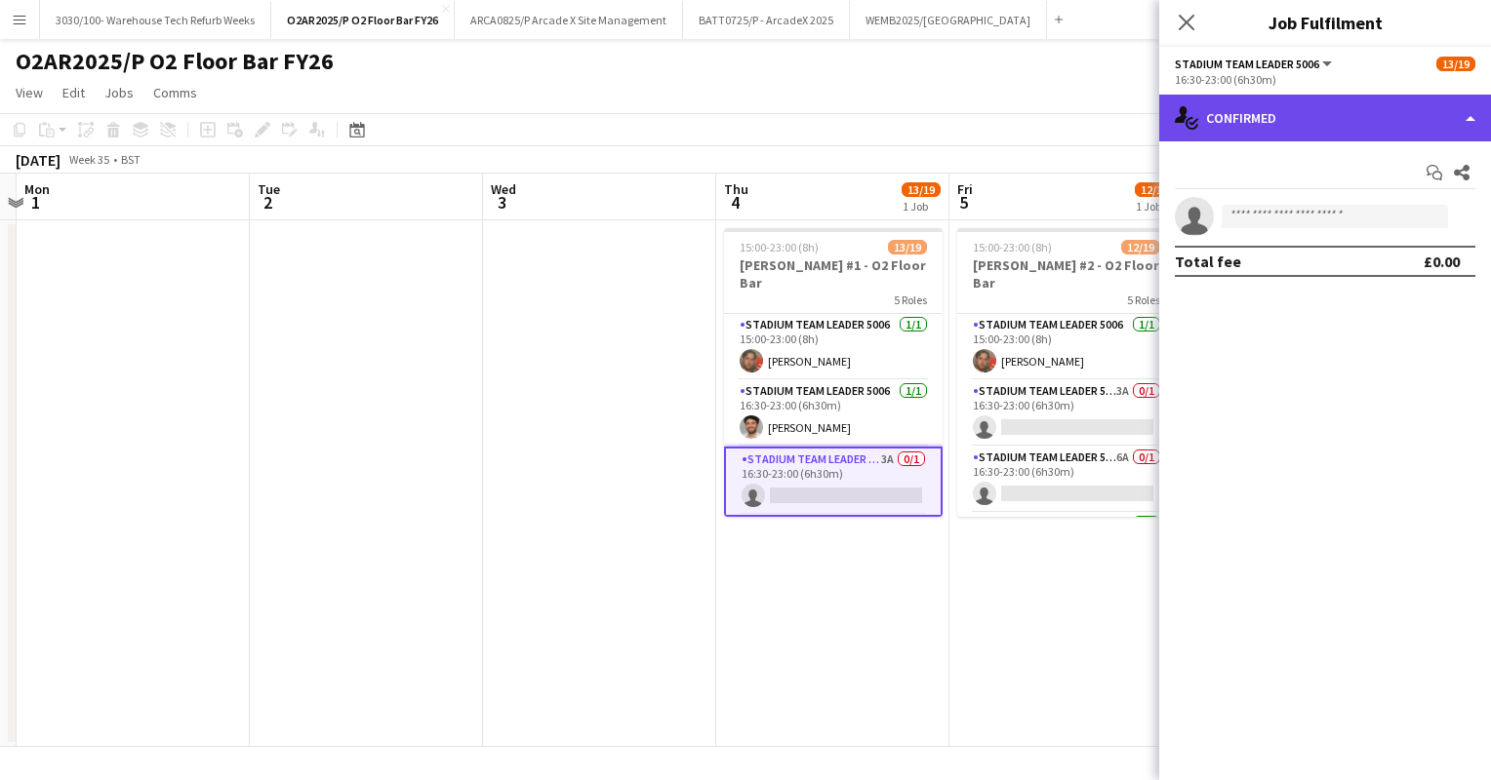
click at [1298, 133] on div "single-neutral-actions-check-2 Confirmed" at bounding box center [1325, 118] width 332 height 47
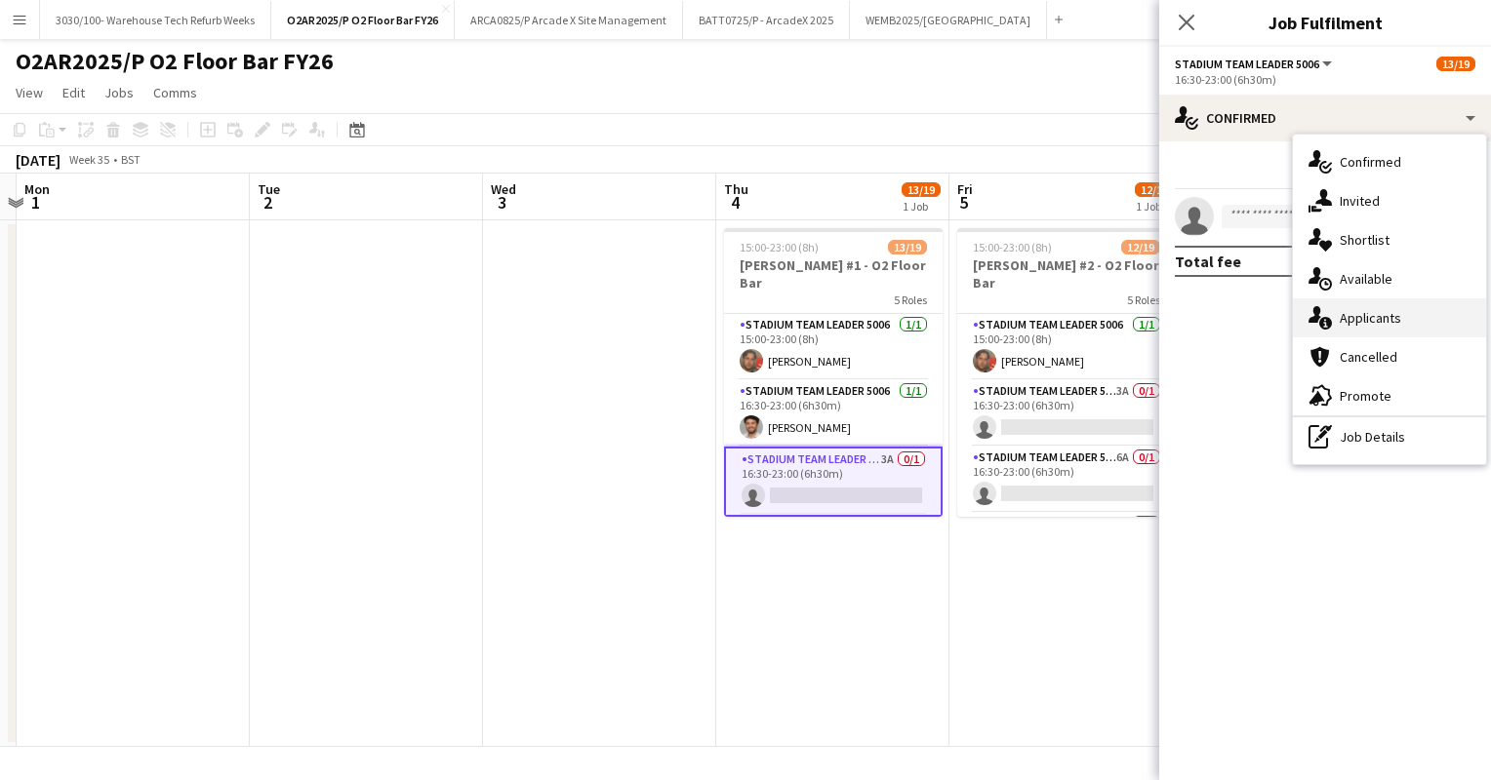
click at [1383, 331] on div "single-neutral-actions-information Applicants" at bounding box center [1389, 318] width 193 height 39
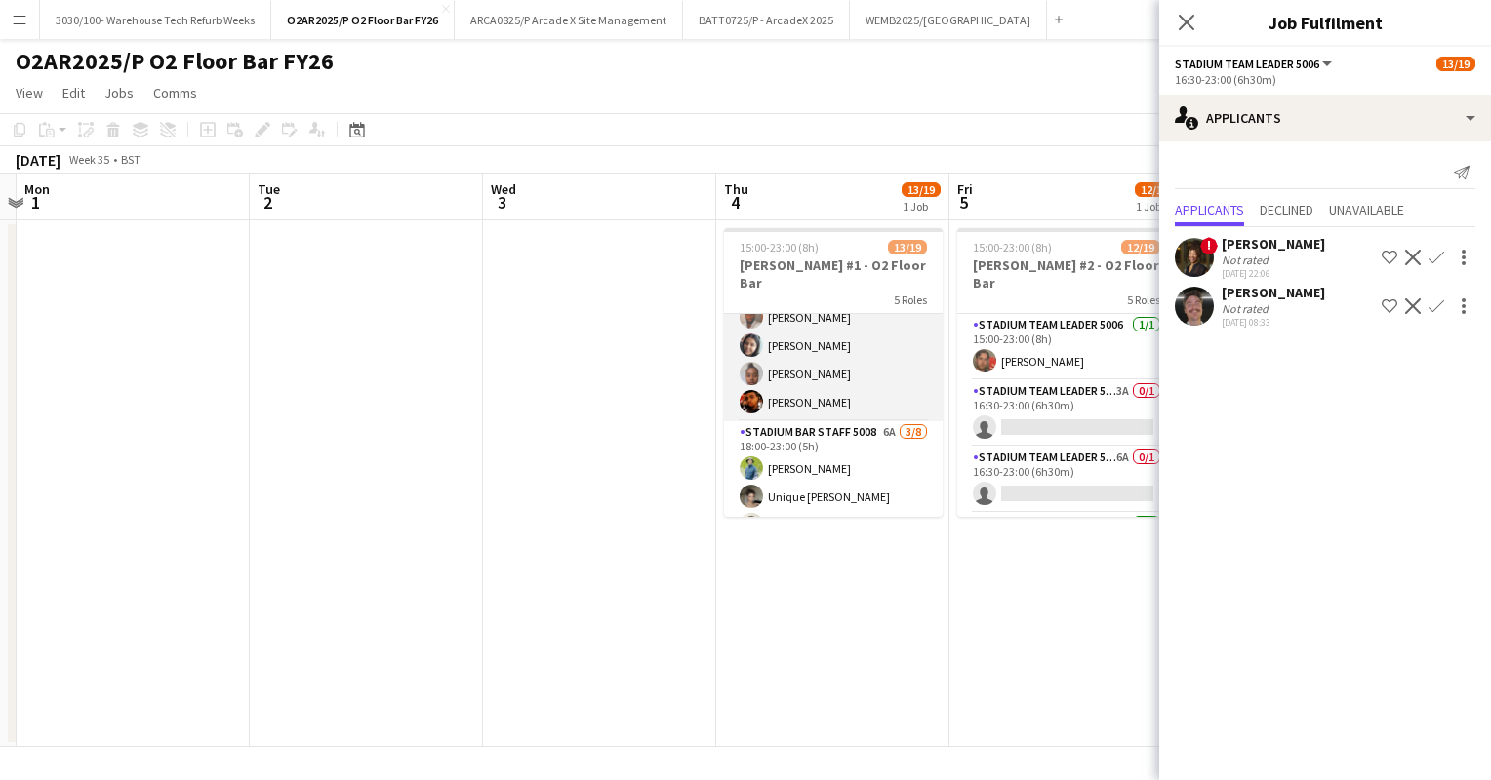
scroll to position [406, 0]
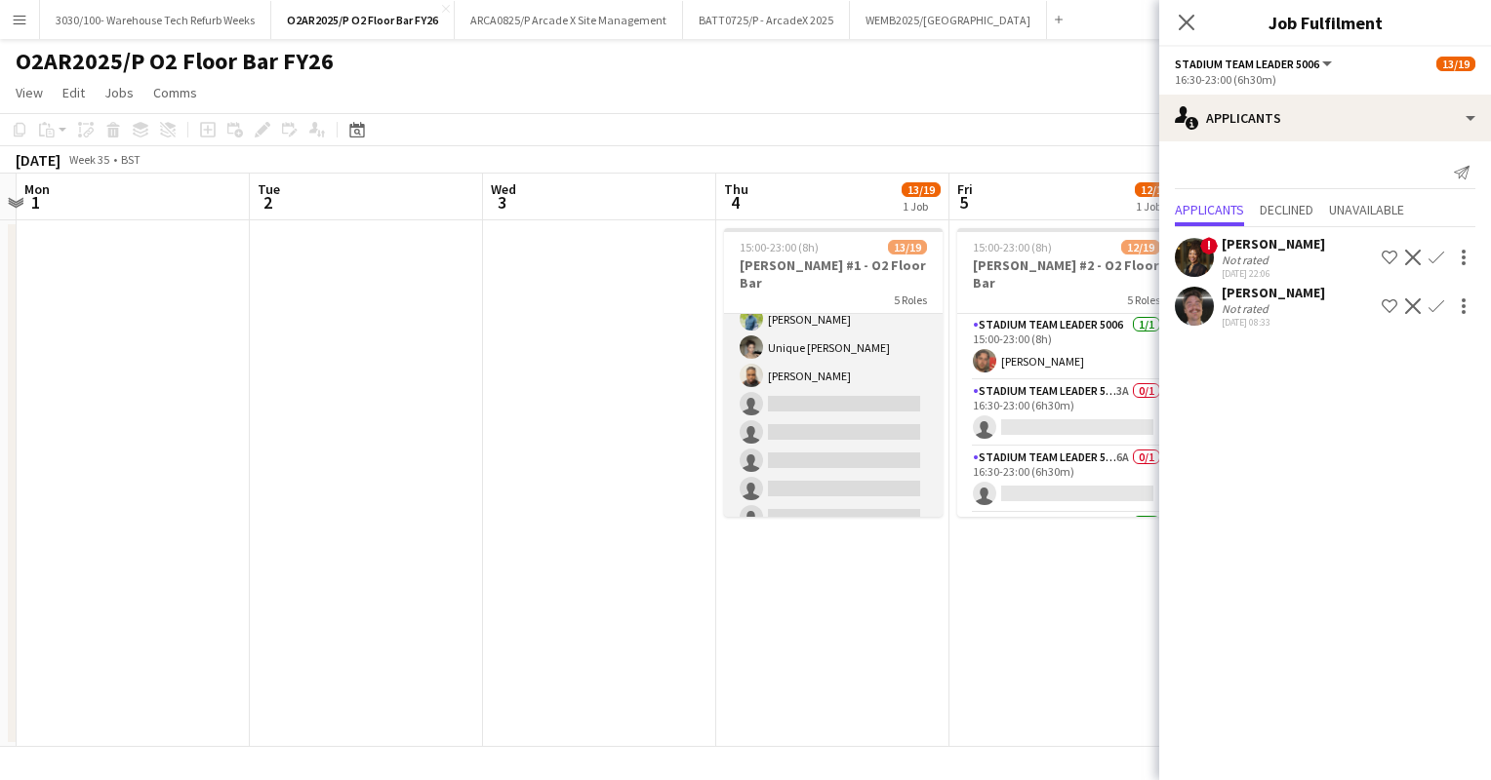
click at [878, 427] on app-card-role "Stadium Bar Staff 5008 6A [DATE] 18:00-23:00 (5h) [PERSON_NAME] Unique [PERSON_…" at bounding box center [833, 404] width 219 height 264
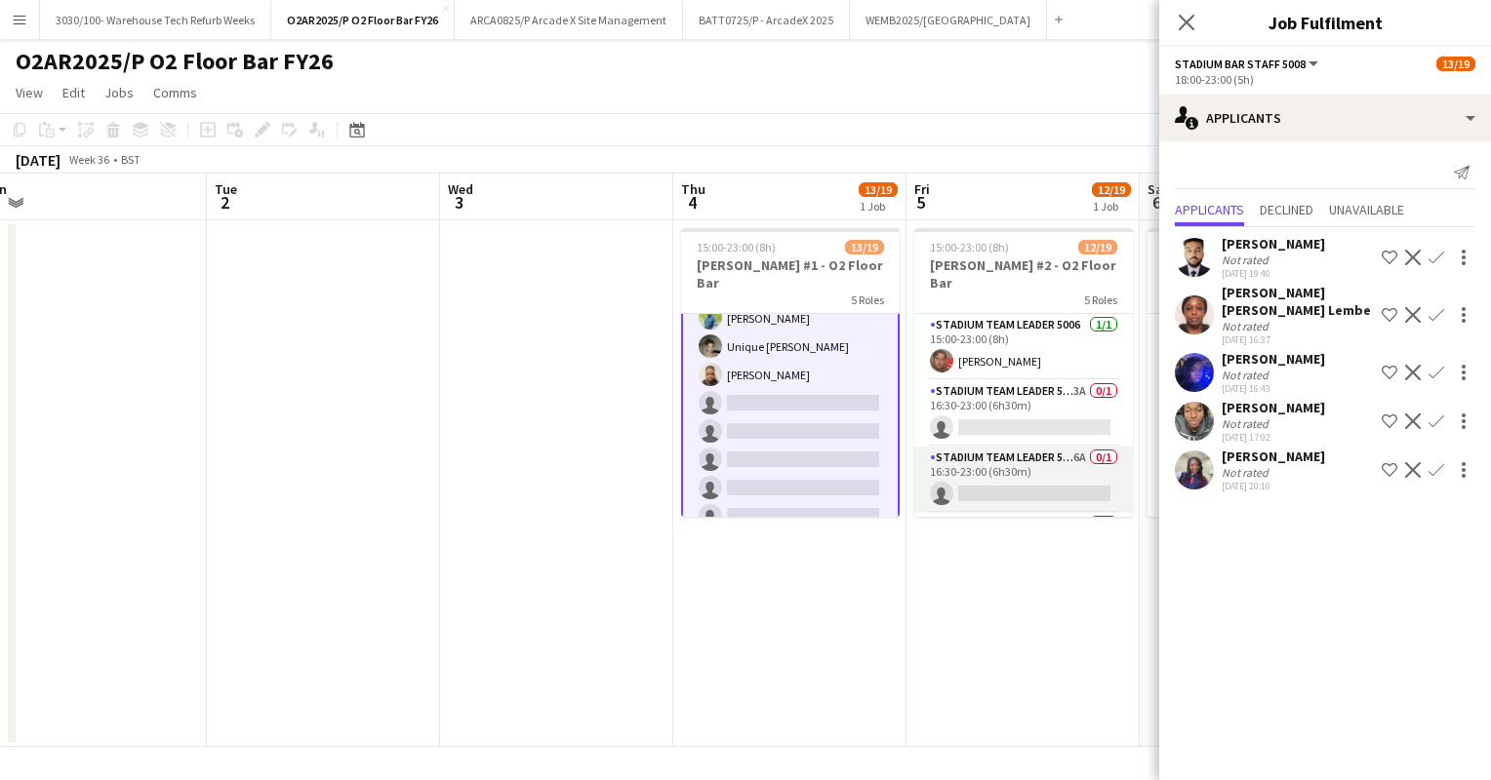
scroll to position [0, 731]
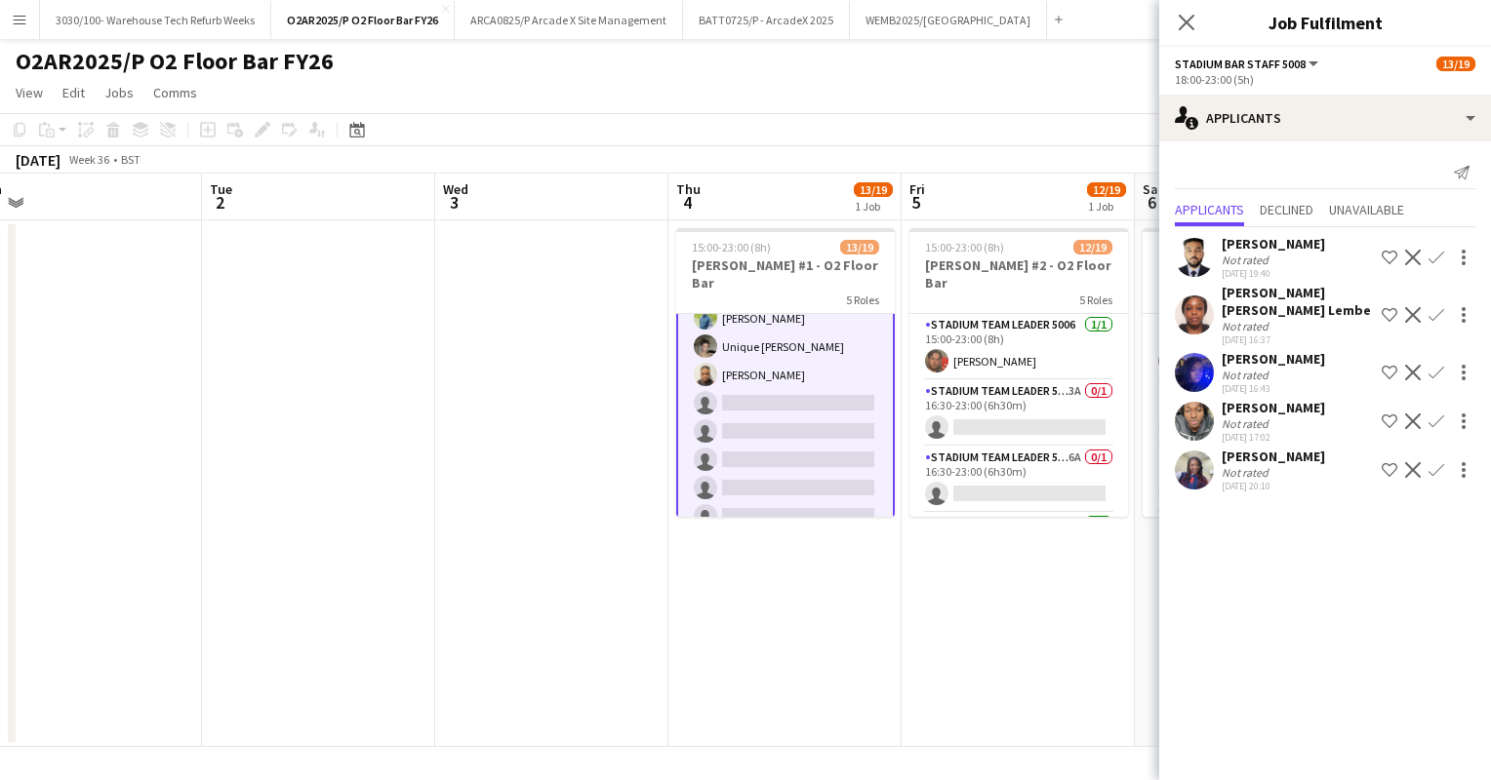
click at [1432, 459] on button "Confirm" at bounding box center [1435, 470] width 23 height 23
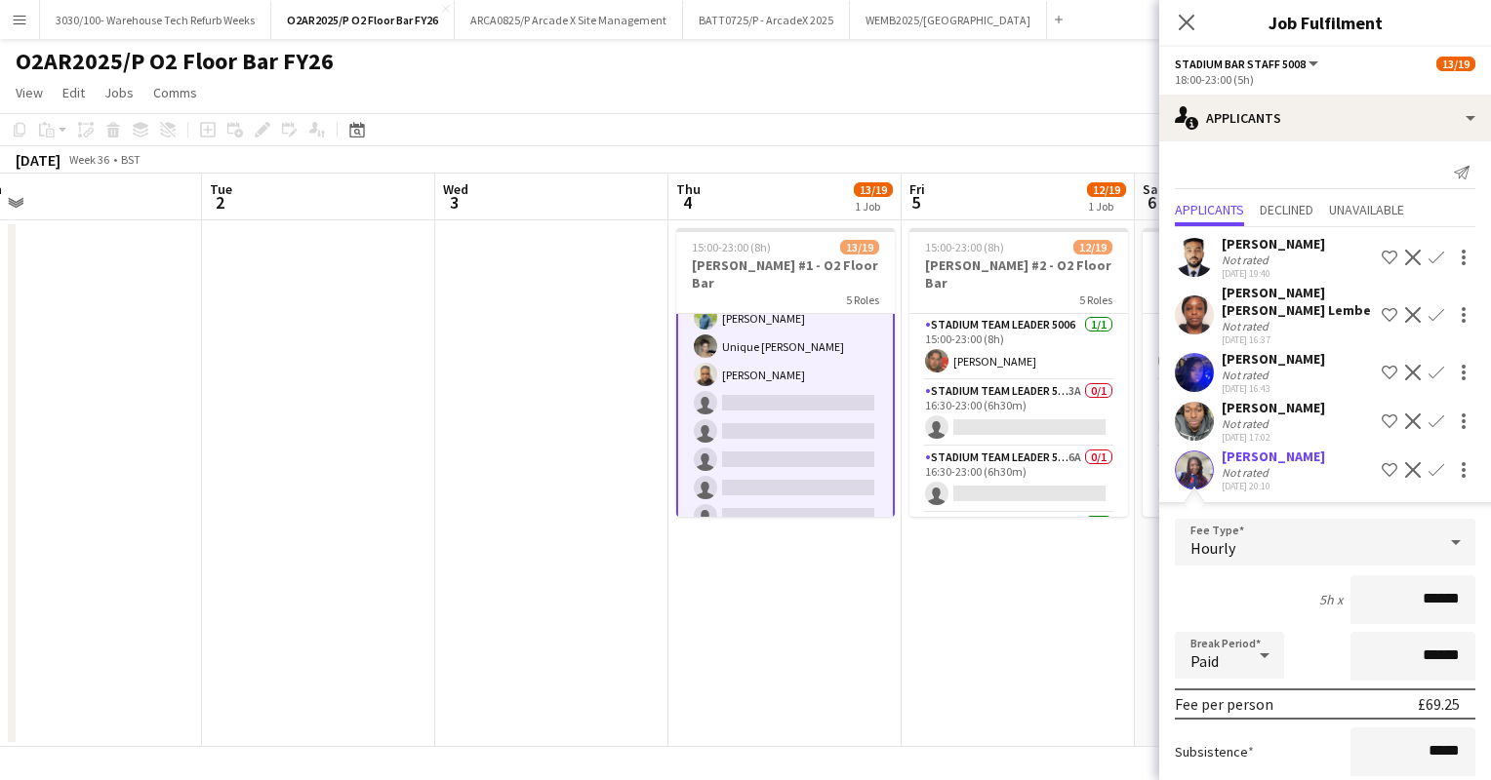
scroll to position [154, 0]
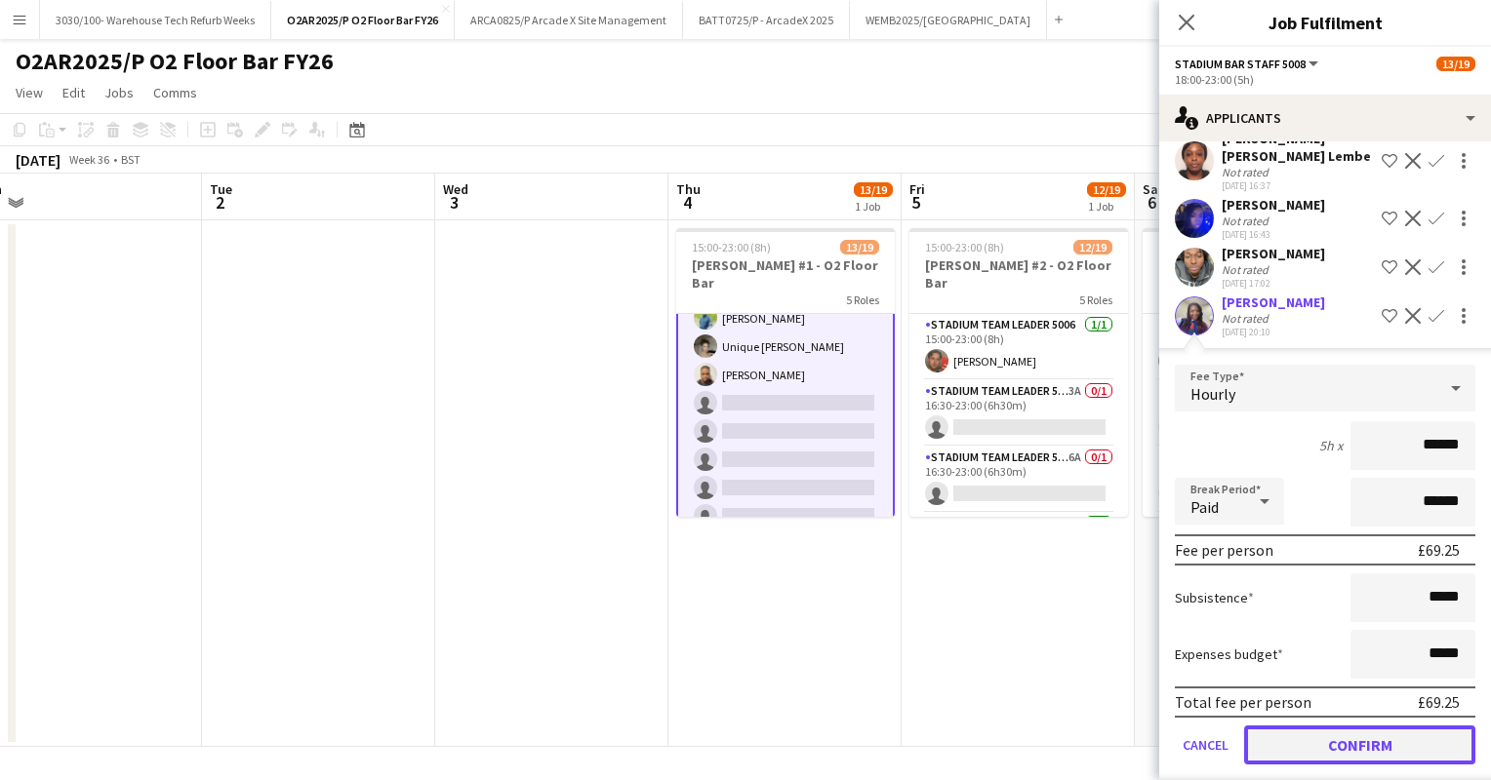
click at [1317, 726] on button "Confirm" at bounding box center [1359, 745] width 231 height 39
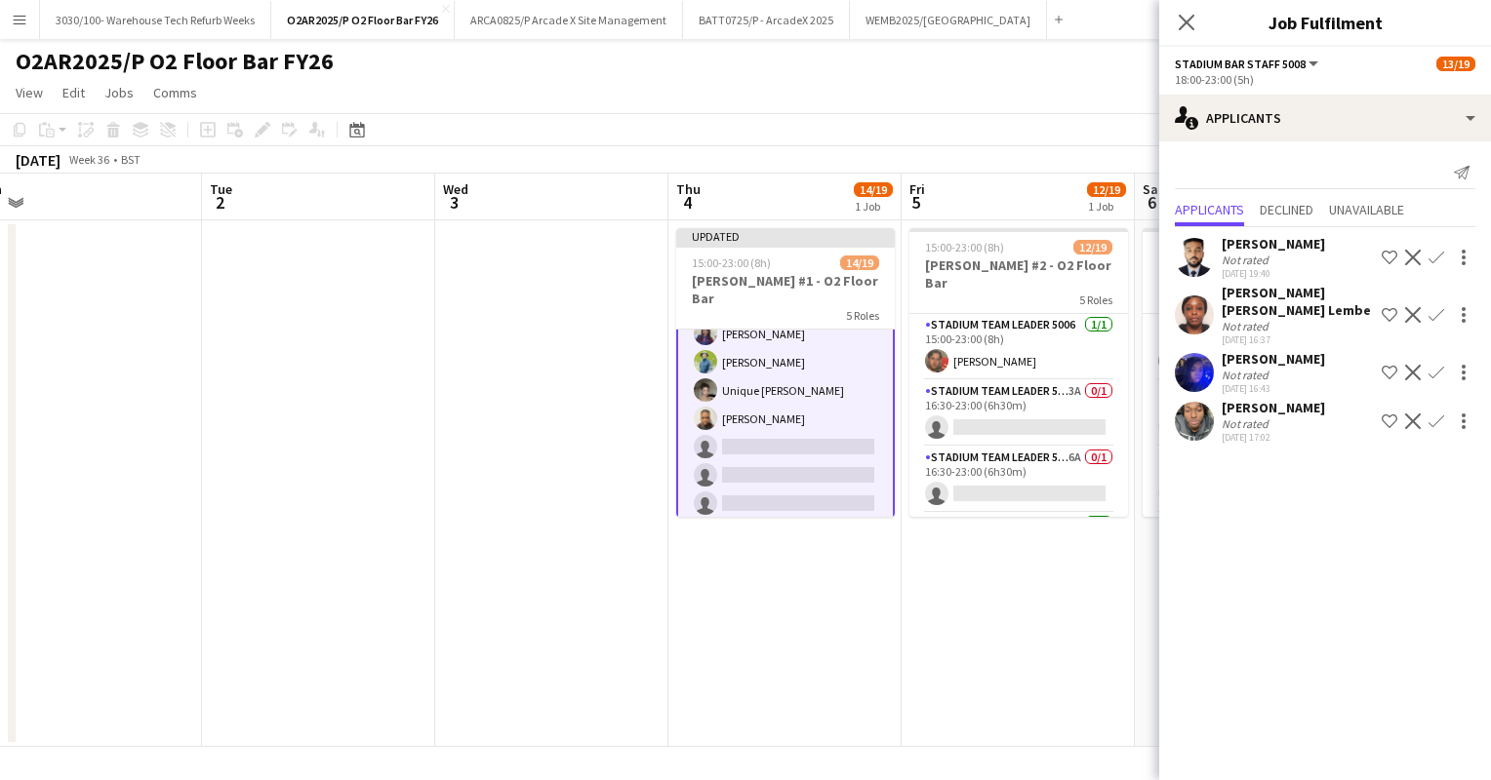
scroll to position [0, 0]
click at [1043, 410] on app-card-role "Stadium Team Leader 5006 3A 0/1 16:30-23:00 (6h30m) single-neutral-actions" at bounding box center [1018, 413] width 219 height 66
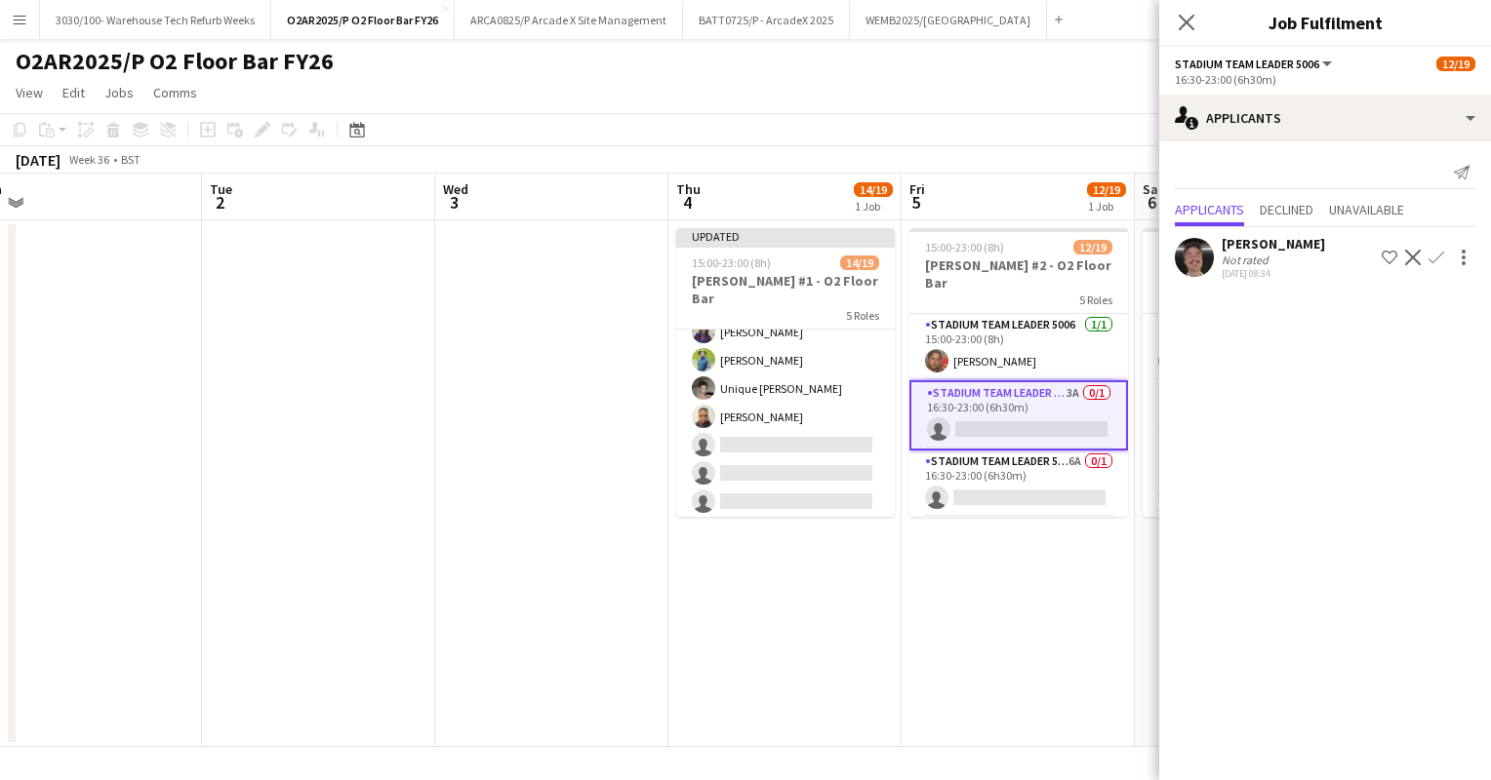
scroll to position [512, 0]
click at [1038, 460] on app-card-role "Stadium Team Leader 5006 6A 0/1 16:30-23:00 (6h30m) single-neutral-actions" at bounding box center [1018, 484] width 219 height 66
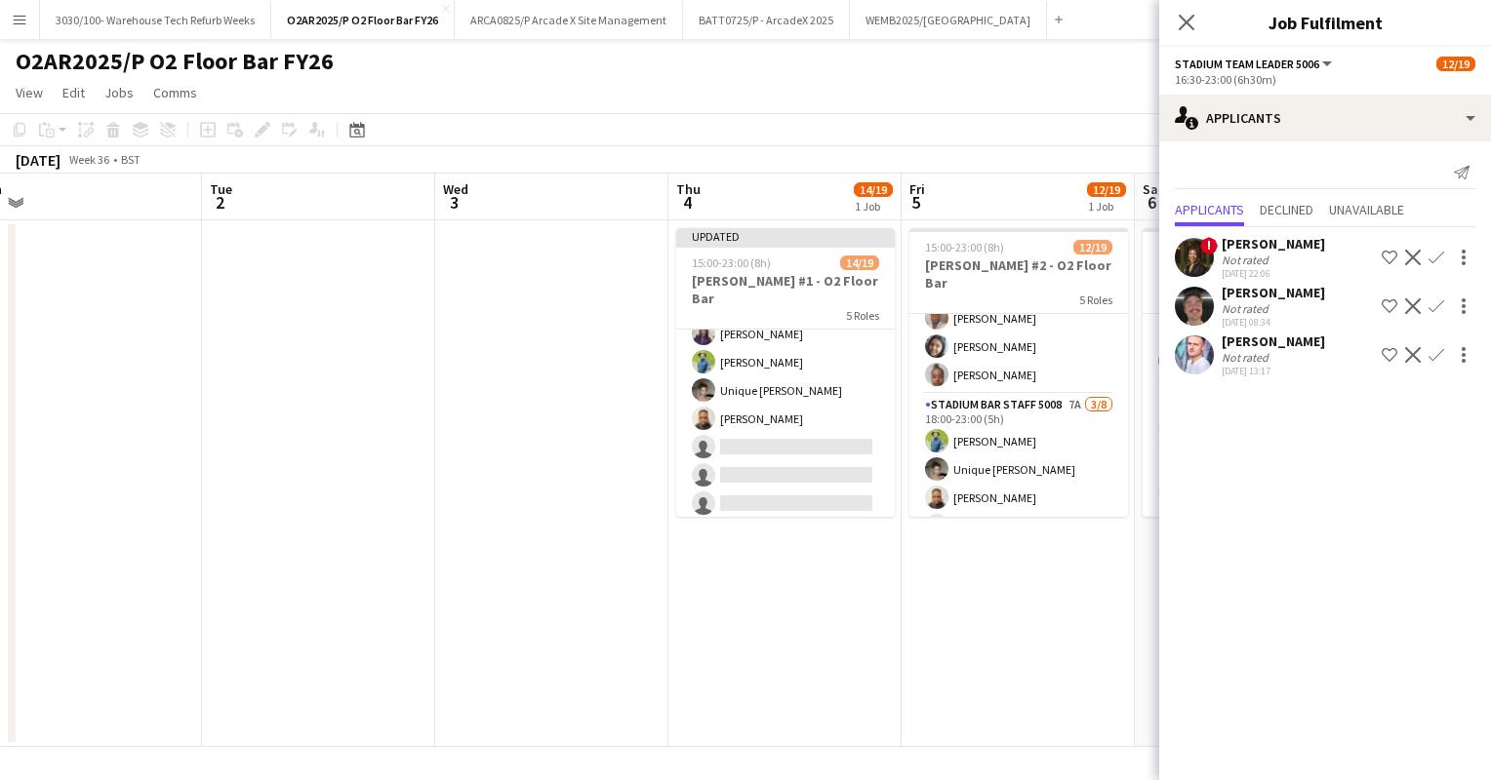
click at [1038, 460] on app-card-role "Stadium Bar Staff 5008 7A [DATE] 18:00-23:00 (5h) [PERSON_NAME] Unique [PERSON_…" at bounding box center [1018, 526] width 219 height 264
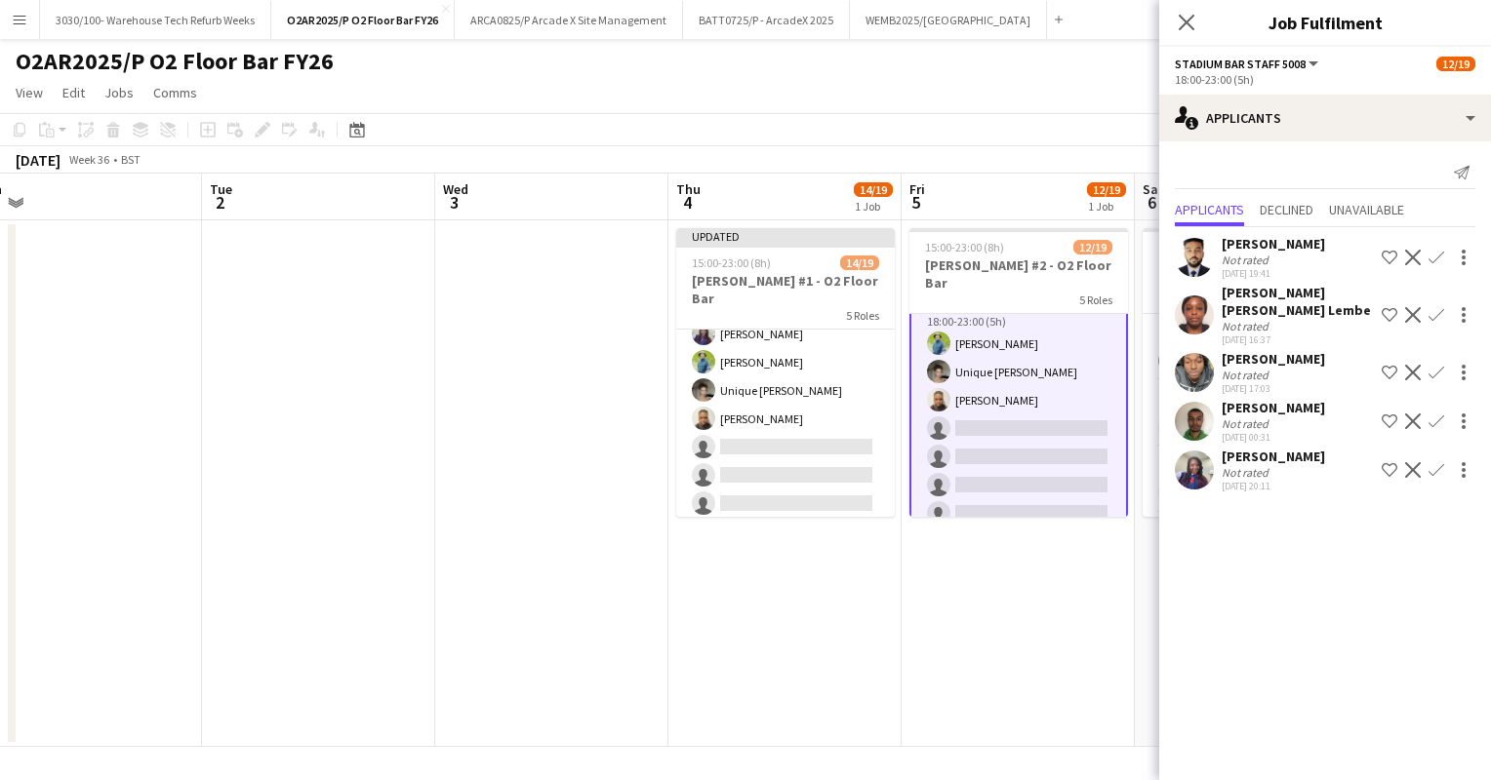
scroll to position [515, 0]
click at [1437, 462] on app-icon "Confirm" at bounding box center [1436, 470] width 16 height 16
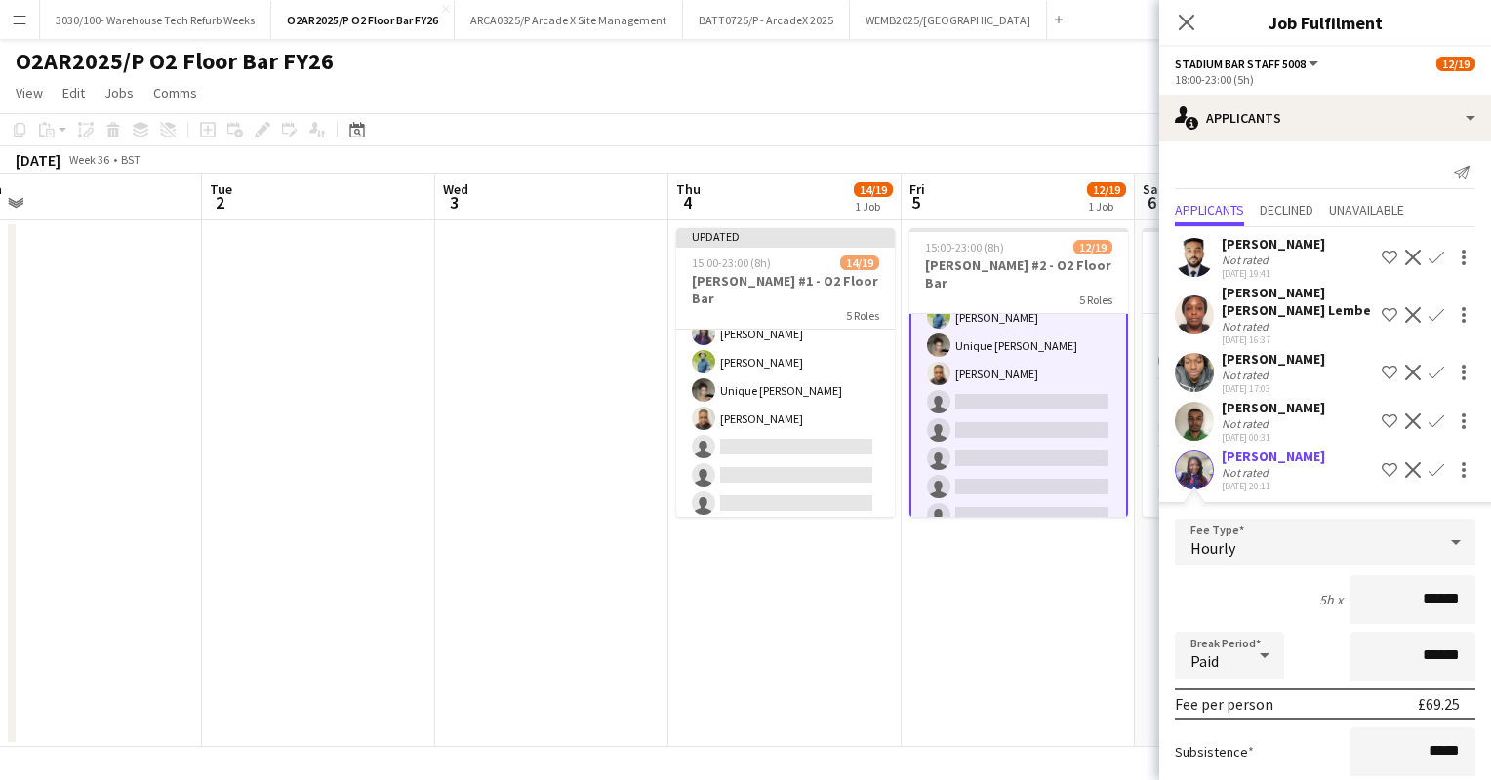
scroll to position [154, 0]
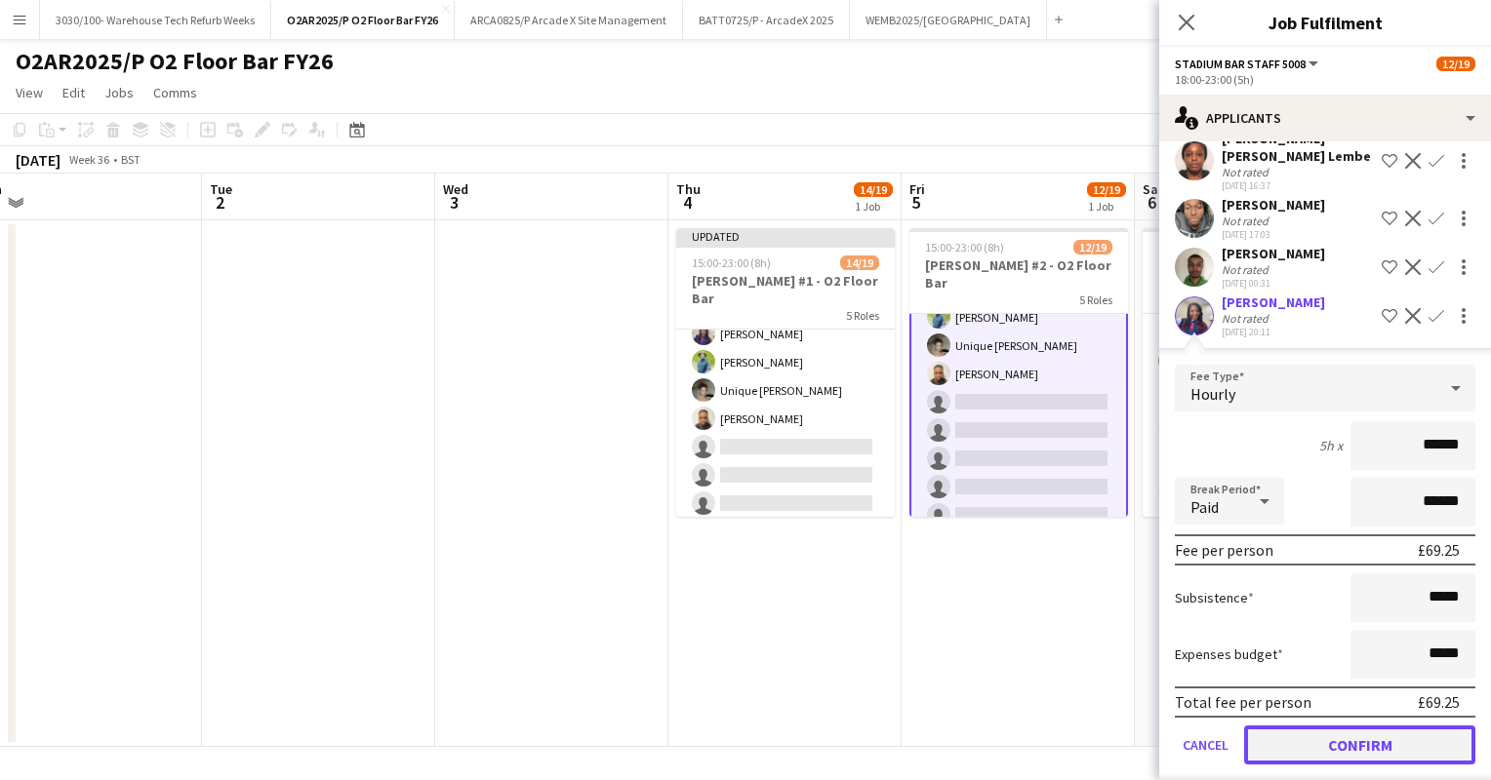
click at [1313, 726] on button "Confirm" at bounding box center [1359, 745] width 231 height 39
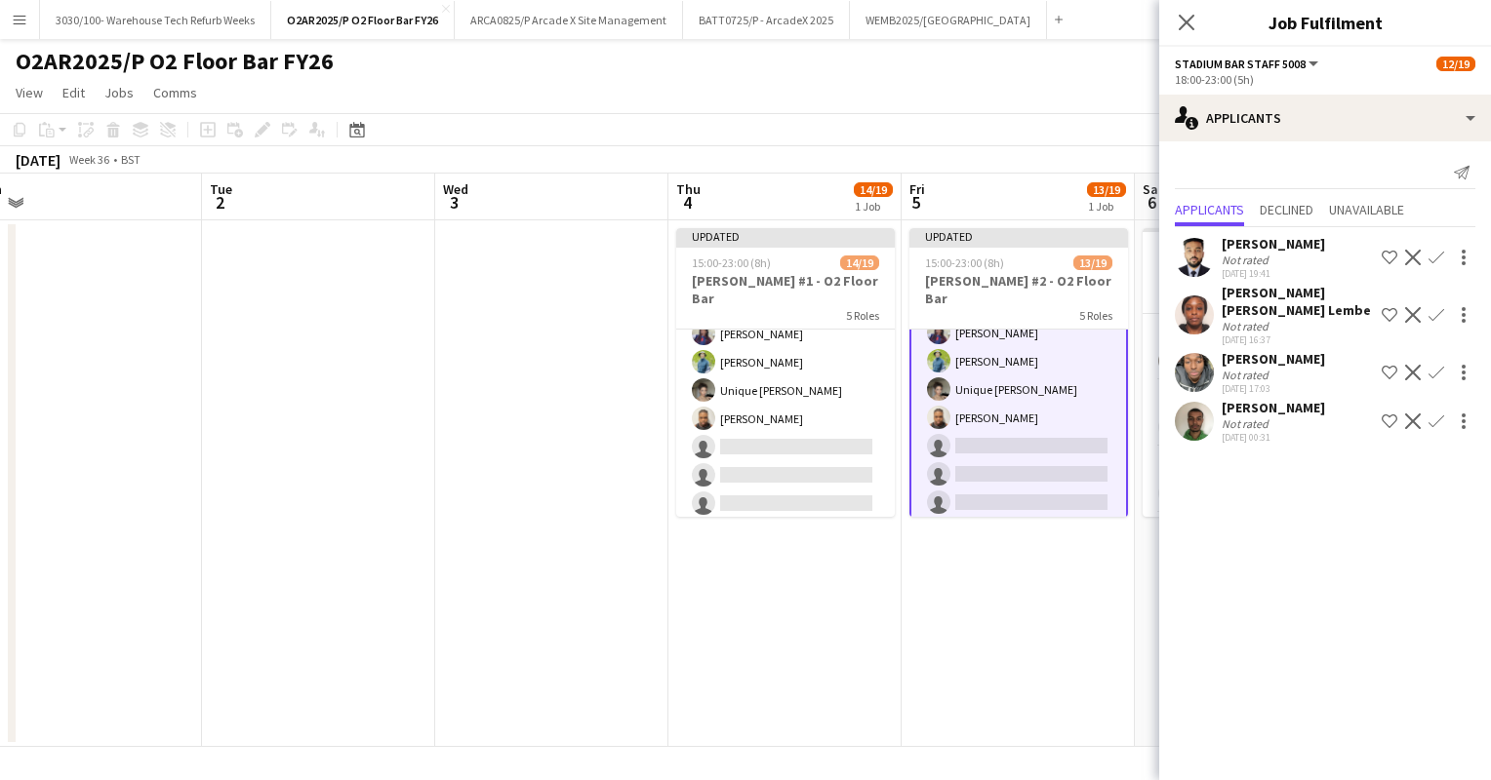
scroll to position [0, 0]
click at [1429, 414] on app-icon "Confirm" at bounding box center [1436, 422] width 16 height 16
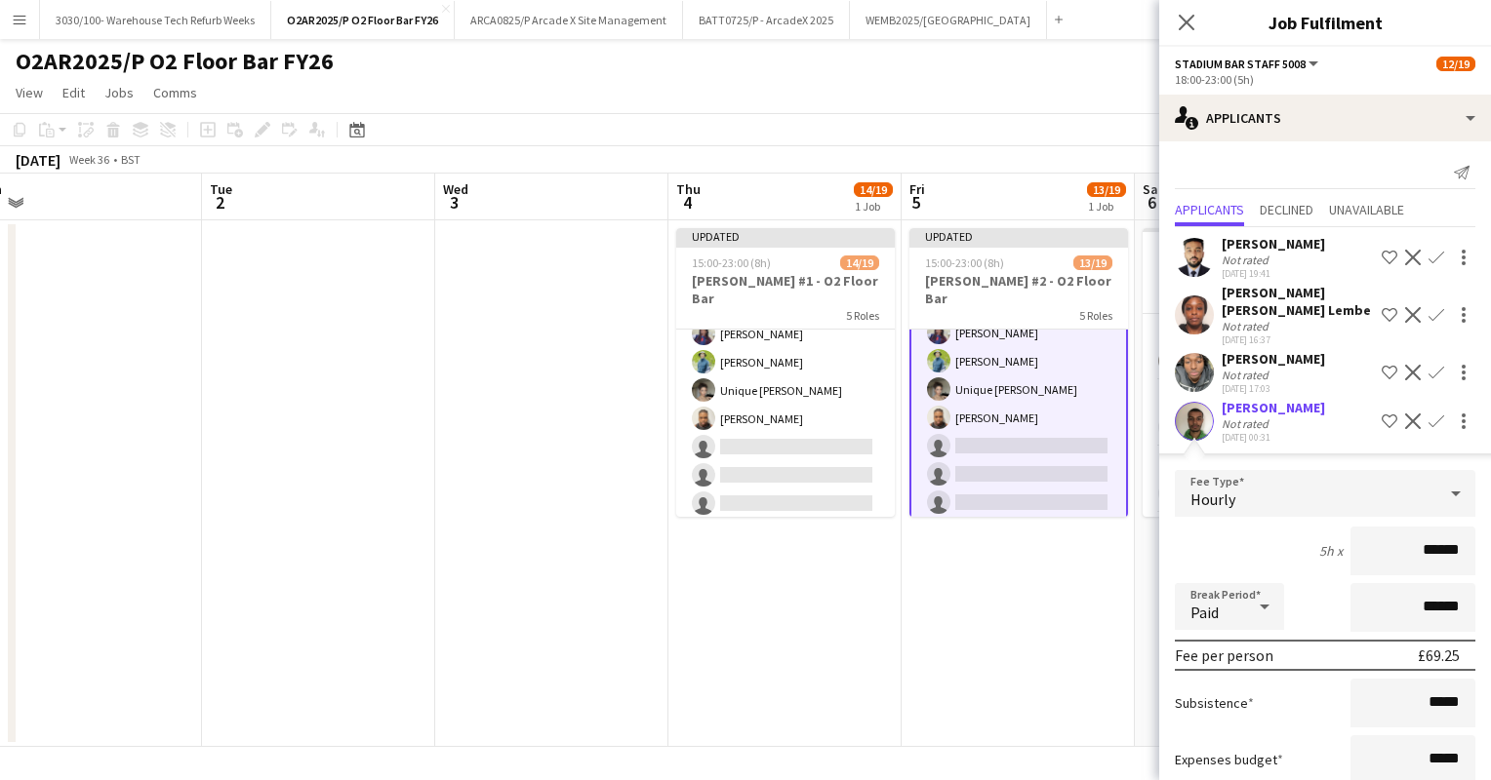
scroll to position [105, 0]
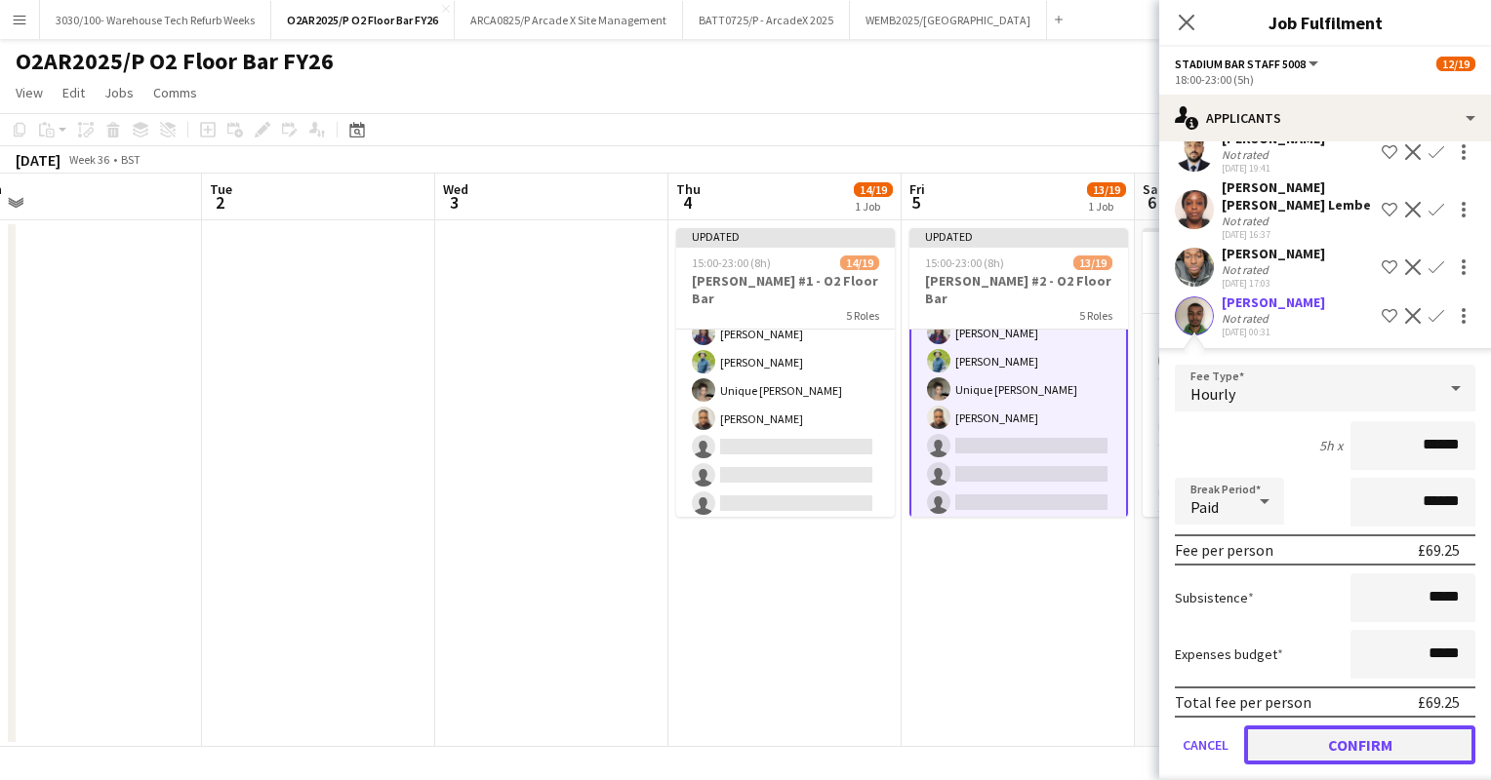
click at [1342, 726] on button "Confirm" at bounding box center [1359, 745] width 231 height 39
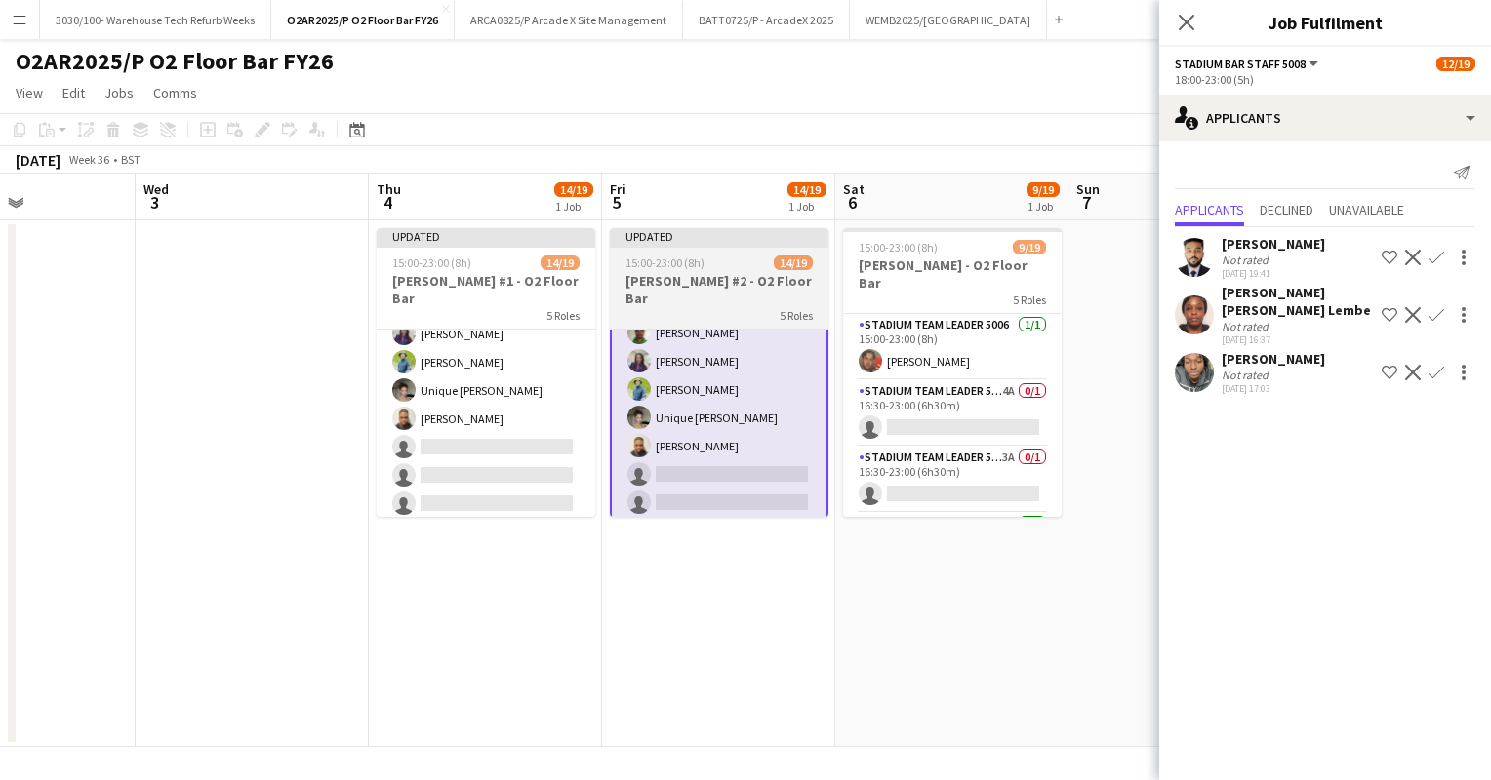
scroll to position [0, 571]
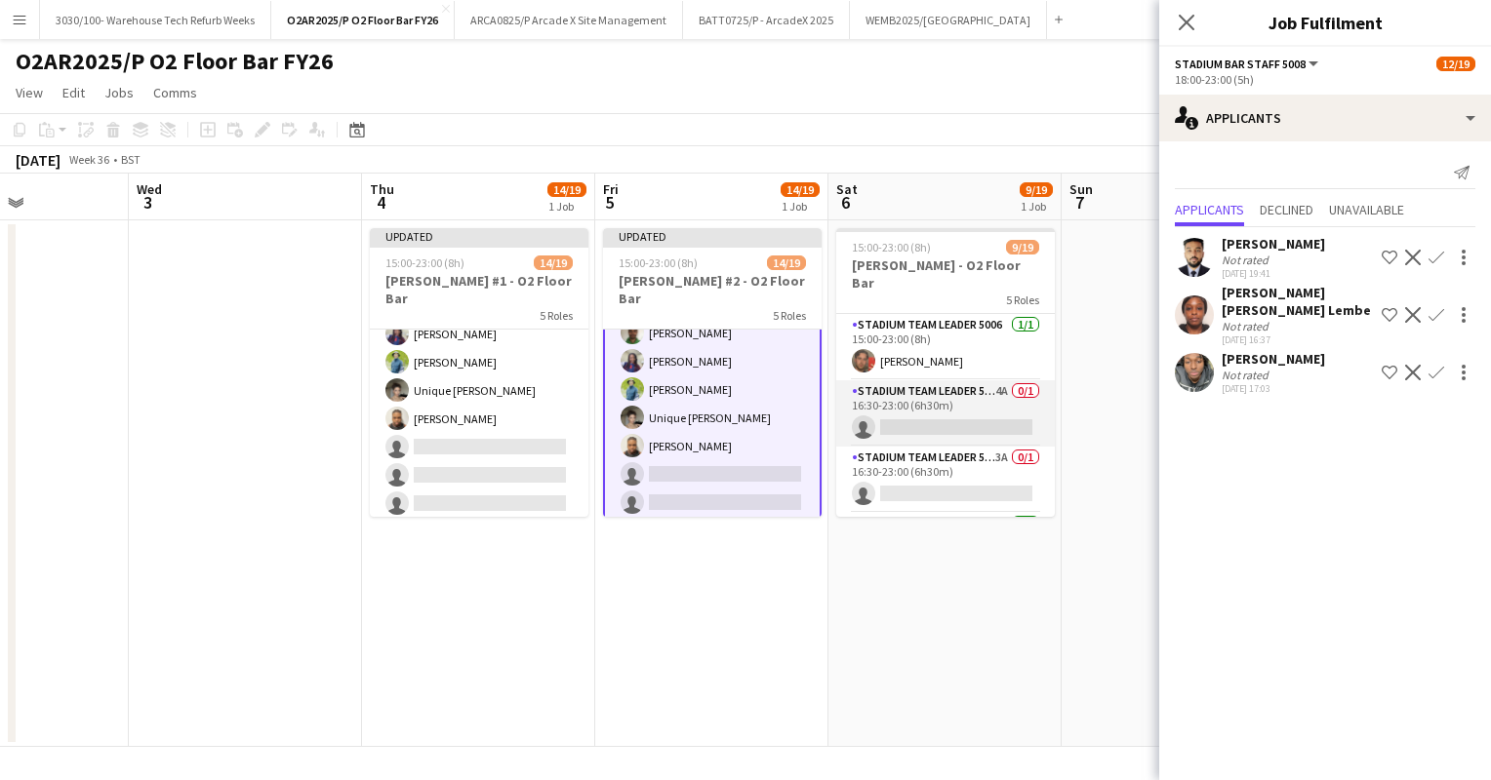
click at [957, 393] on app-card-role "Stadium Team Leader 5006 4A 0/1 16:30-23:00 (6h30m) single-neutral-actions" at bounding box center [945, 413] width 219 height 66
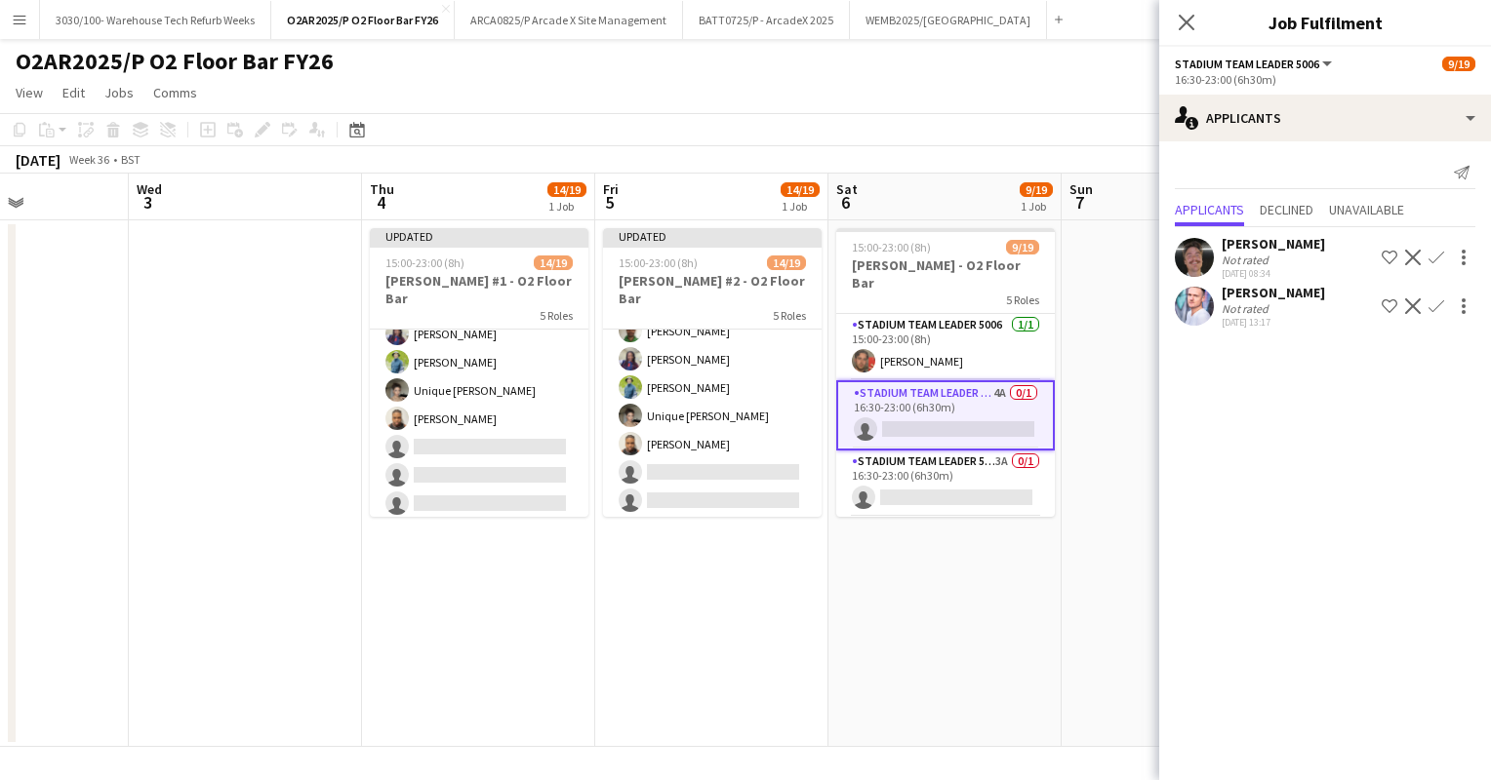
scroll to position [514, 0]
click at [964, 457] on app-card-role "Stadium Team Leader 5006 3A 0/1 16:30-23:00 (6h30m) single-neutral-actions" at bounding box center [945, 484] width 219 height 66
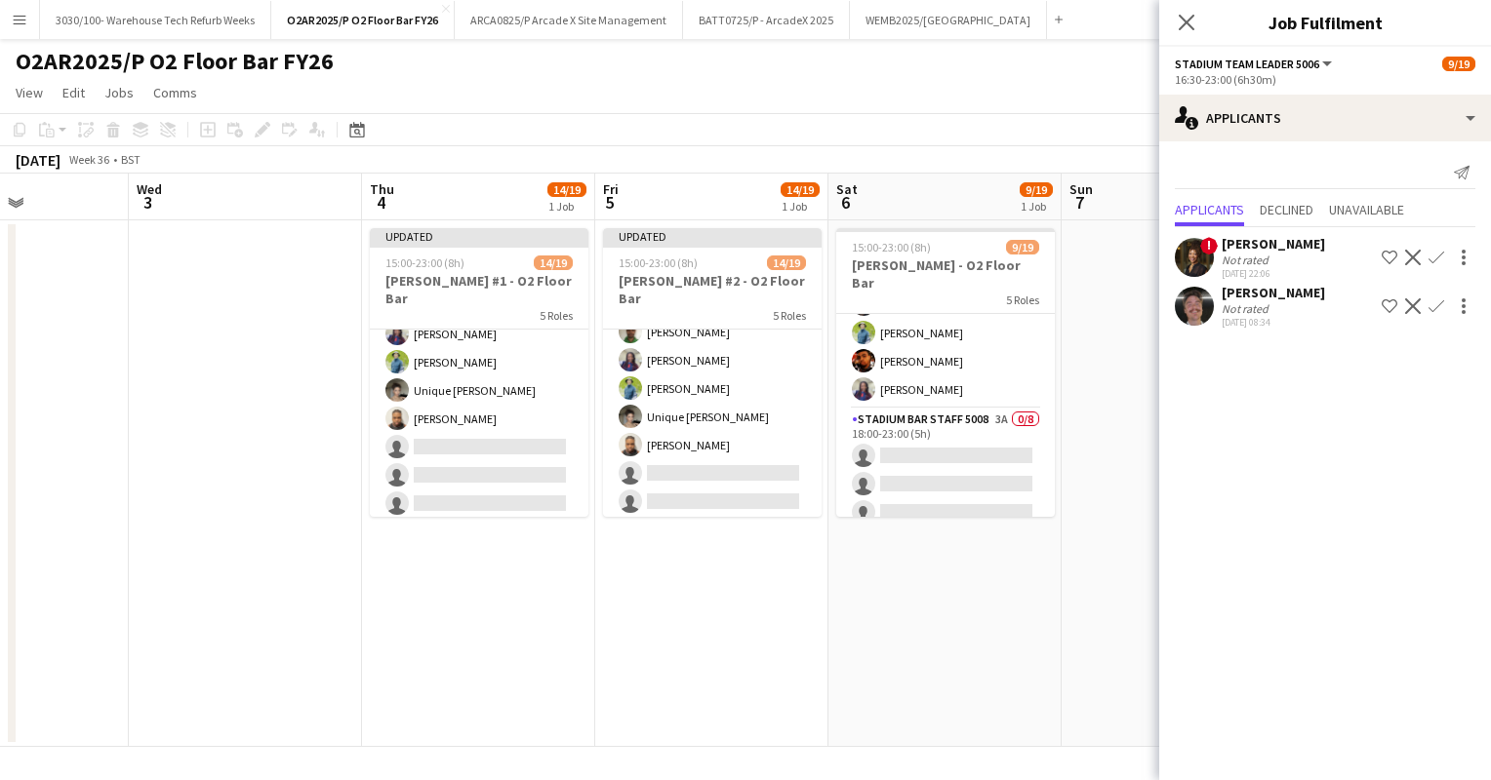
click at [964, 457] on app-card-role "Stadium Bar Staff 5008 3A 0/8 18:00-23:00 (5h) single-neutral-actions single-ne…" at bounding box center [945, 541] width 219 height 264
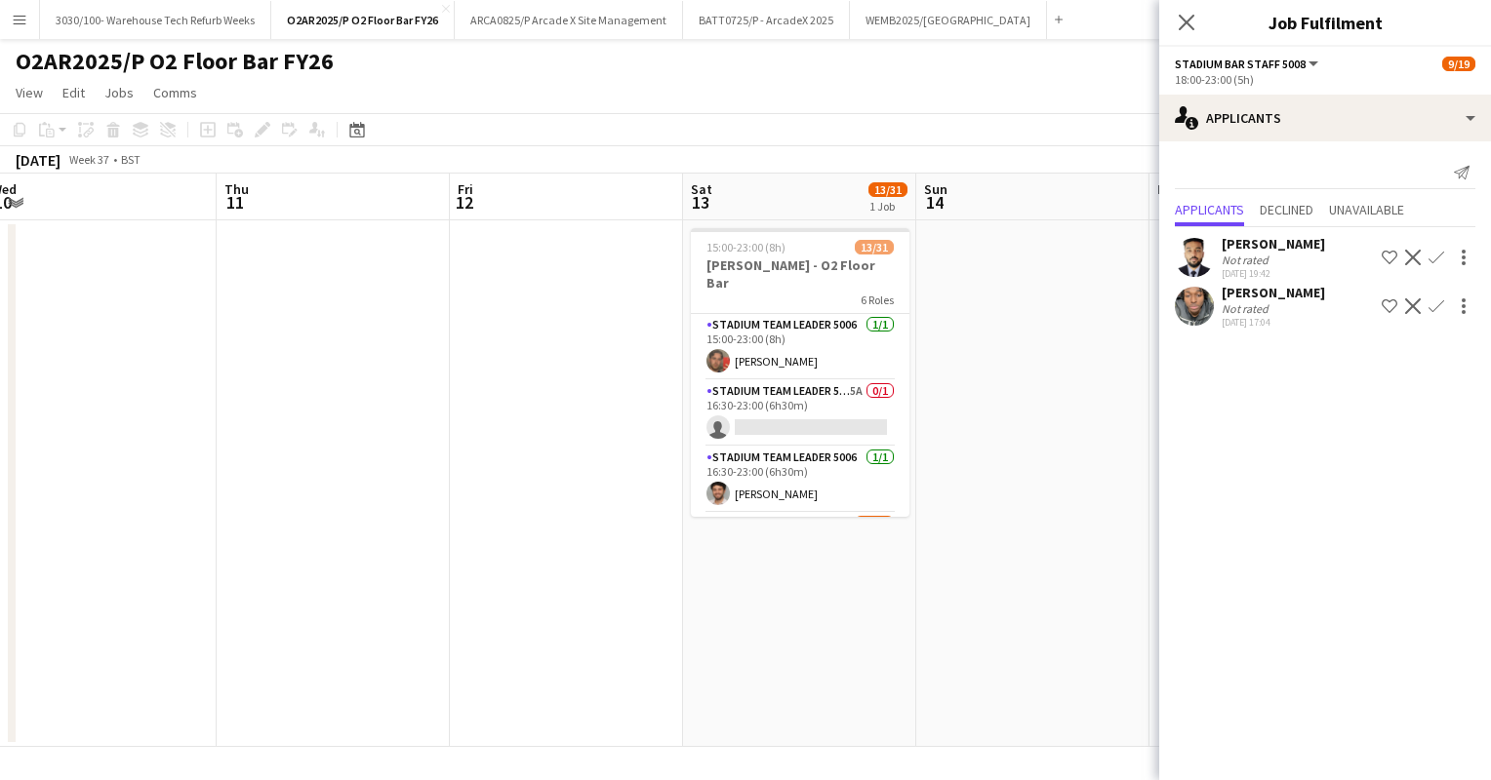
scroll to position [0, 510]
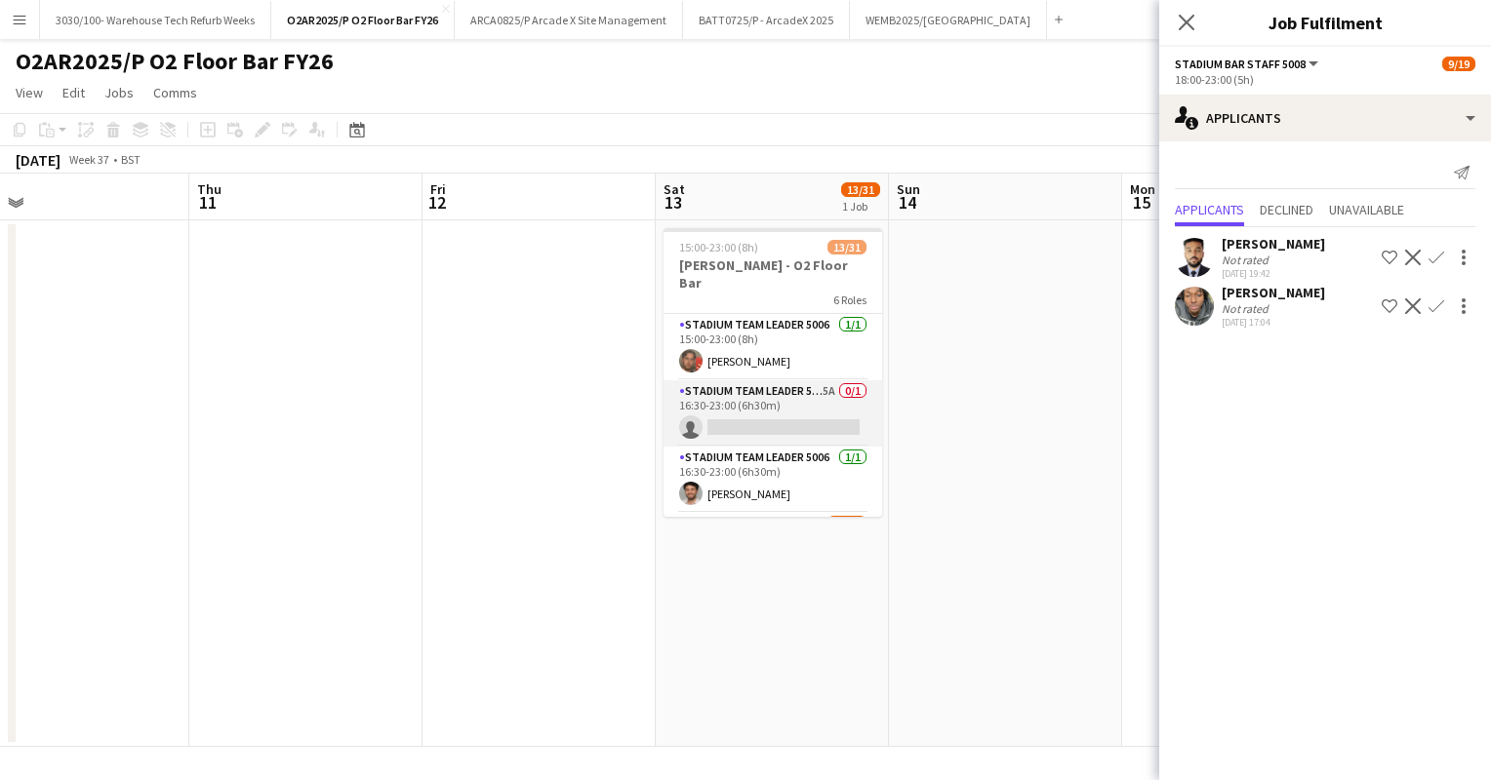
click at [787, 398] on app-card-role "Stadium Team Leader 5006 5A 0/1 16:30-23:00 (6h30m) single-neutral-actions" at bounding box center [772, 413] width 219 height 66
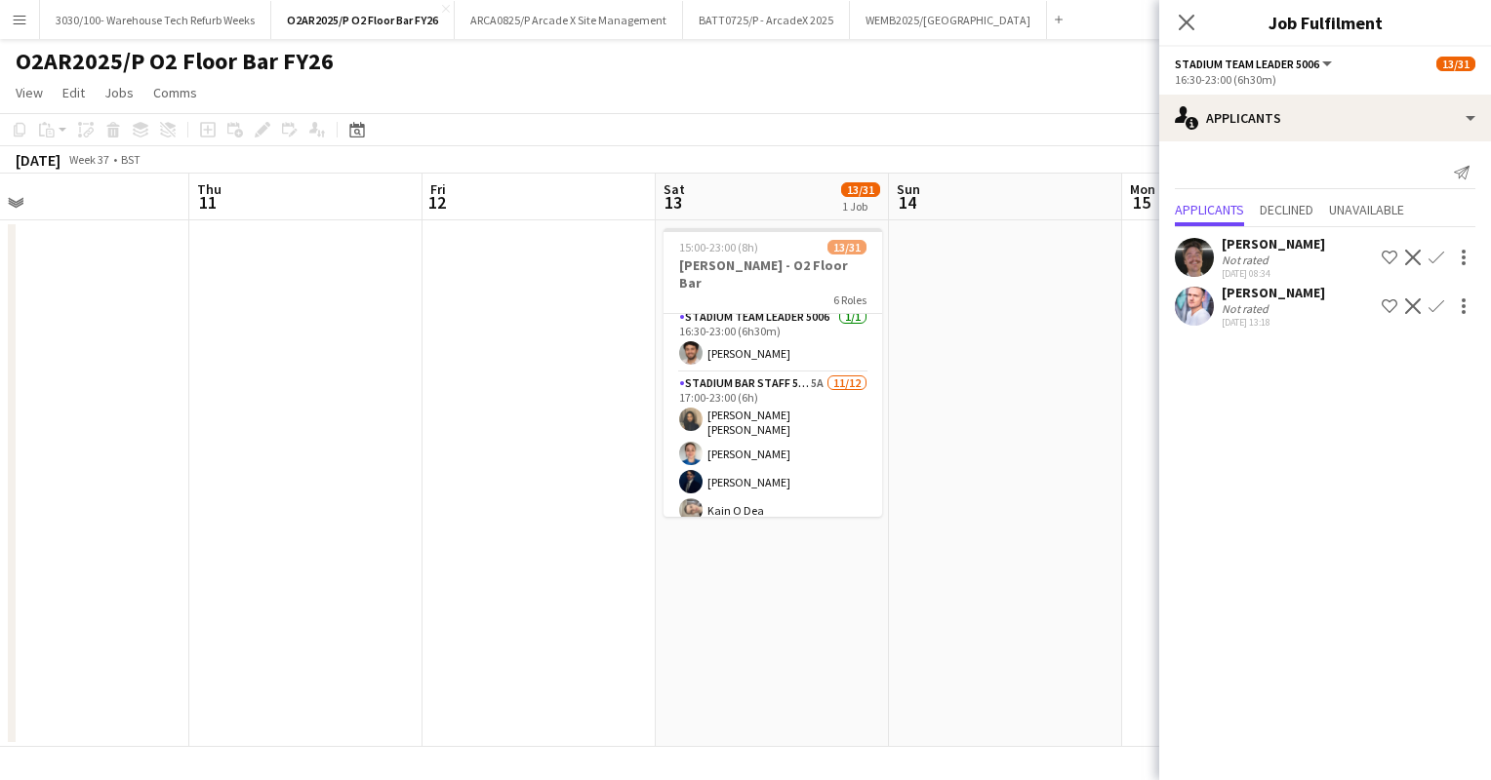
click at [787, 398] on app-card-role "Stadium Bar Staff 5008 5A [DATE] 17:00-23:00 (6h) [PERSON_NAME] [PERSON_NAME] […" at bounding box center [772, 564] width 219 height 383
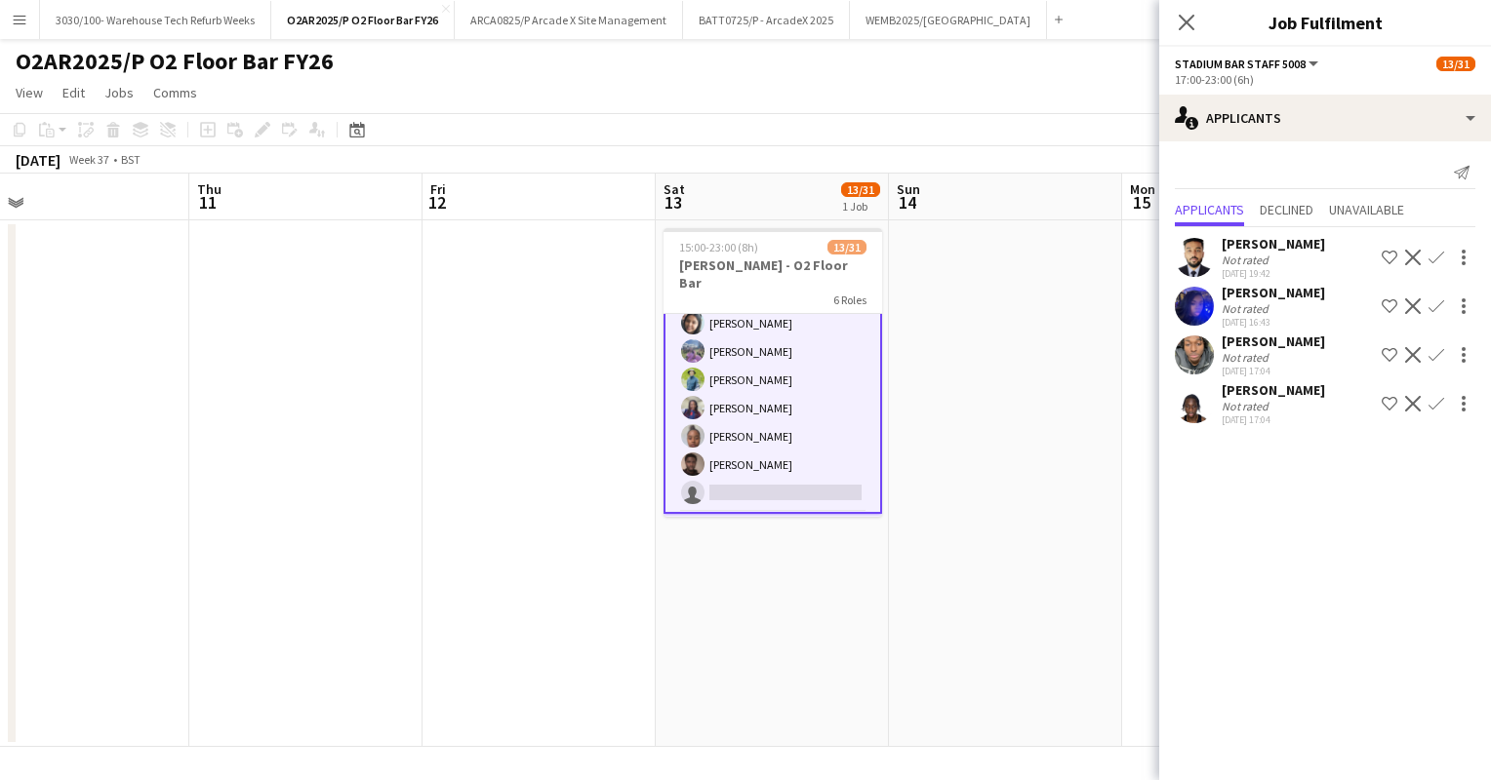
scroll to position [387, 0]
click at [1438, 355] on app-icon "Confirm" at bounding box center [1436, 355] width 16 height 16
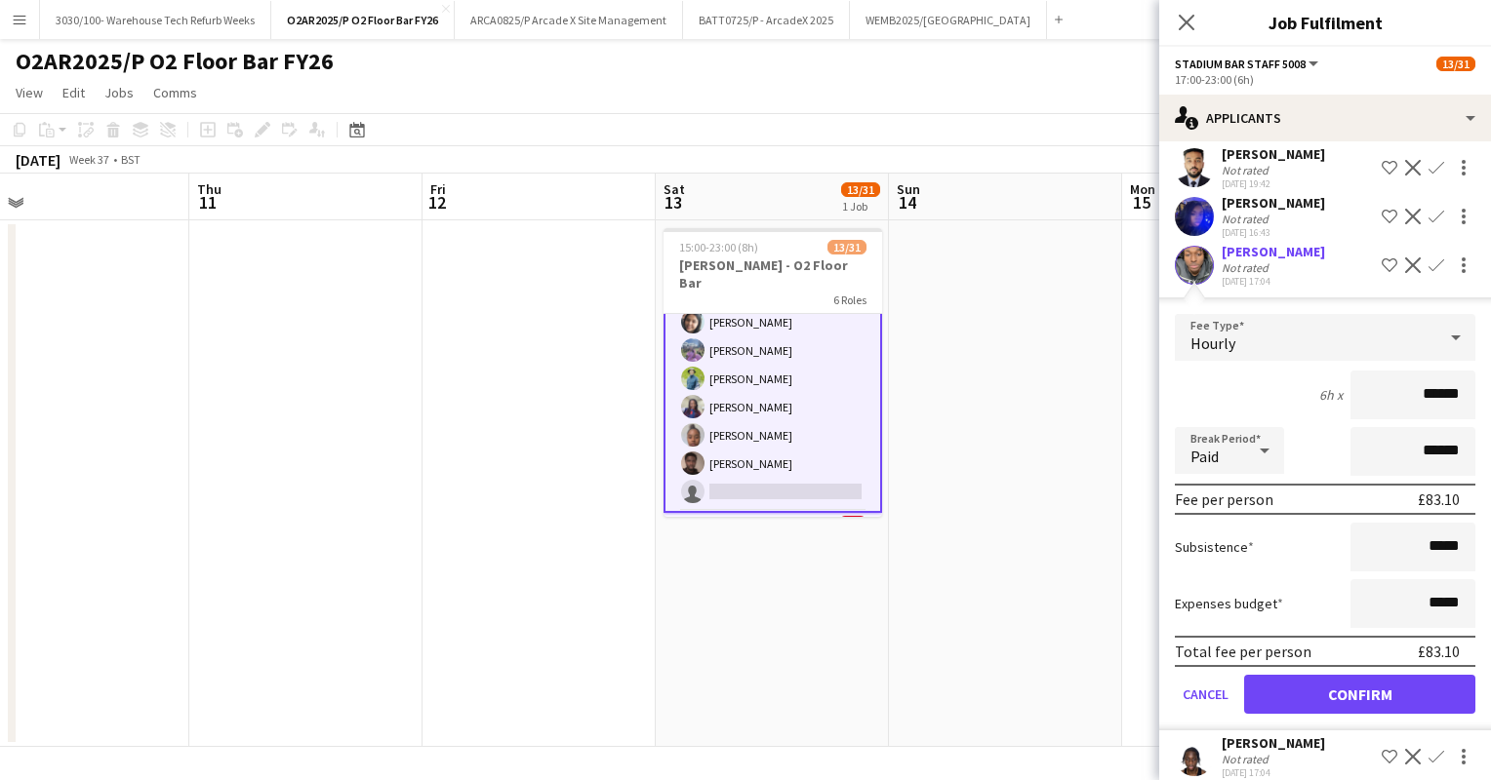
scroll to position [93, 0]
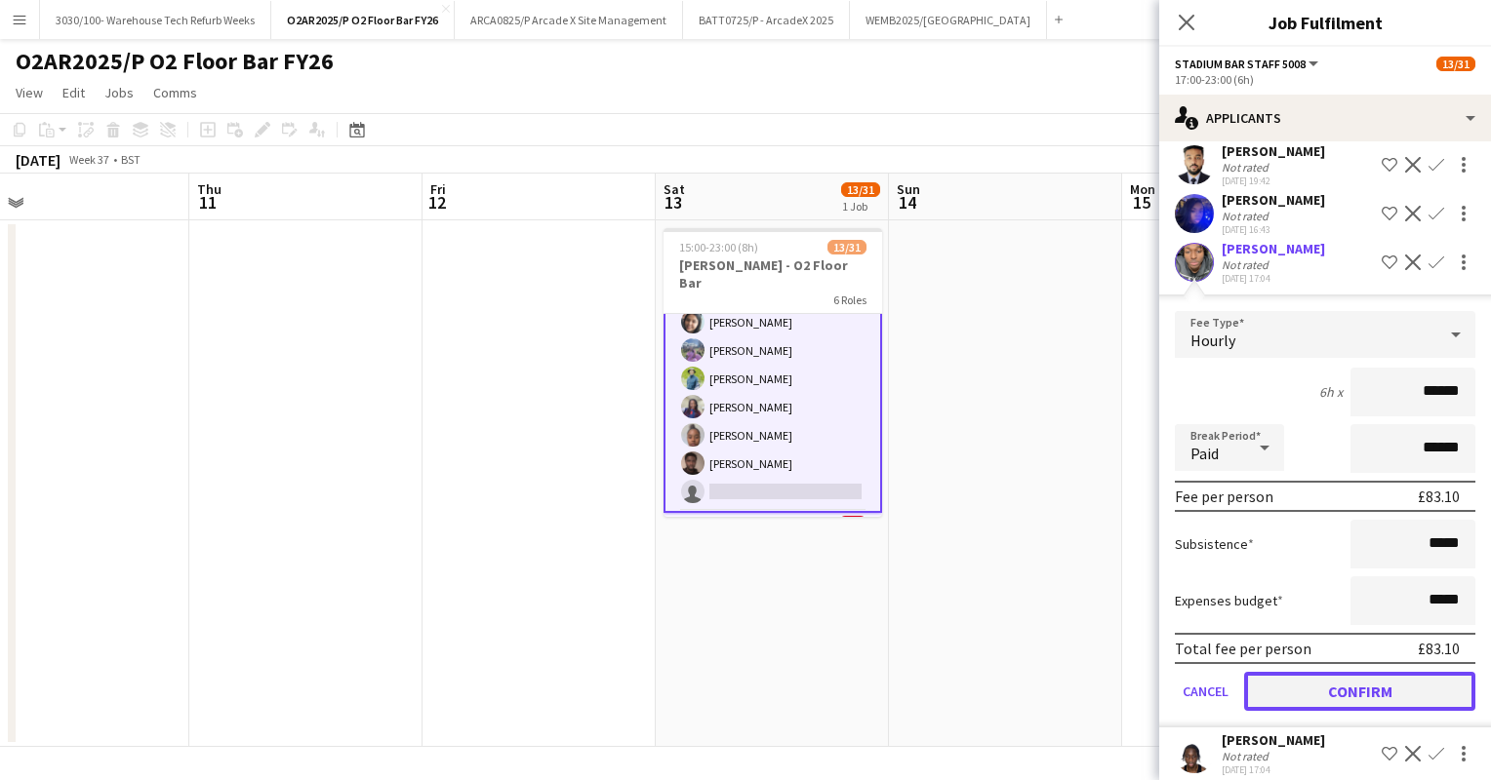
click at [1345, 685] on button "Confirm" at bounding box center [1359, 691] width 231 height 39
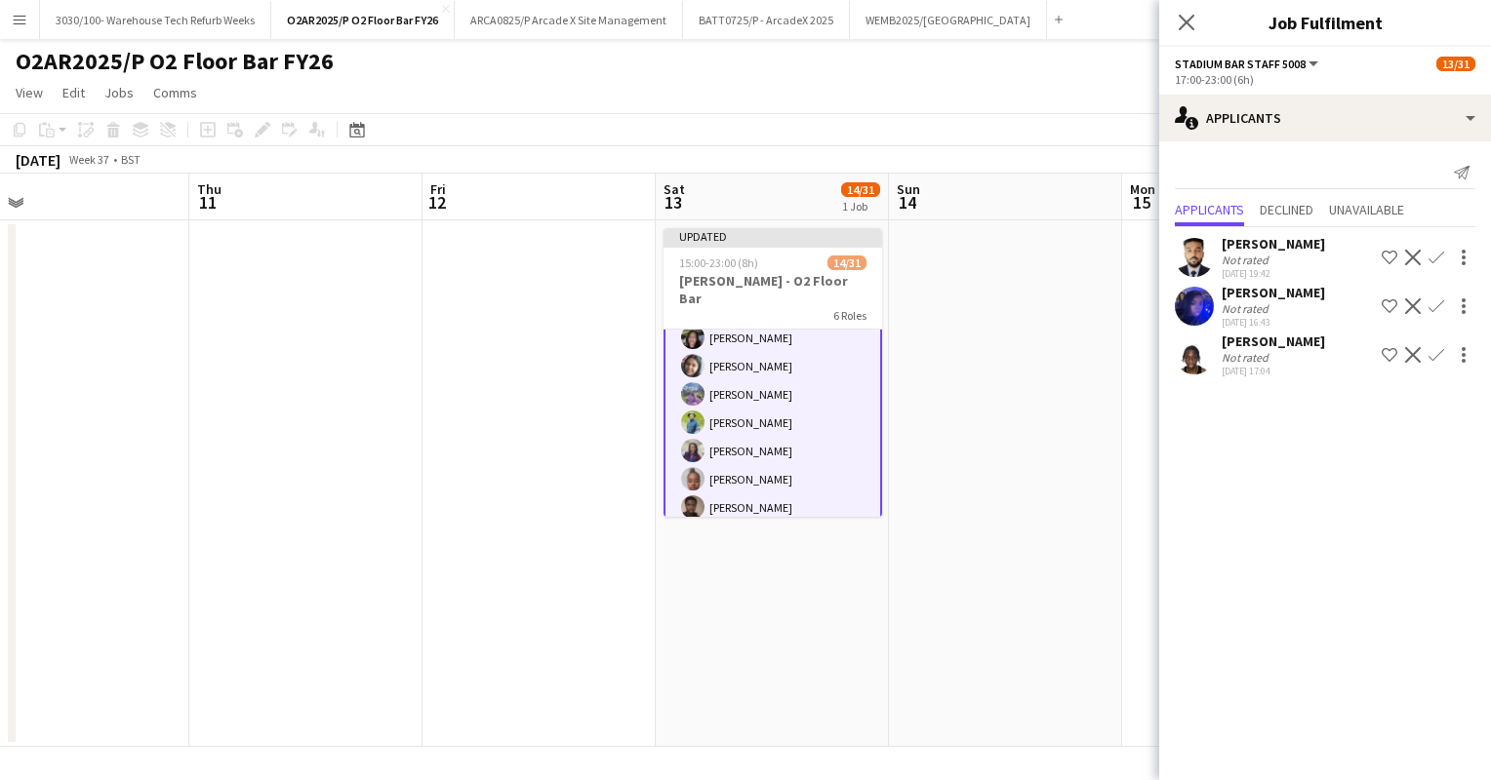
scroll to position [0, 0]
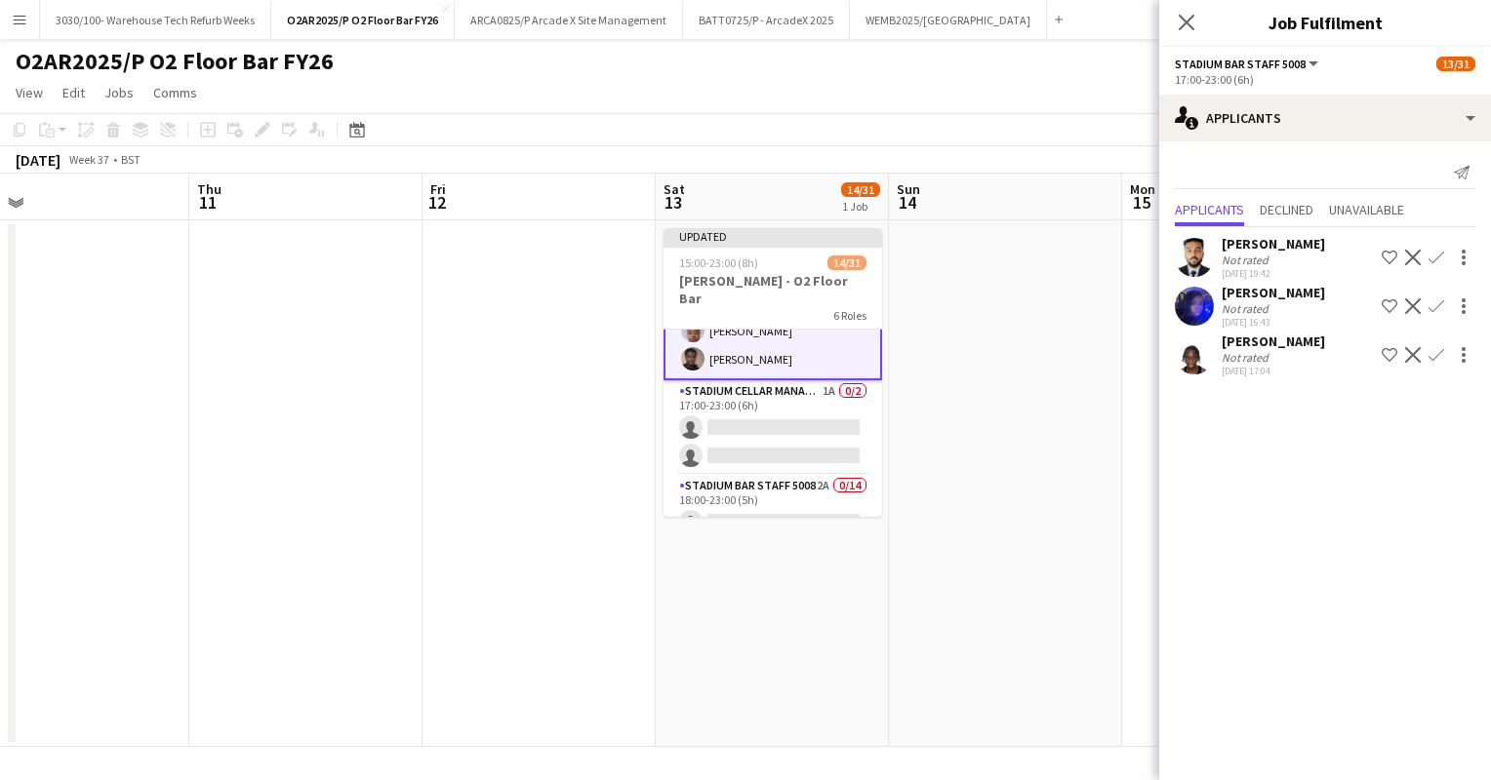
click at [823, 425] on app-card-role "Stadium Cellar Manager 5006 1A 0/2 17:00-23:00 (6h) single-neutral-actions sing…" at bounding box center [772, 427] width 219 height 95
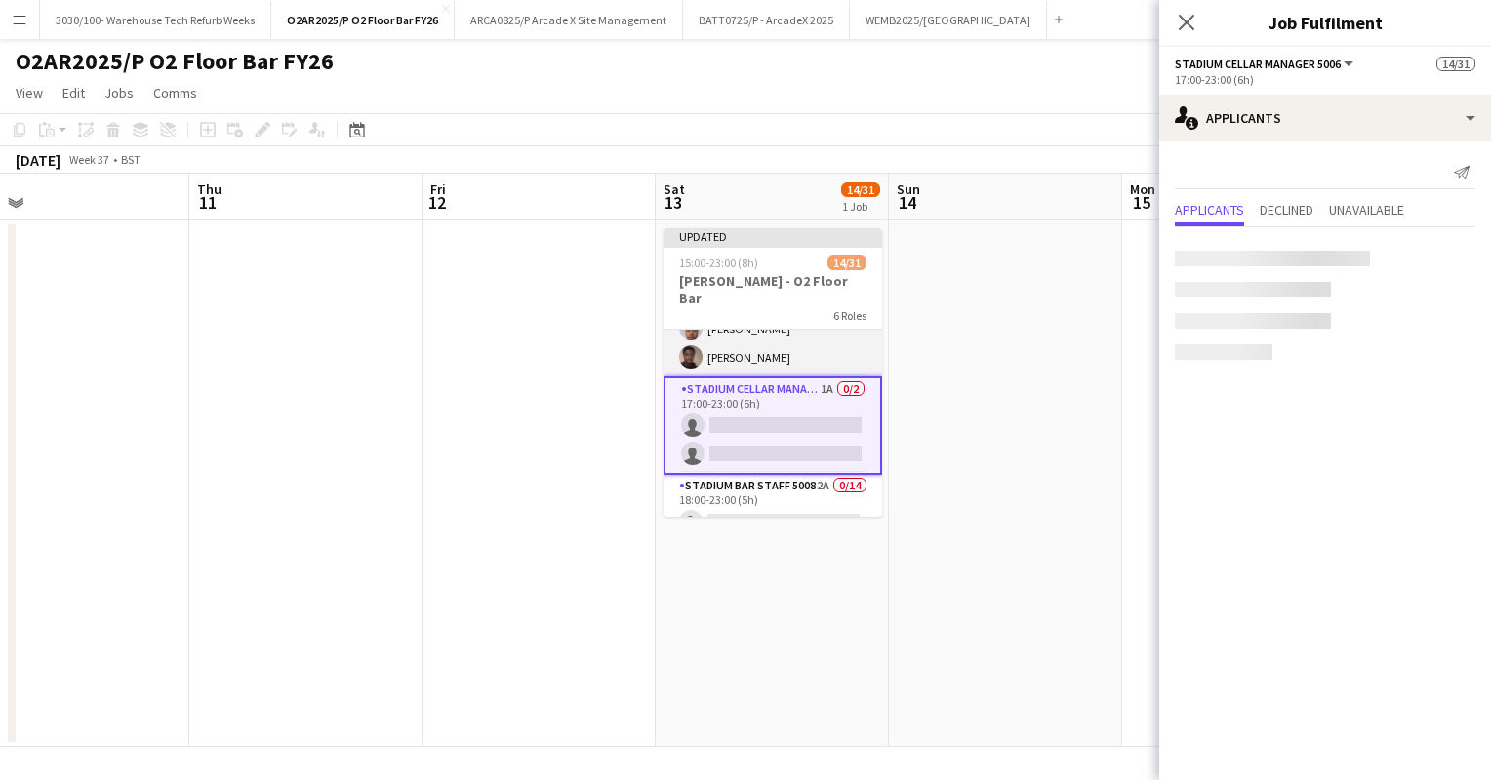
scroll to position [535, 0]
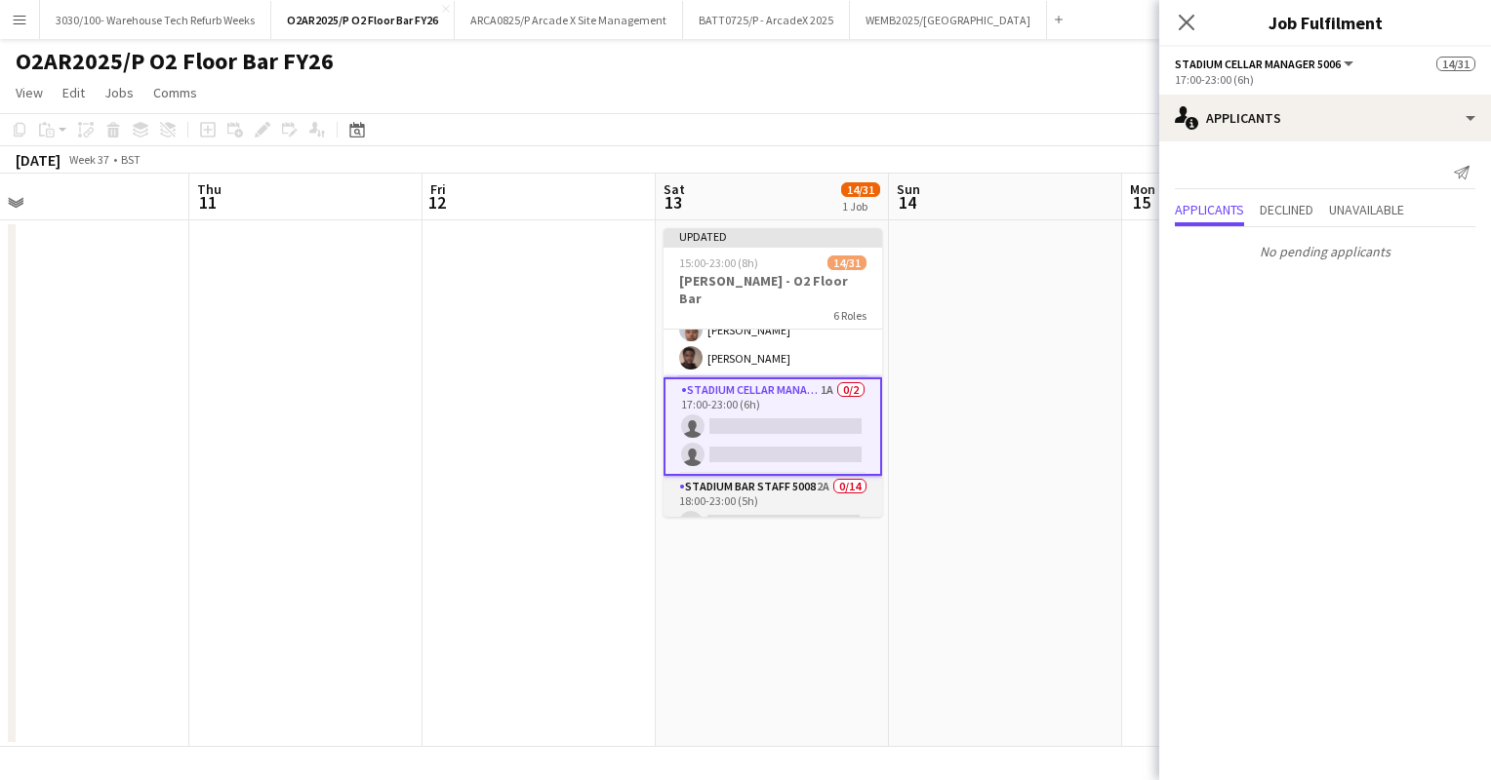
click at [795, 477] on app-card-role "Stadium Bar Staff 5008 2A 0/14 18:00-23:00 (5h) single-neutral-actions single-n…" at bounding box center [772, 693] width 219 height 434
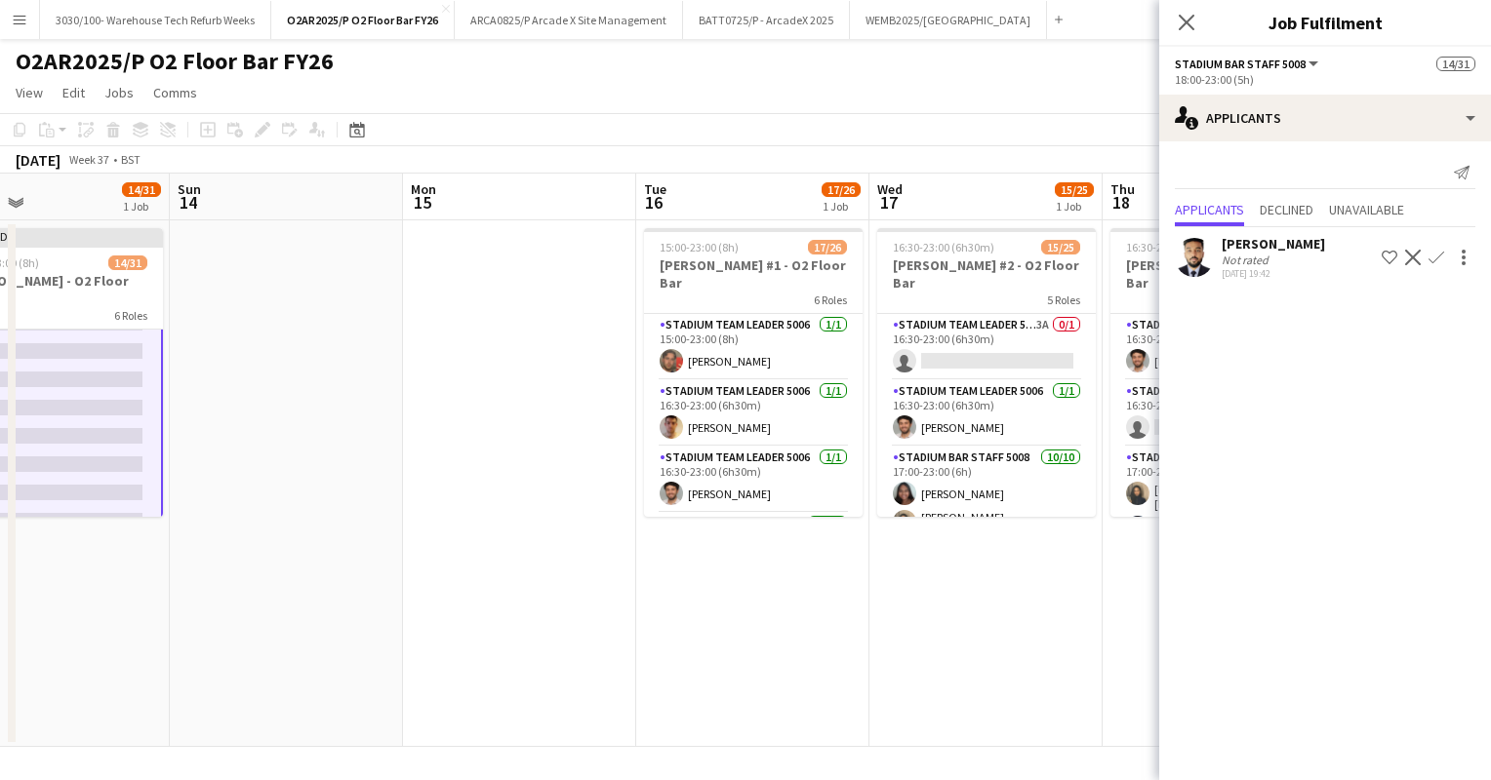
scroll to position [0, 808]
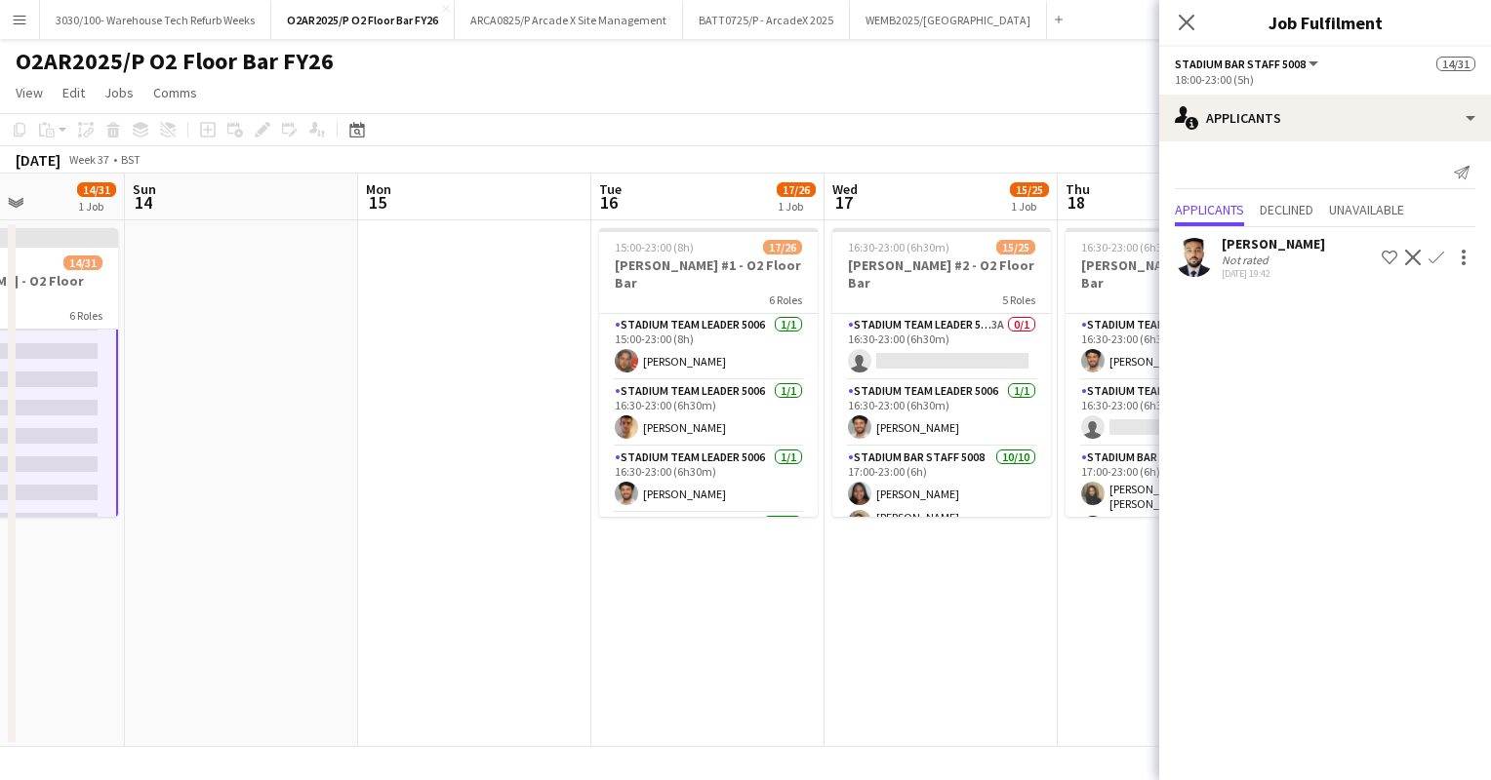
click at [932, 459] on app-card-role "Stadium Bar Staff 5008 [DATE] 17:00-23:00 (6h) Nia [PERSON_NAME] [PERSON_NAME] …" at bounding box center [941, 610] width 219 height 327
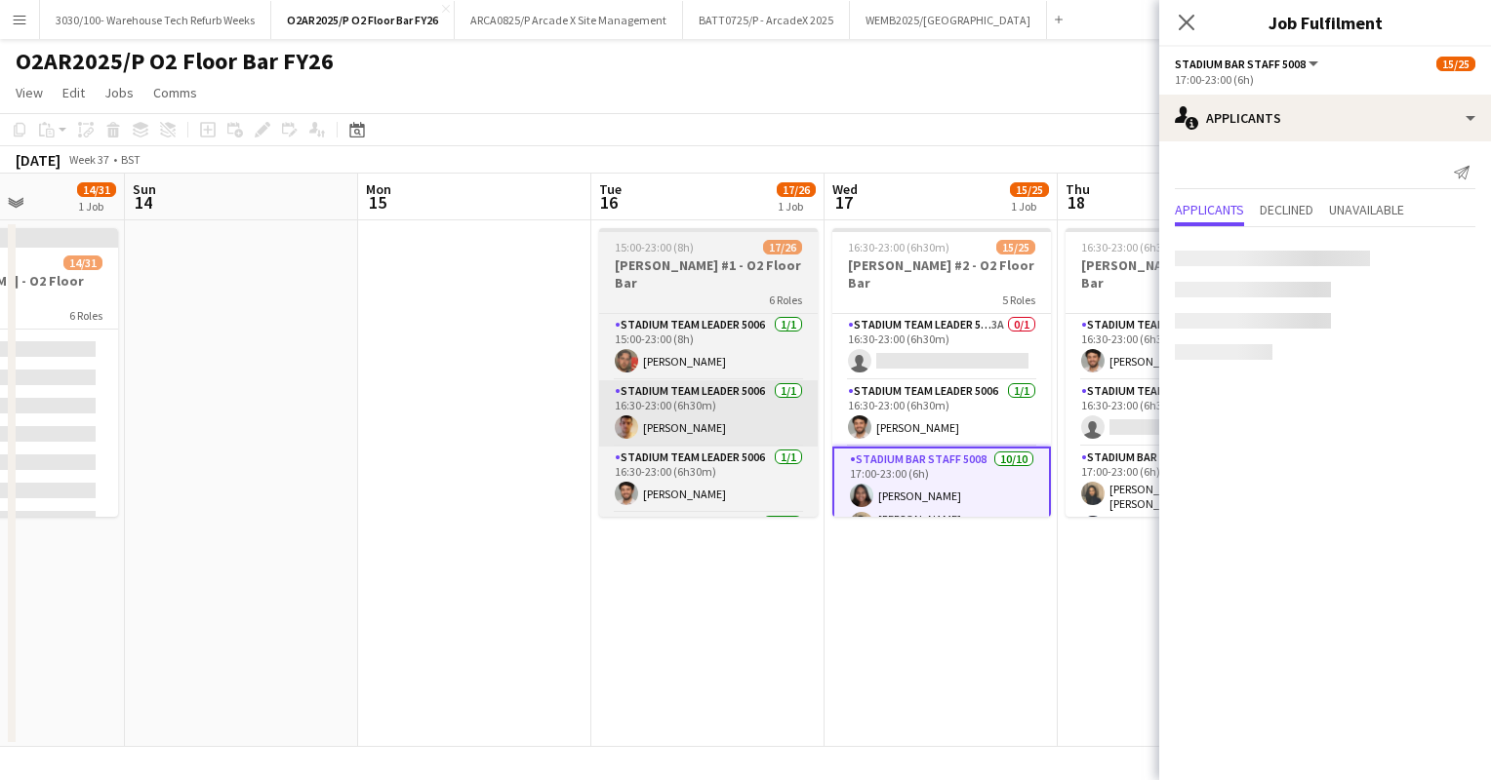
scroll to position [899, 0]
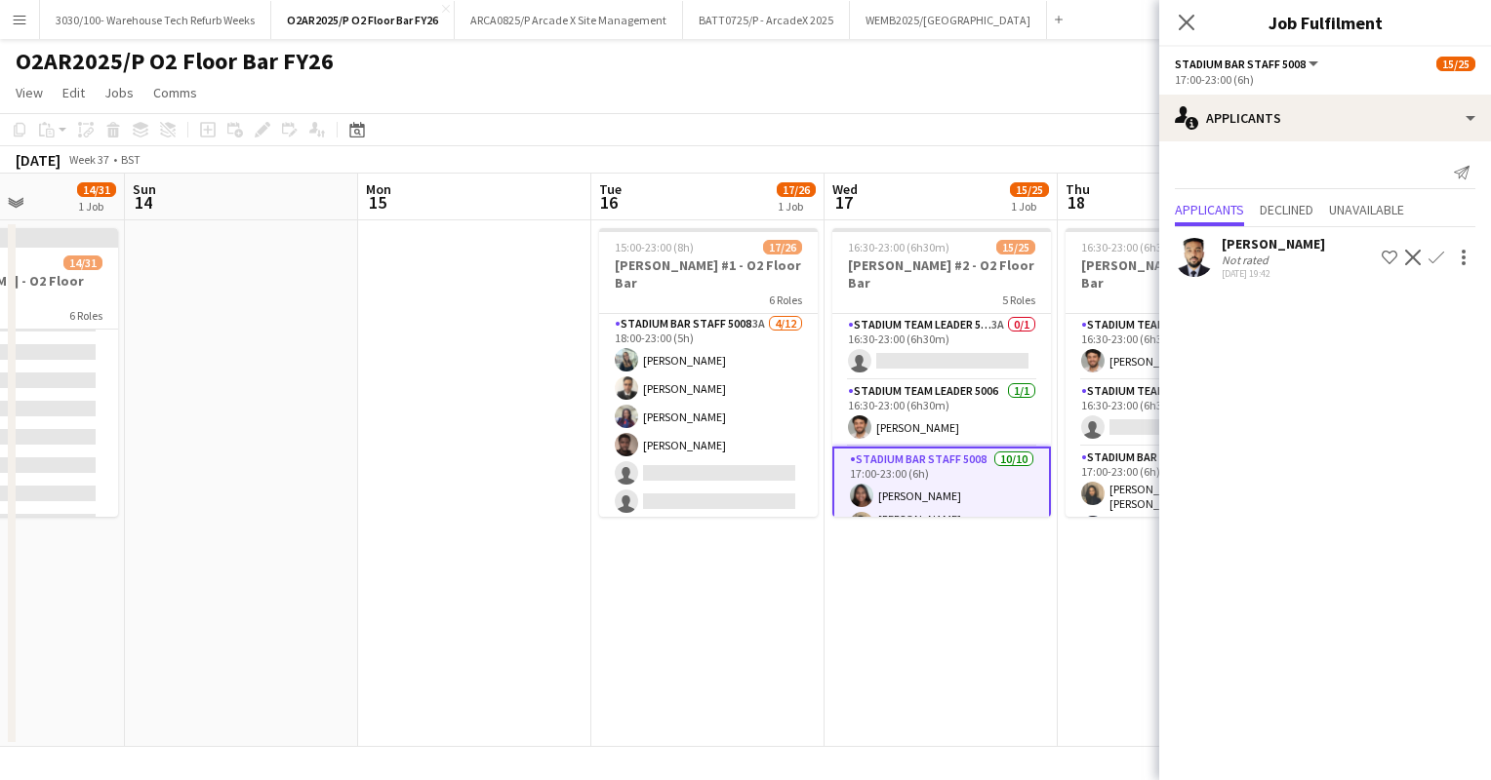
click at [763, 394] on app-card-role "Stadium Bar Staff 5008 3A [DATE] 18:00-23:00 (5h) [PERSON_NAME] [PERSON_NAME] B…" at bounding box center [708, 502] width 219 height 378
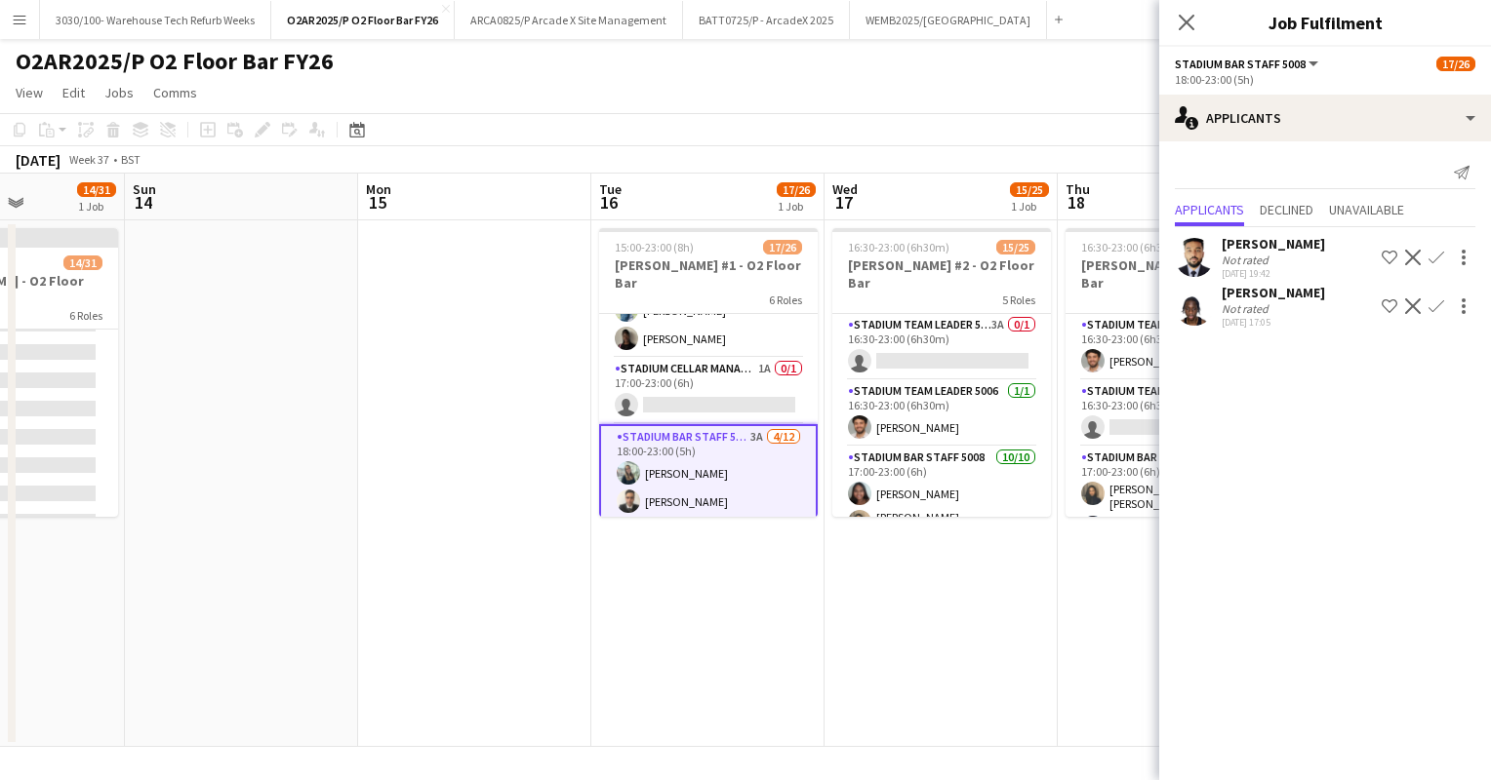
scroll to position [455, 0]
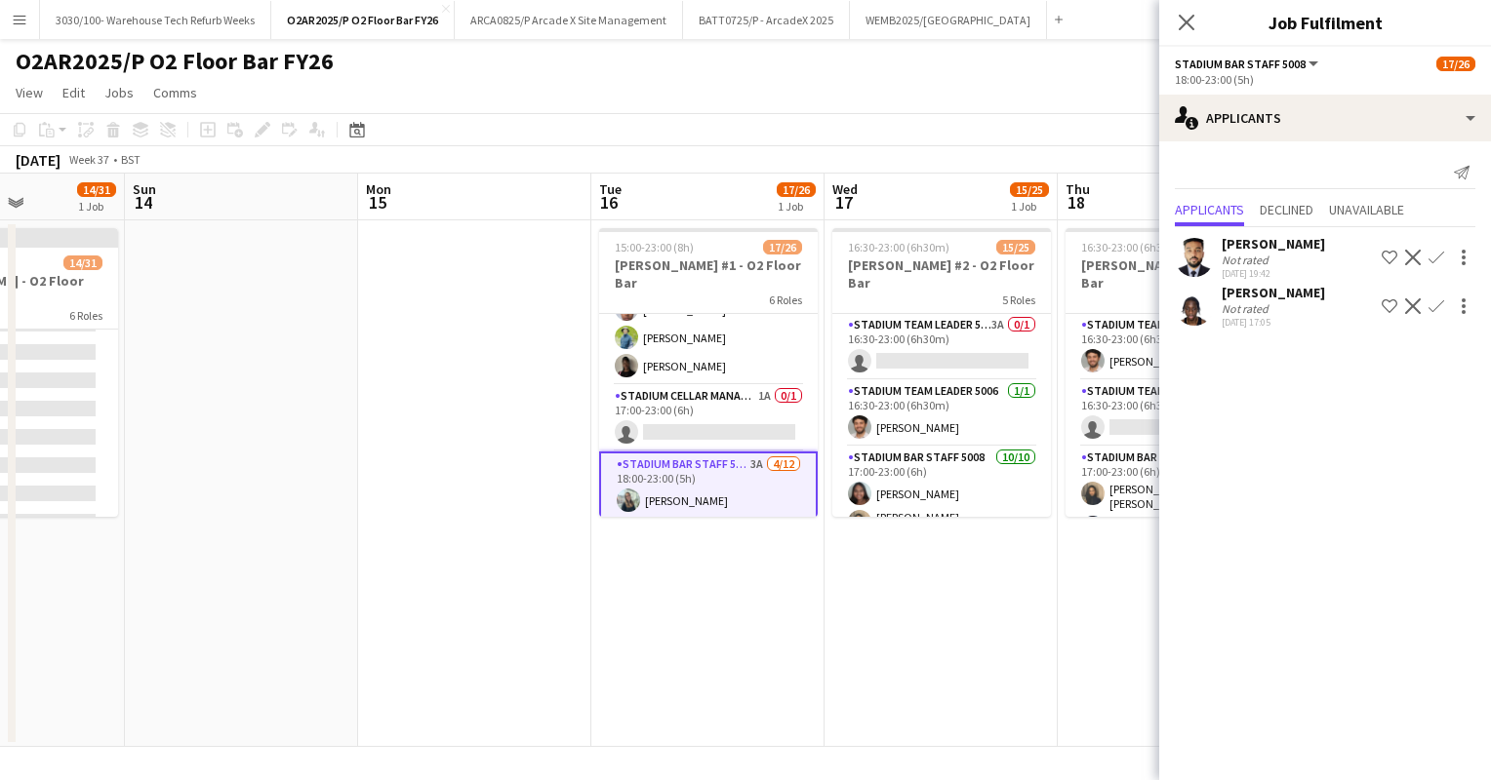
click at [763, 394] on app-card-role "Stadium Cellar Manager 5006 1A 0/1 17:00-23:00 (6h) single-neutral-actions" at bounding box center [708, 418] width 219 height 66
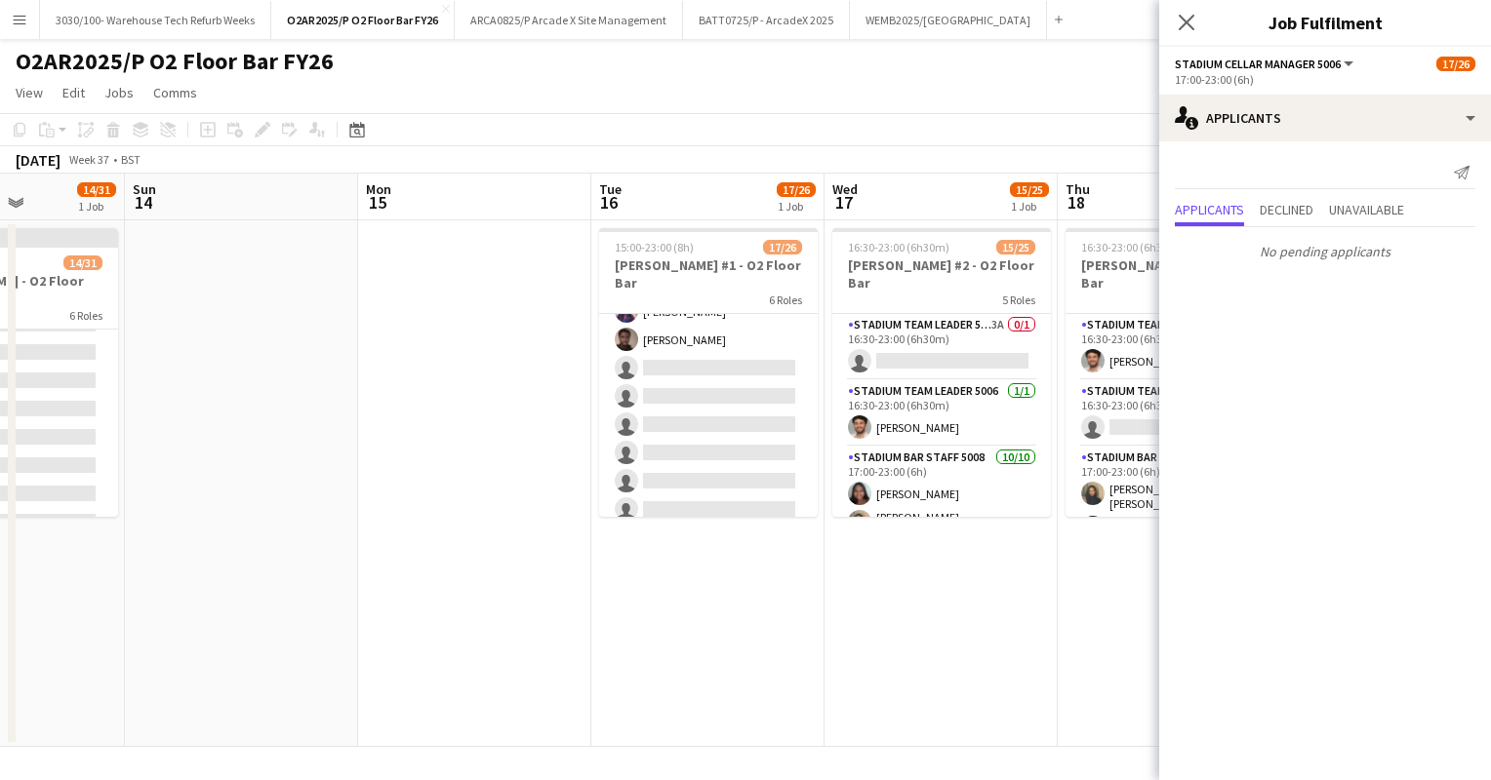
scroll to position [745, 0]
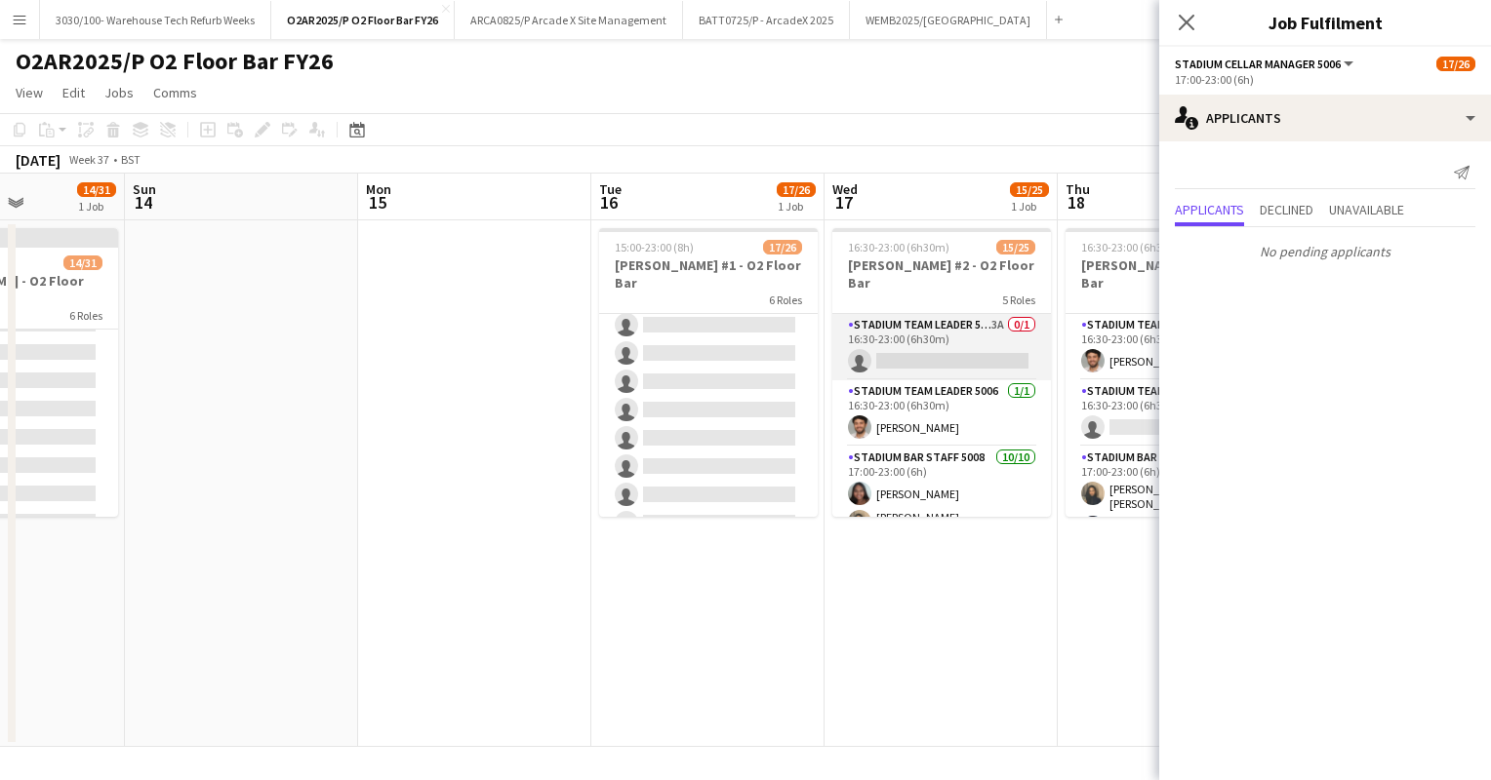
click at [934, 336] on app-card-role "Stadium Team Leader 5006 3A 0/1 16:30-23:00 (6h30m) single-neutral-actions" at bounding box center [941, 347] width 219 height 66
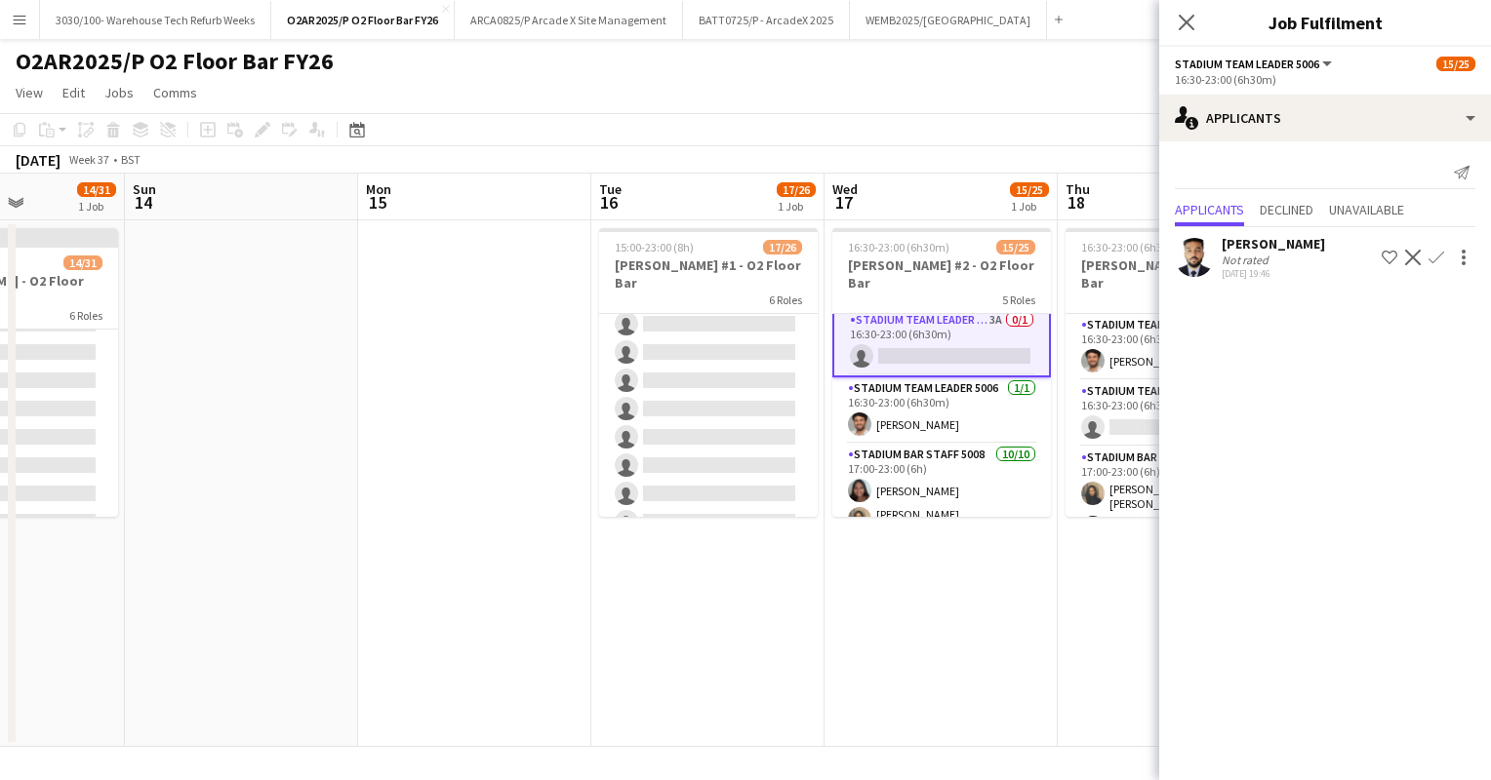
scroll to position [0, 0]
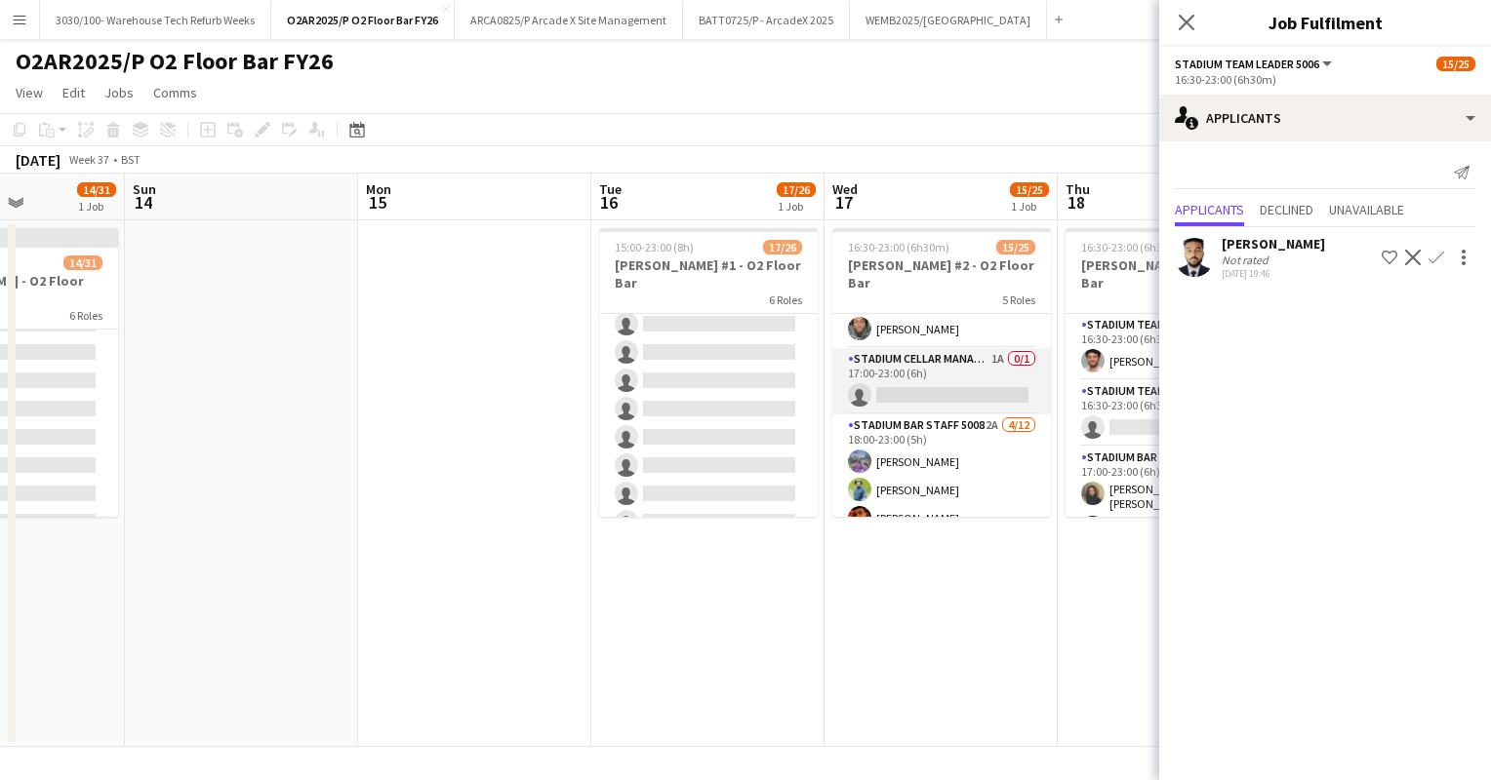
click at [926, 348] on app-card-role "Stadium Cellar Manager 5006 1A 0/1 17:00-23:00 (6h) single-neutral-actions" at bounding box center [941, 381] width 219 height 66
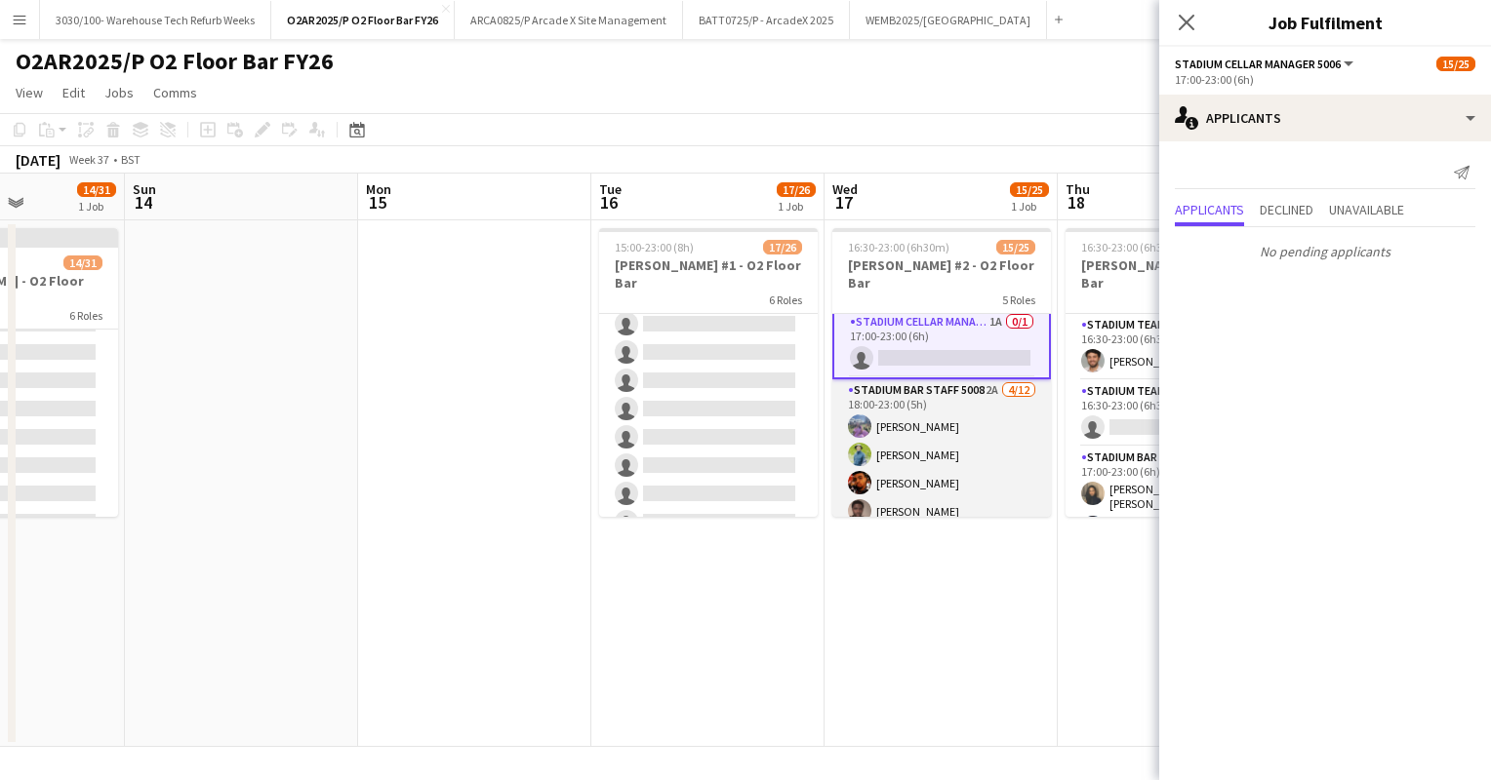
click at [940, 419] on app-card-role "Stadium Bar Staff 5008 2A [DATE] 18:00-23:00 (5h) [PERSON_NAME] [PERSON_NAME] […" at bounding box center [941, 568] width 219 height 378
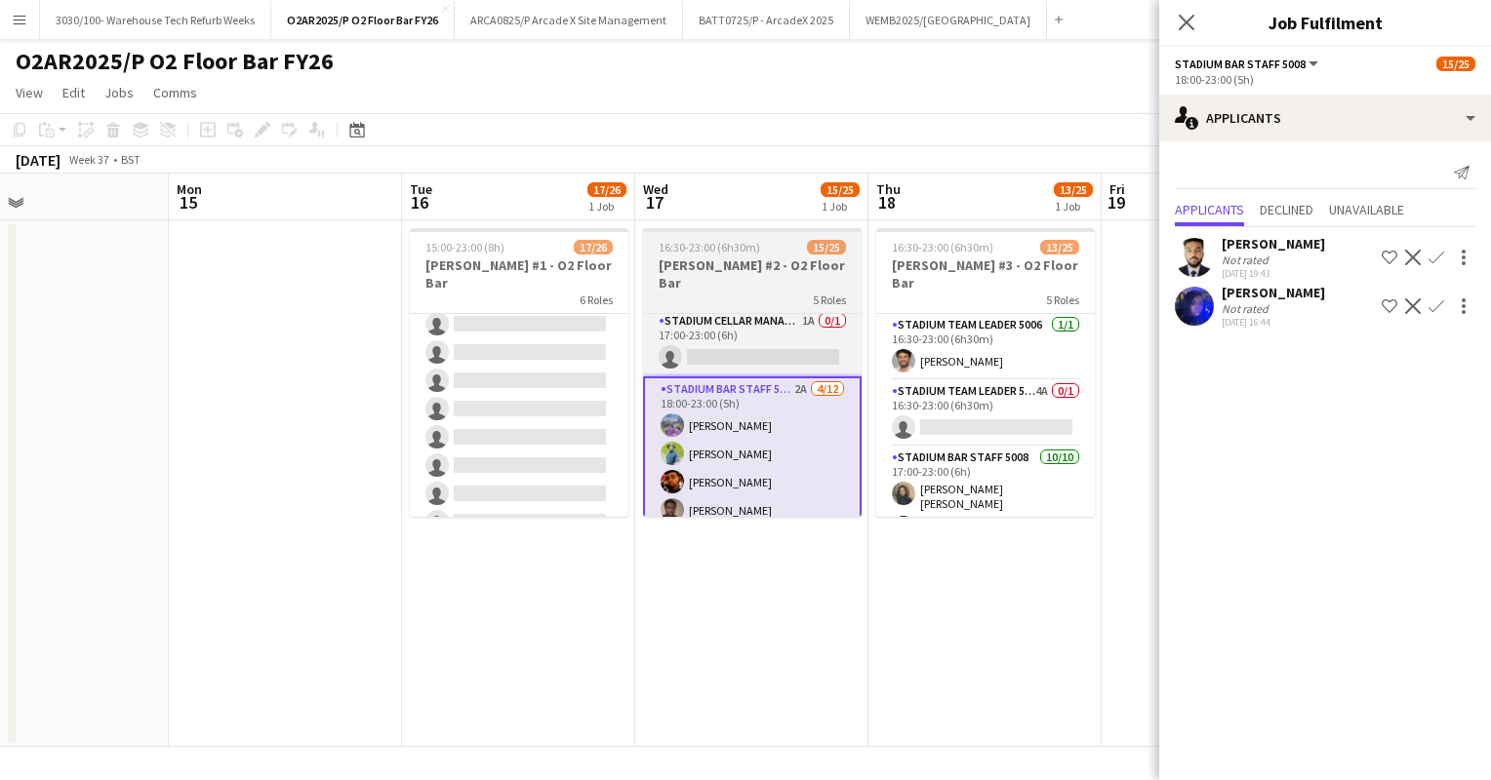
scroll to position [0, 542]
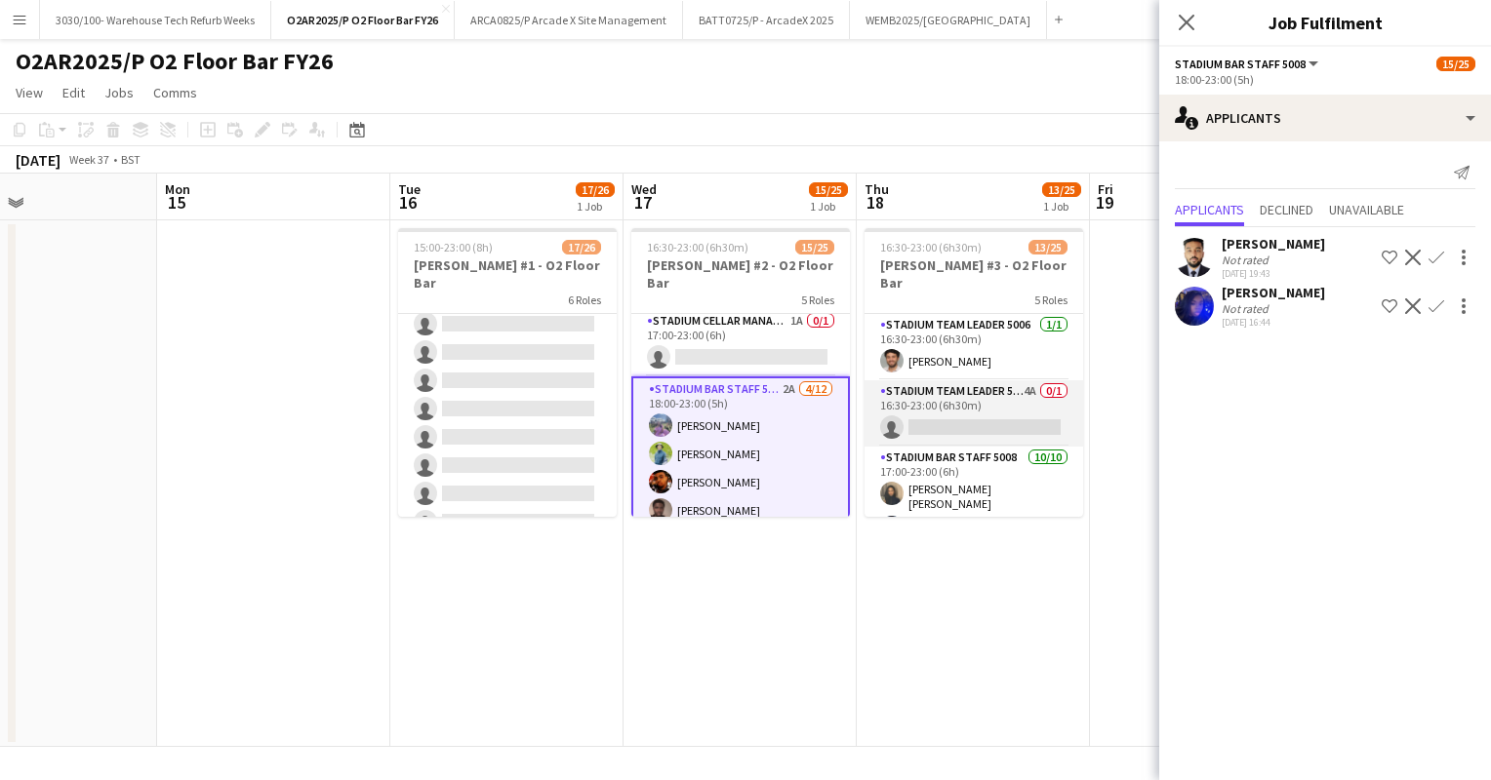
click at [983, 399] on app-card-role "Stadium Team Leader 5006 4A 0/1 16:30-23:00 (6h30m) single-neutral-actions" at bounding box center [973, 413] width 219 height 66
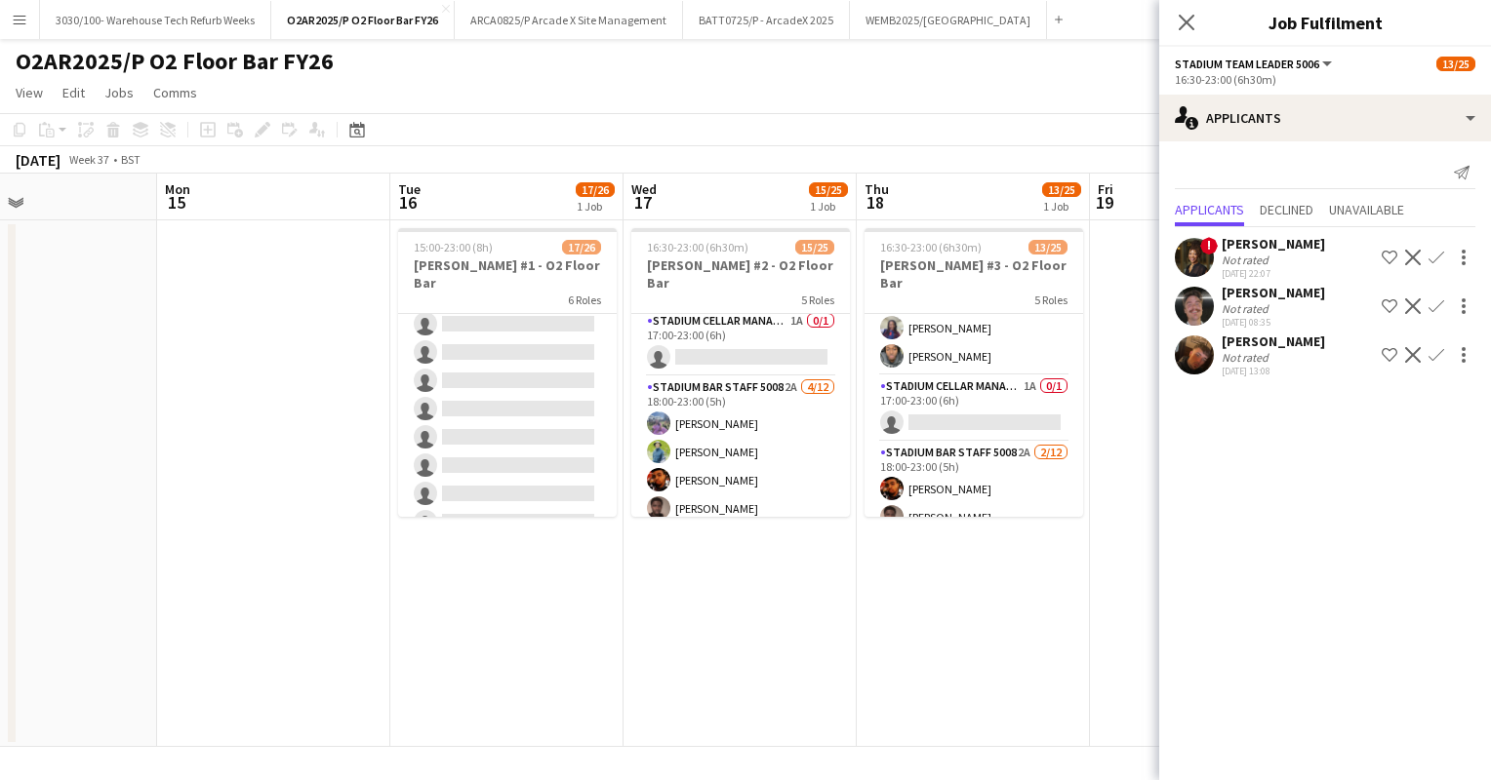
click at [983, 399] on app-card-role "Stadium Cellar Manager 5006 1A 0/1 17:00-23:00 (6h) single-neutral-actions" at bounding box center [973, 409] width 219 height 66
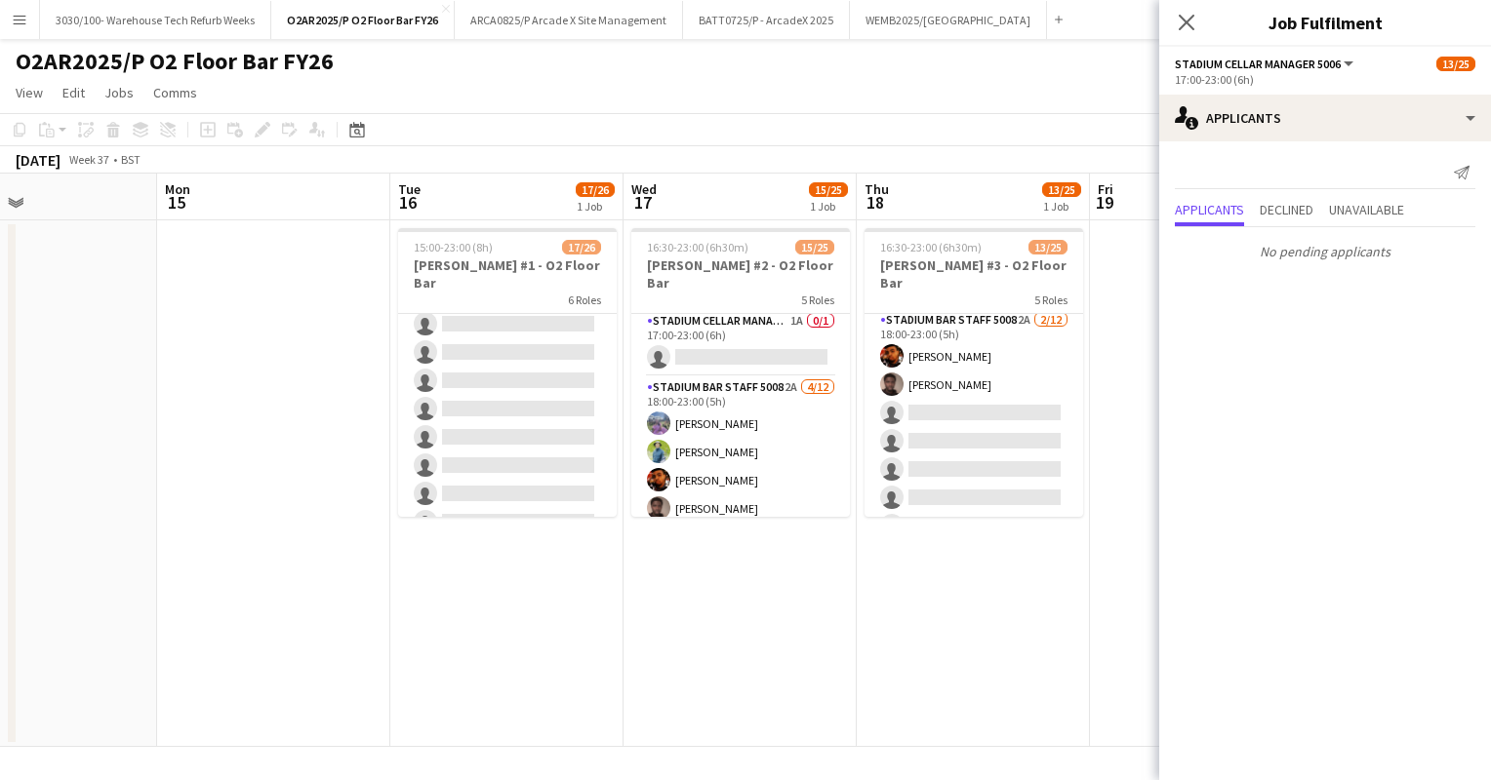
click at [983, 399] on app-card-role "Stadium Bar Staff 5008 2A [DATE] 18:00-23:00 (5h) [PERSON_NAME] [PERSON_NAME] s…" at bounding box center [973, 498] width 219 height 378
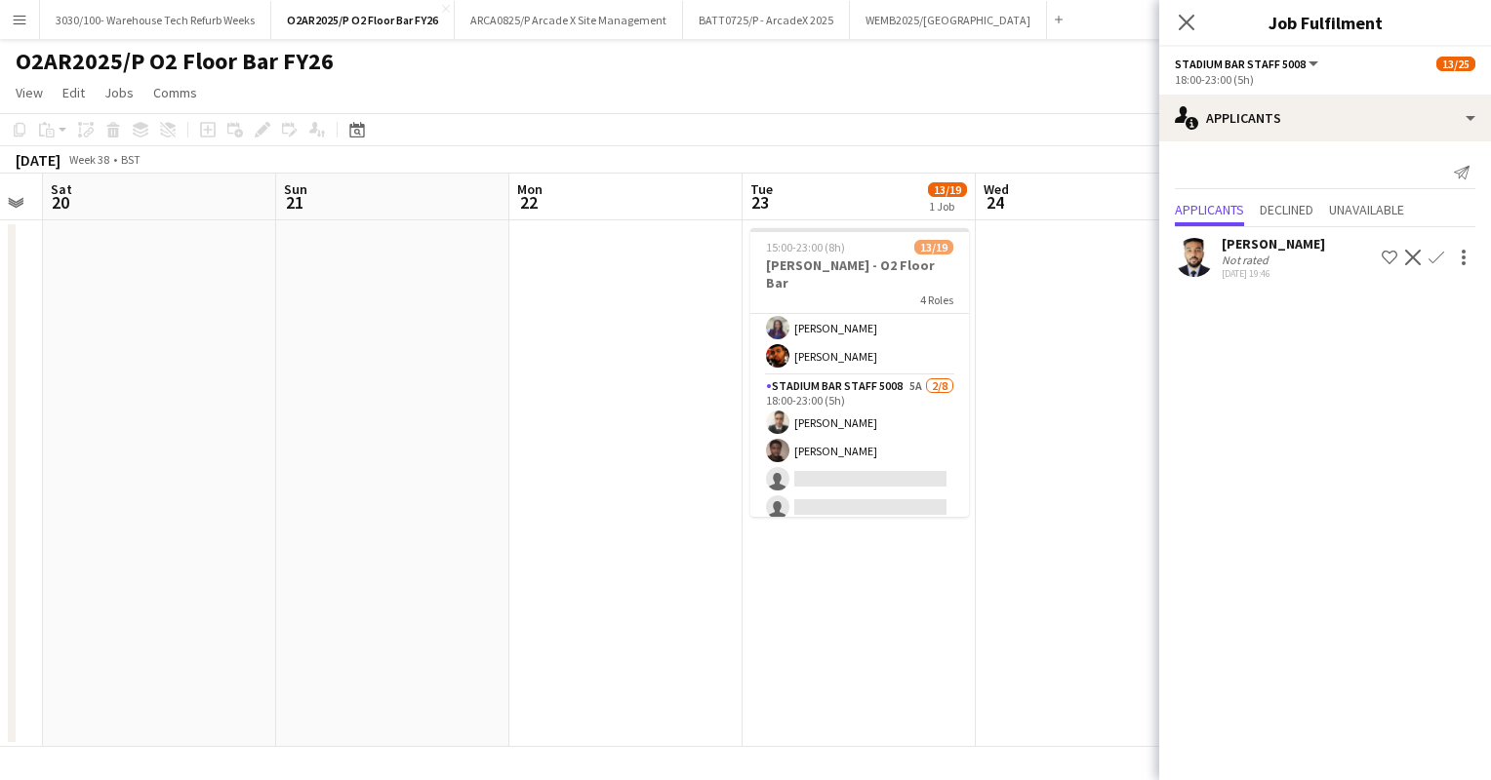
scroll to position [371, 0]
click at [890, 392] on app-card-role "Stadium Bar Staff 5008 5A [DATE] 18:00-23:00 (5h) [PERSON_NAME] [PERSON_NAME] s…" at bounding box center [859, 507] width 219 height 264
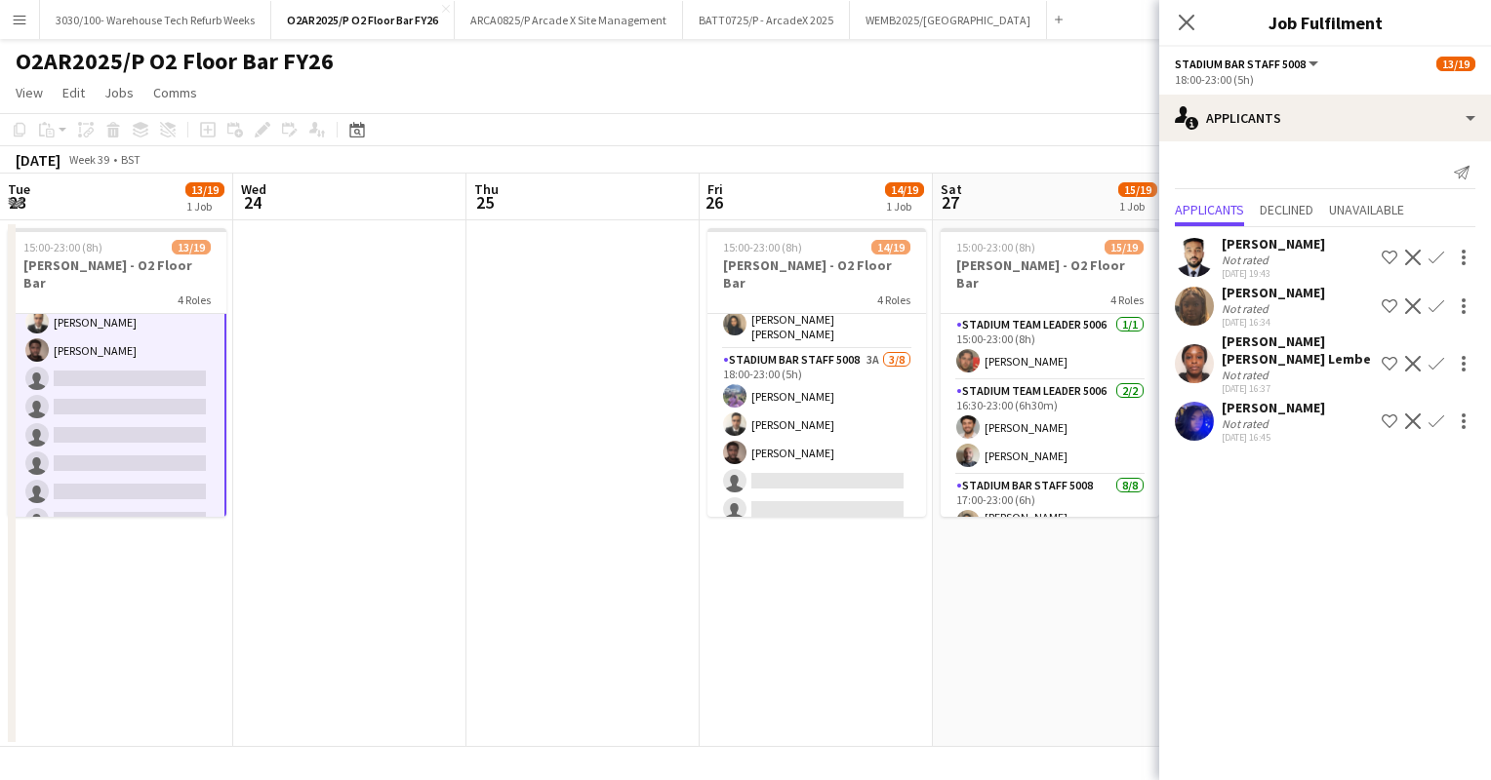
scroll to position [435, 0]
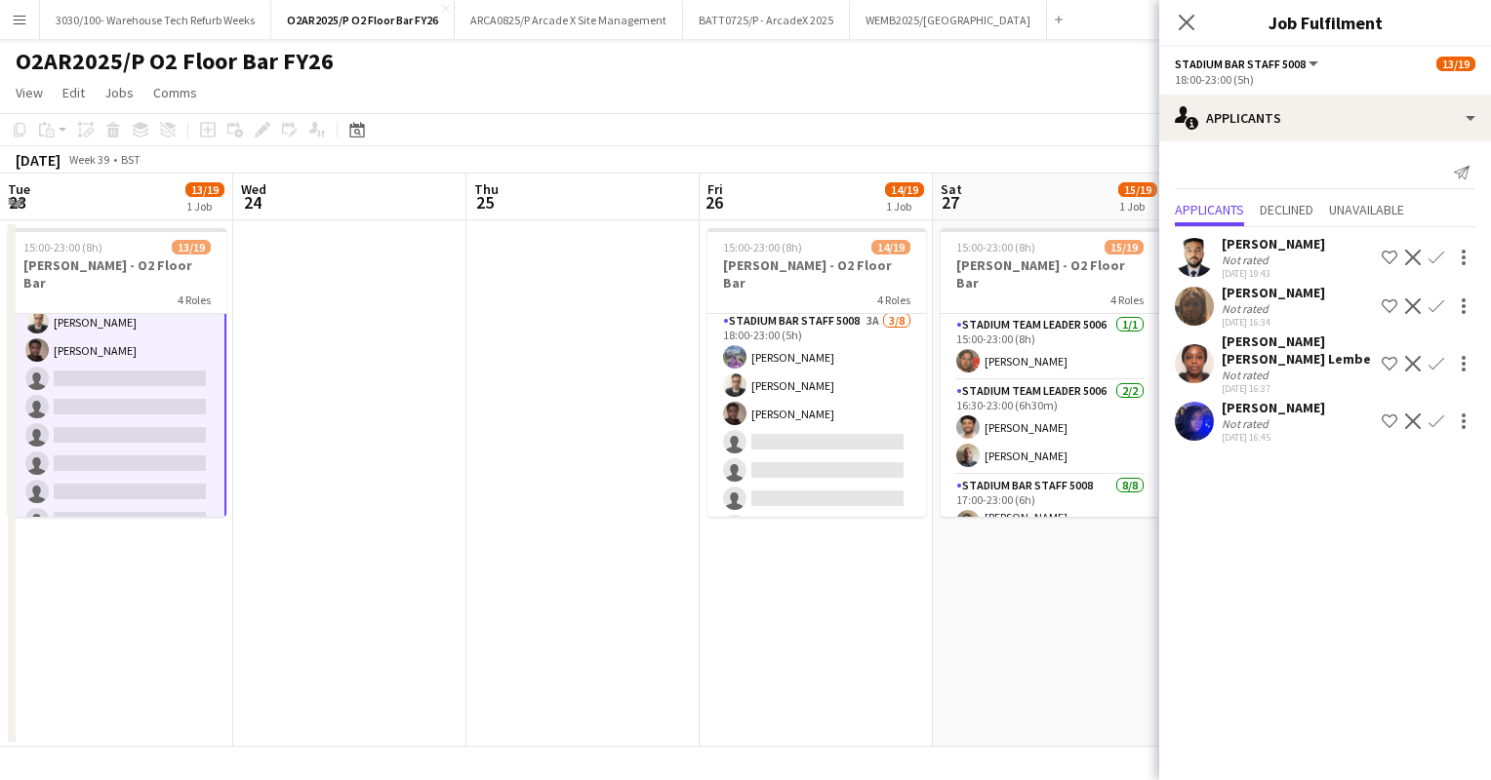
click at [827, 404] on app-card-role "Stadium Bar Staff 5008 3A [DATE] 18:00-23:00 (5h) Bec [PERSON_NAME] [PERSON_NAM…" at bounding box center [816, 442] width 219 height 264
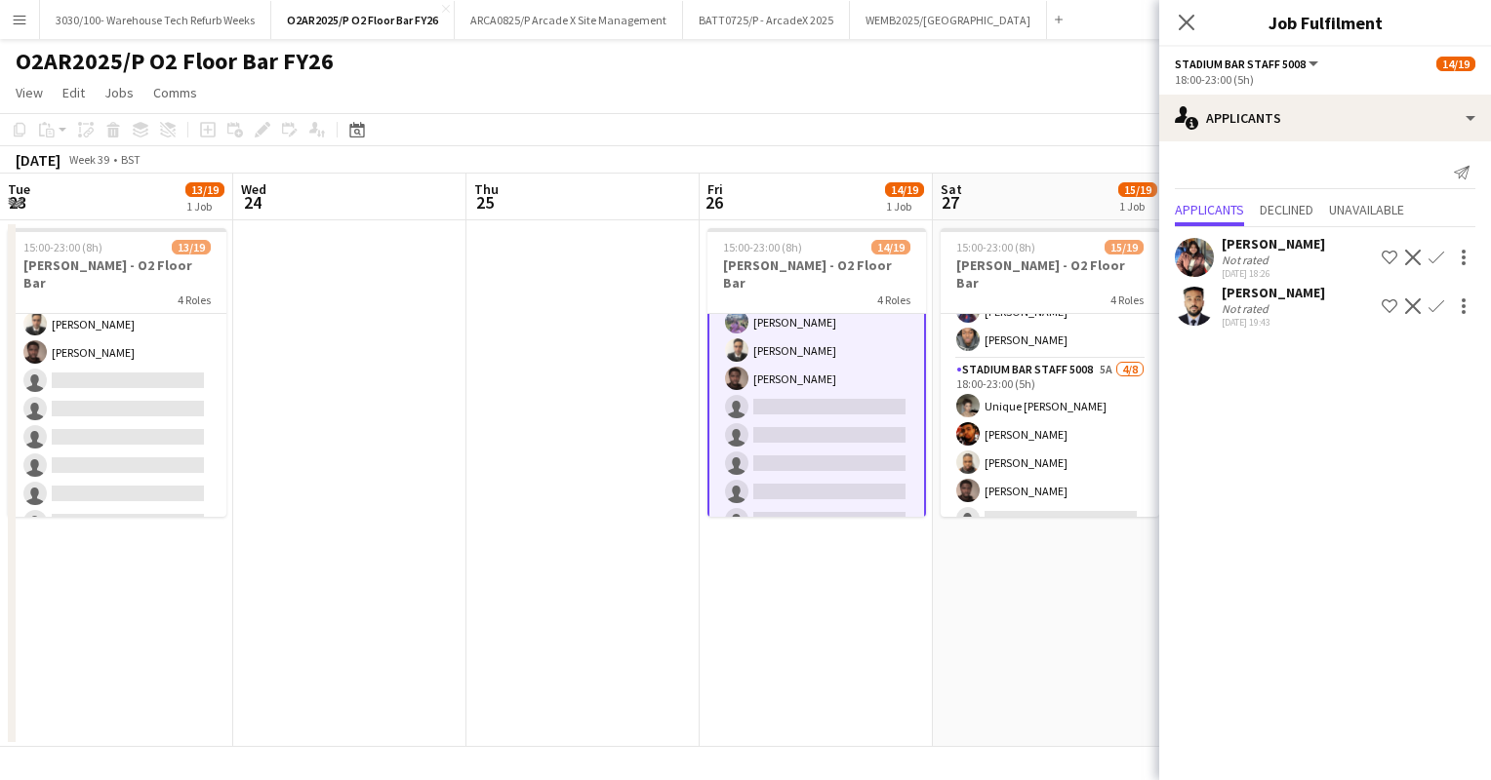
scroll to position [389, 0]
click at [1054, 383] on app-card-role "Stadium Bar Staff 5008 5A [DATE] 18:00-23:00 (5h) Unique [PERSON_NAME] [PERSON_…" at bounding box center [1049, 488] width 219 height 264
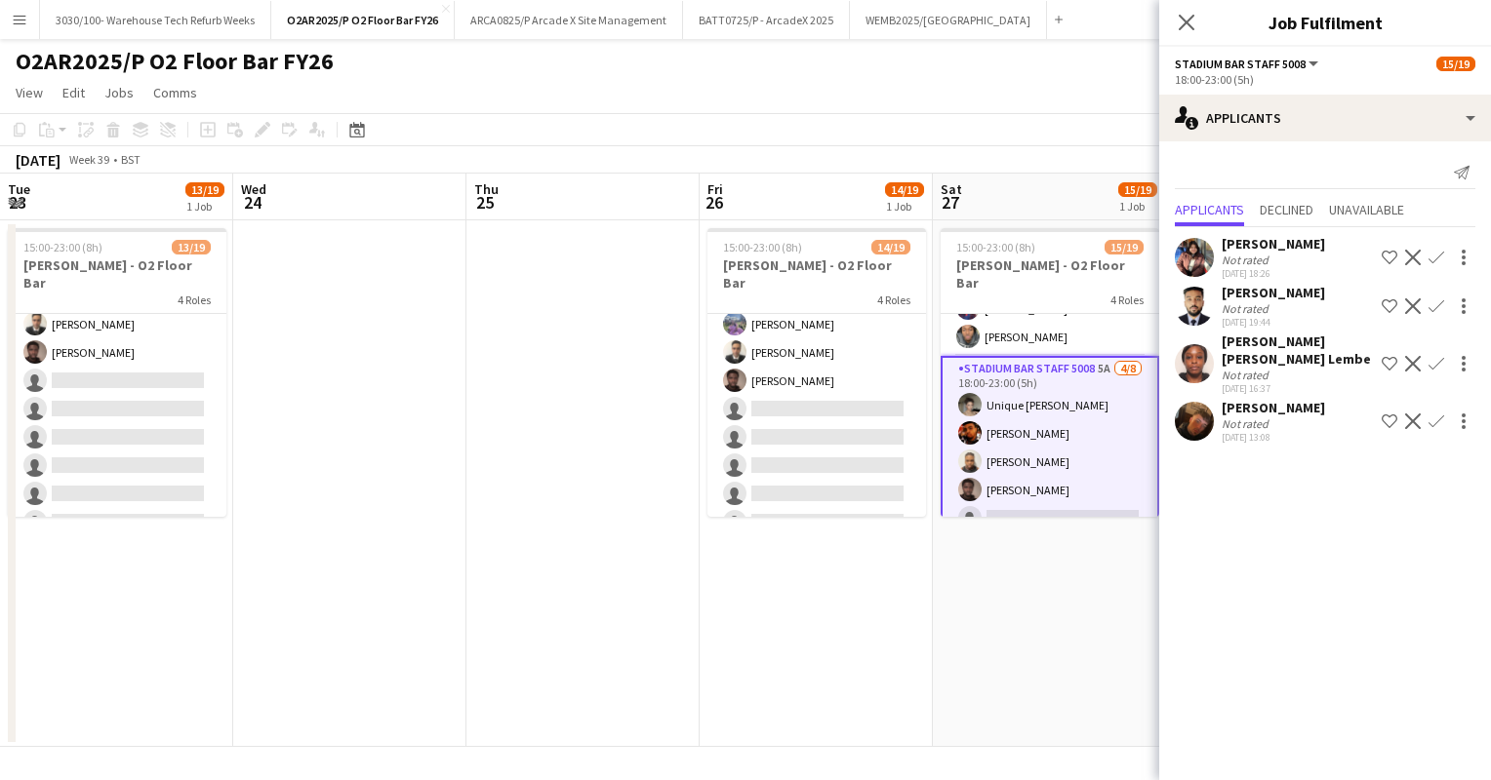
scroll to position [477, 0]
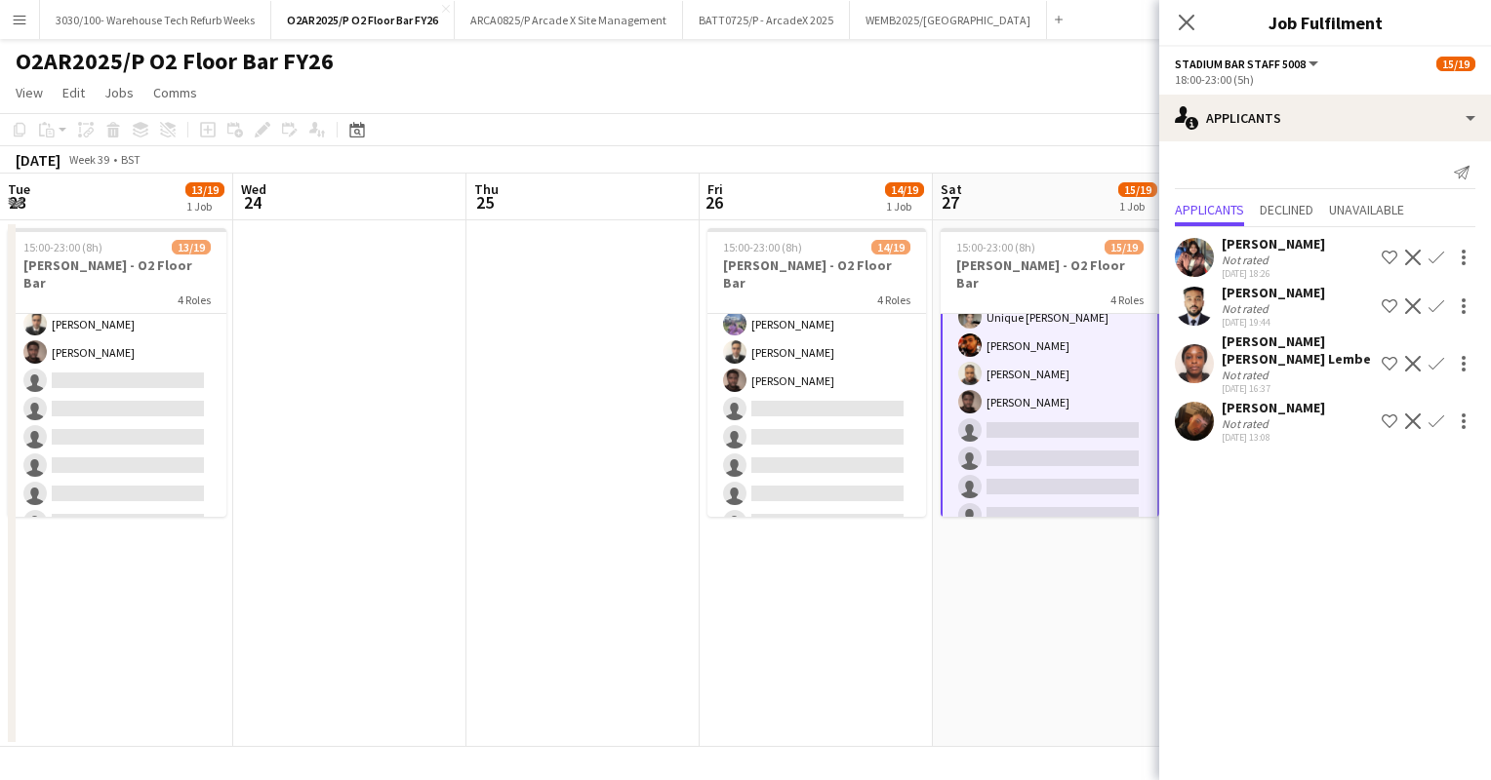
click at [633, 284] on app-date-cell at bounding box center [582, 483] width 233 height 527
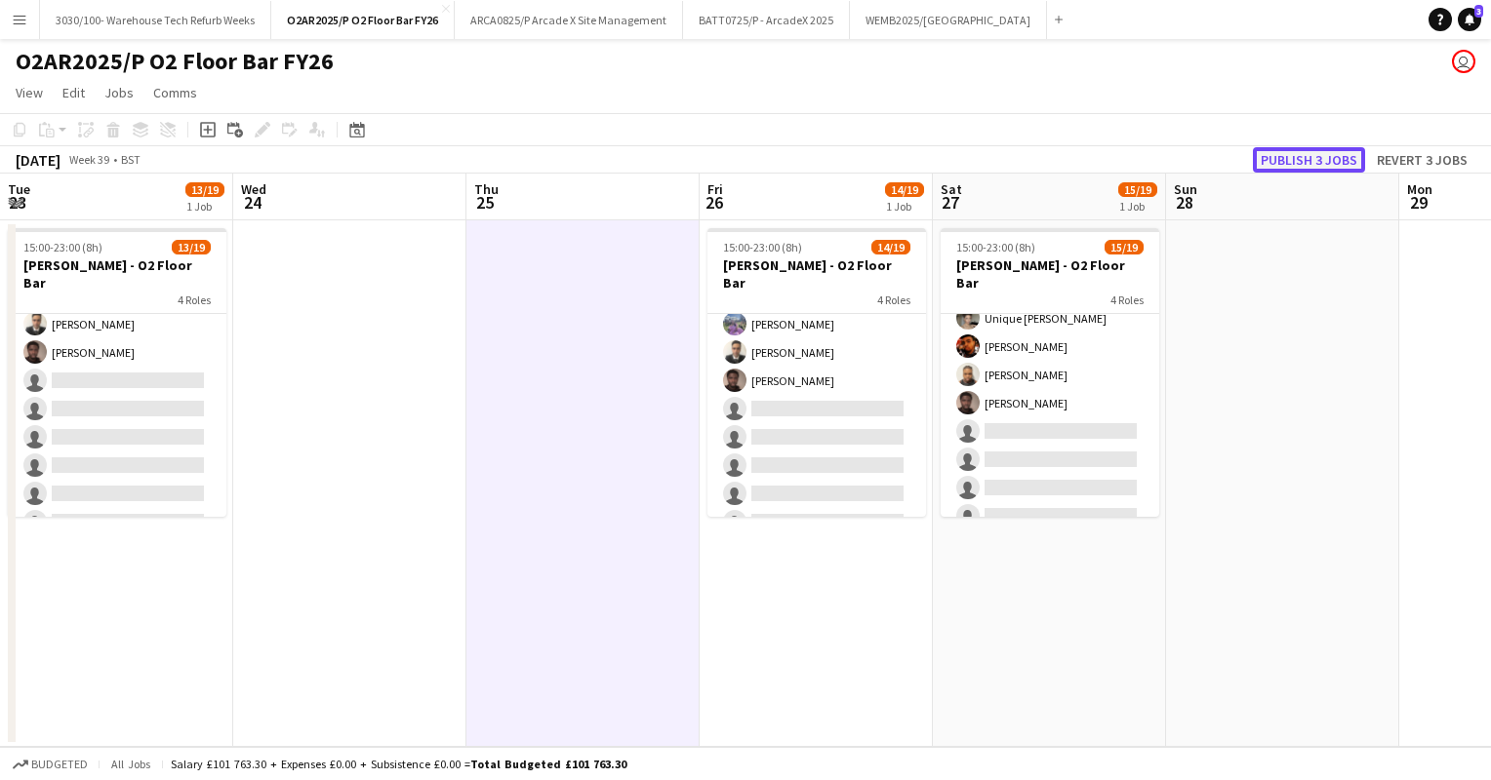
click at [1311, 151] on button "Publish 3 jobs" at bounding box center [1309, 159] width 112 height 25
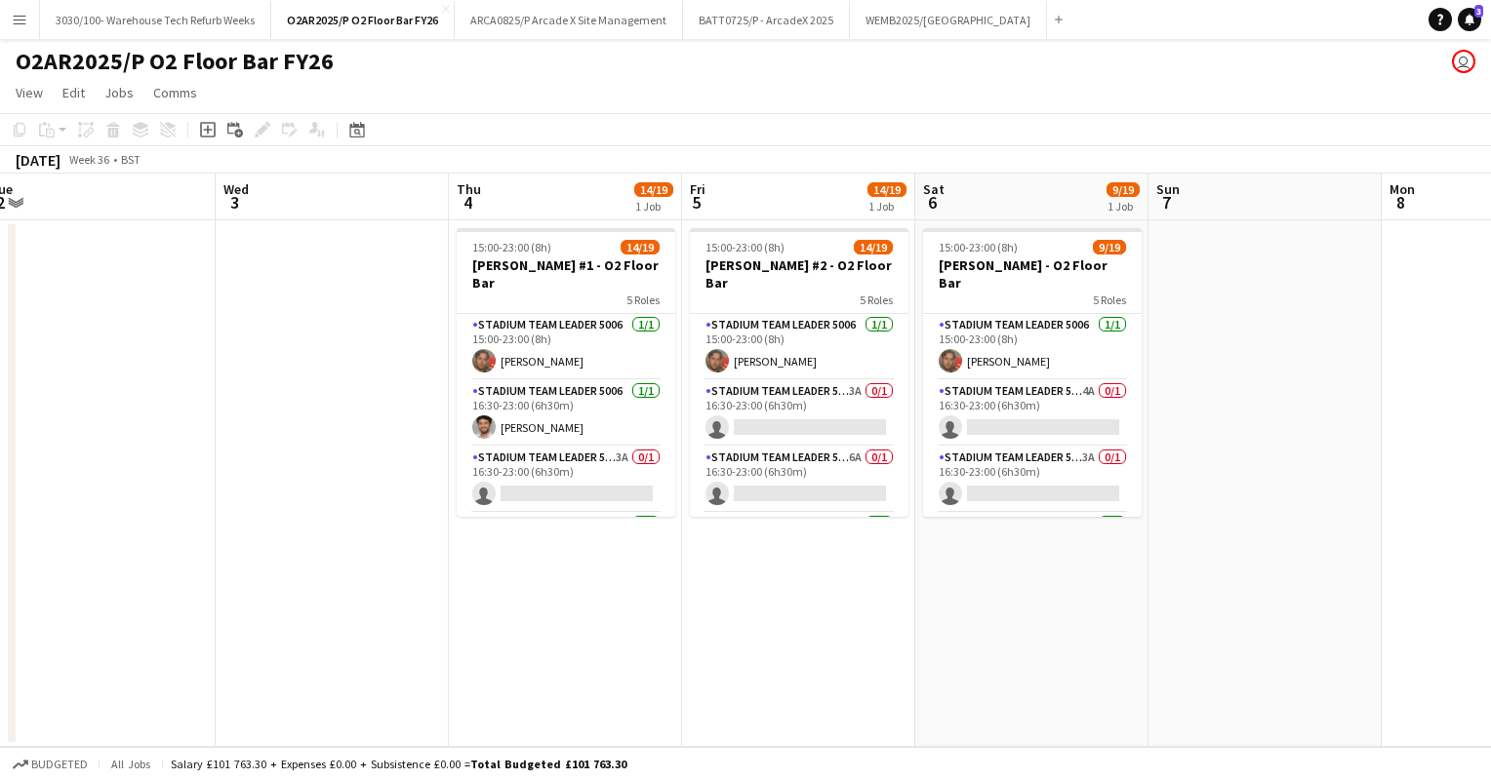
scroll to position [0, 437]
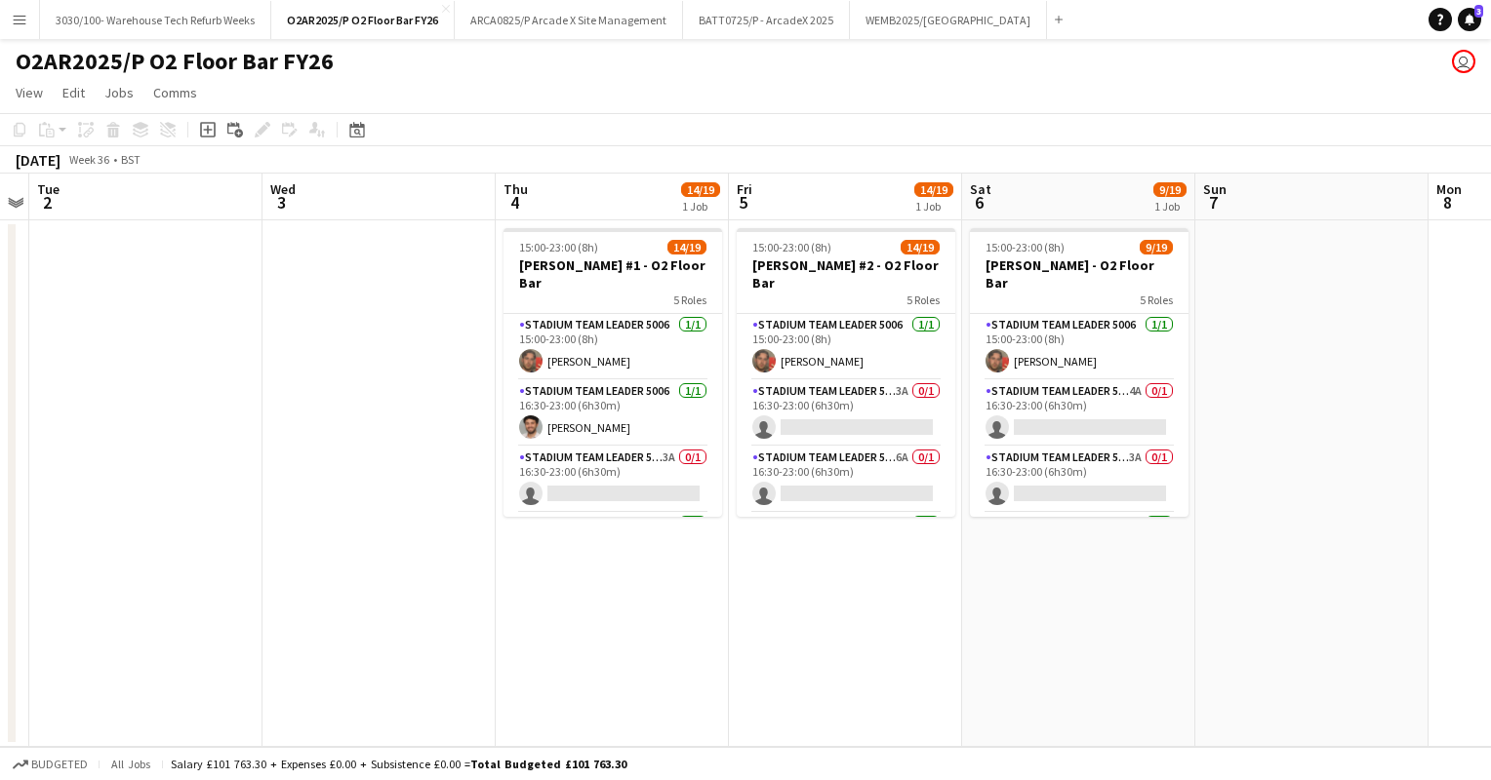
click at [875, 109] on app-page-menu "View Day view expanded Day view collapsed Month view Date picker Jump to [DATE]…" at bounding box center [745, 94] width 1491 height 37
